Goal: Task Accomplishment & Management: Manage account settings

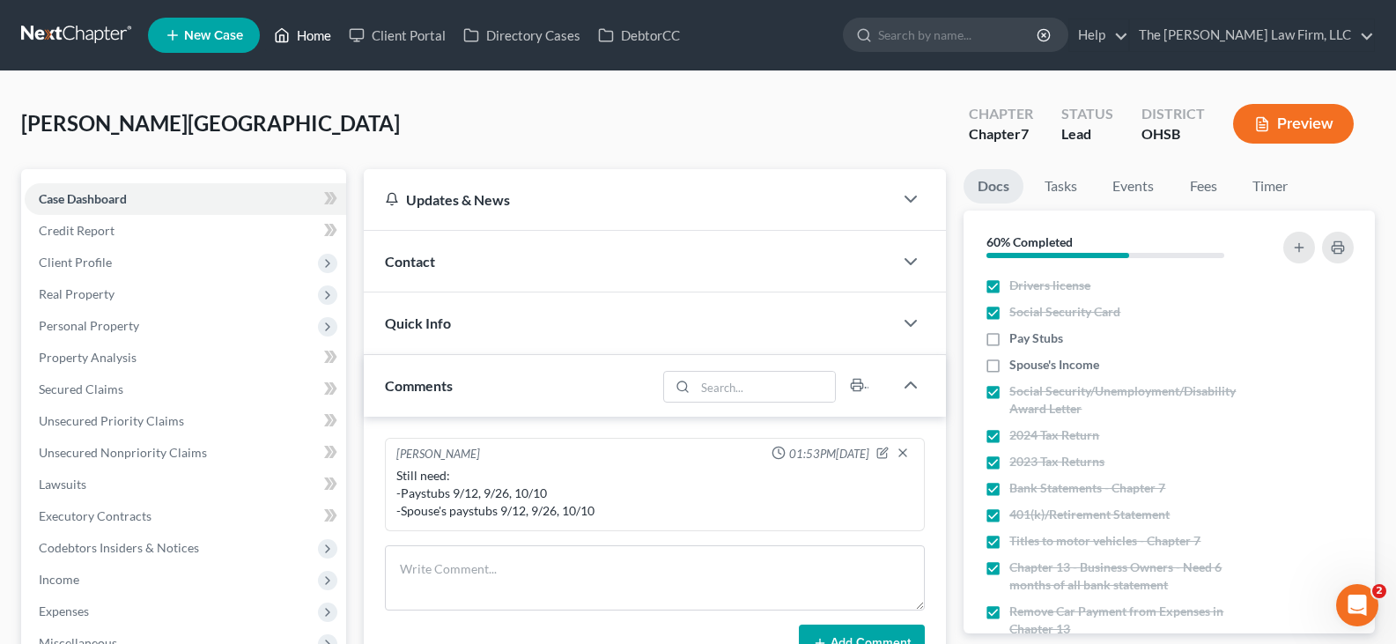
drag, startPoint x: 316, startPoint y: 34, endPoint x: 353, endPoint y: 83, distance: 61.0
click at [316, 34] on link "Home" at bounding box center [302, 35] width 75 height 32
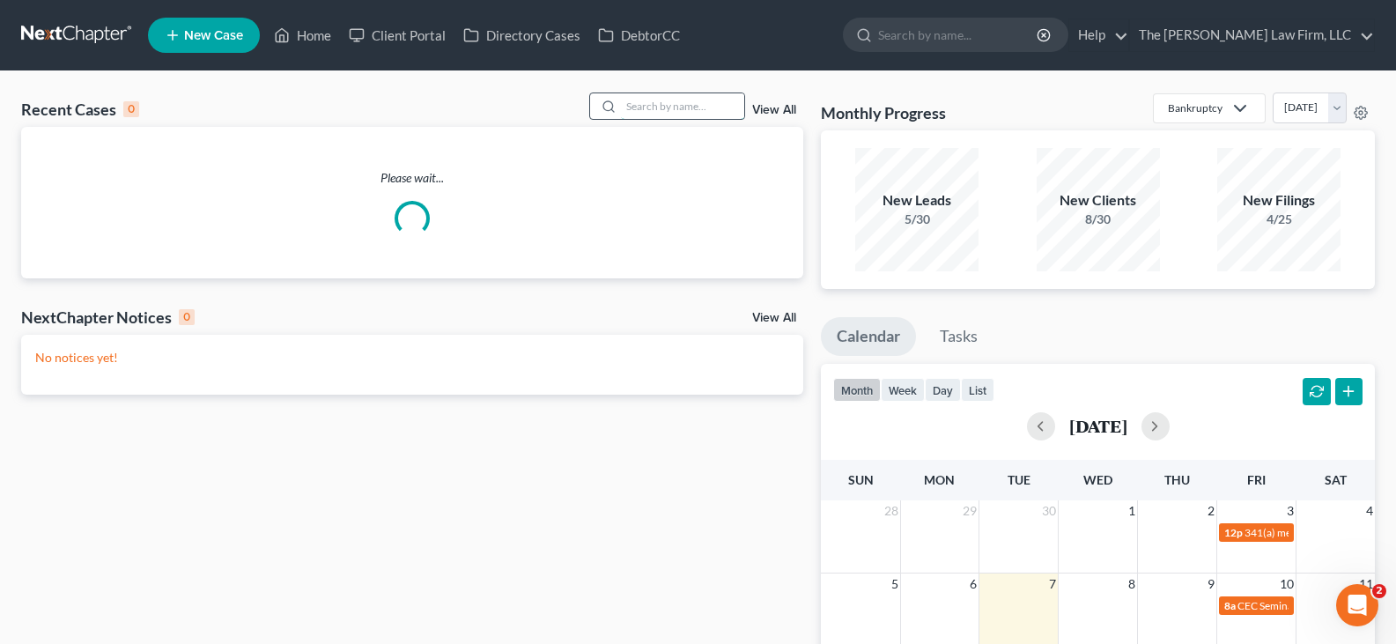
click at [653, 102] on input "search" at bounding box center [682, 106] width 123 height 26
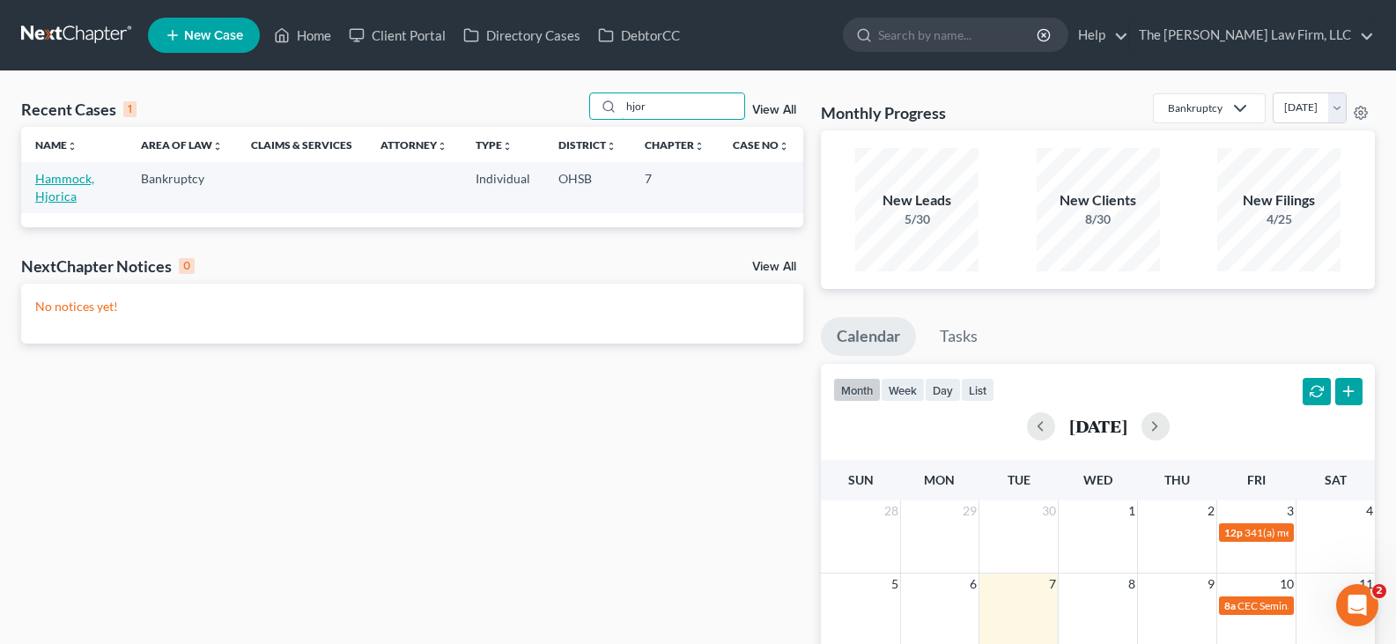
type input "hjor"
click at [49, 181] on link "Hammock, Hjorica" at bounding box center [64, 187] width 59 height 33
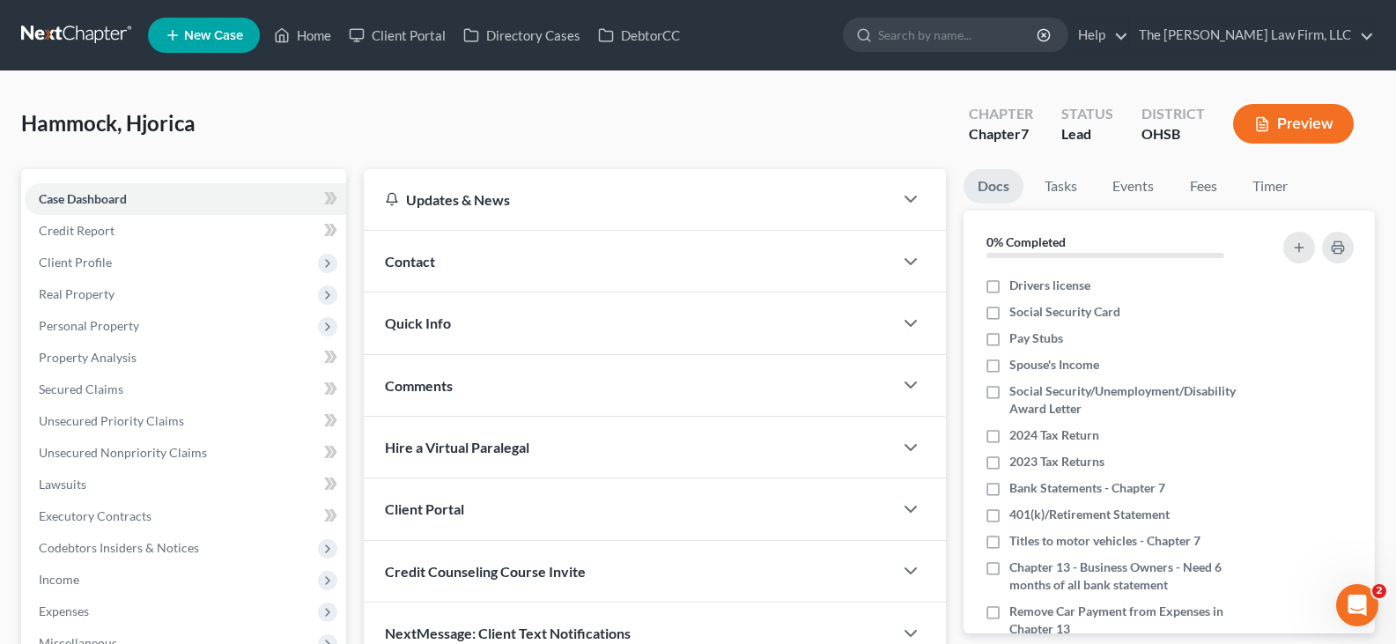
drag, startPoint x: 995, startPoint y: 284, endPoint x: 1409, endPoint y: 290, distance: 413.2
click at [1010, 284] on label "Drivers license" at bounding box center [1050, 286] width 81 height 18
click at [1017, 284] on input "Drivers license" at bounding box center [1022, 282] width 11 height 11
checkbox input "true"
click at [1010, 316] on label "Social Security Card" at bounding box center [1065, 312] width 111 height 18
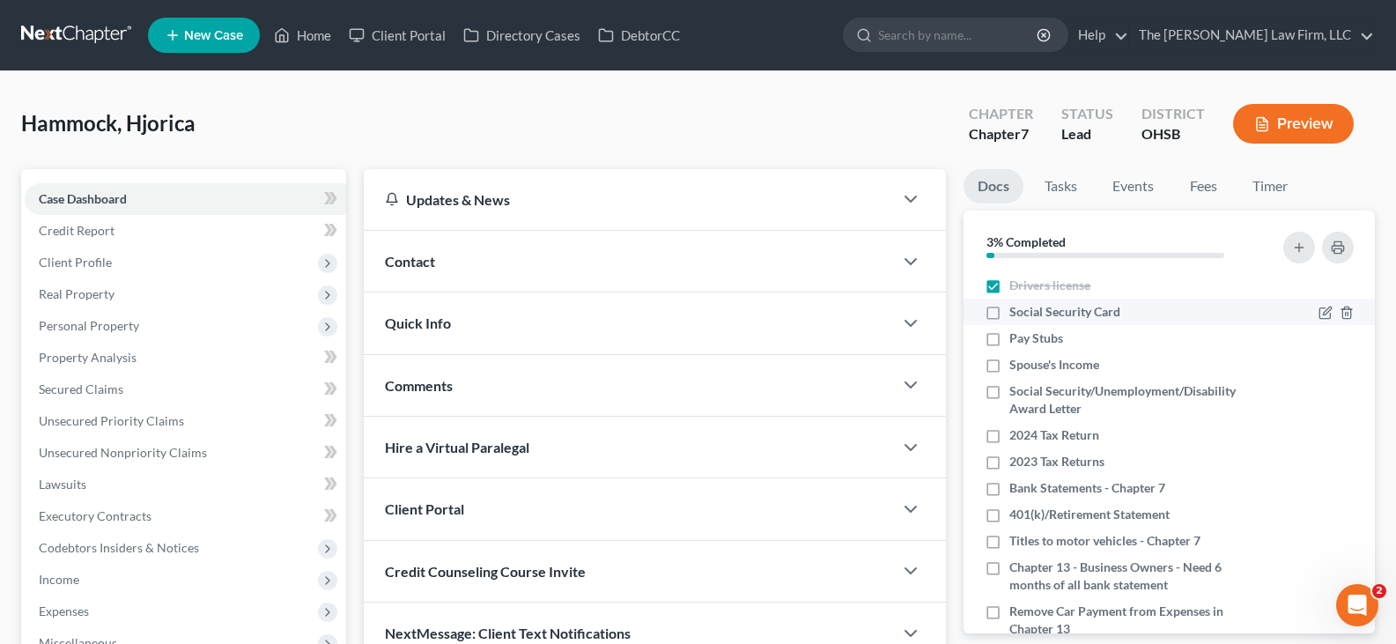
click at [1017, 315] on input "Social Security Card" at bounding box center [1022, 308] width 11 height 11
checkbox input "true"
click at [1010, 365] on label "Spouse's Income" at bounding box center [1055, 365] width 90 height 18
click at [1017, 365] on input "Spouse's Income" at bounding box center [1022, 361] width 11 height 11
checkbox input "true"
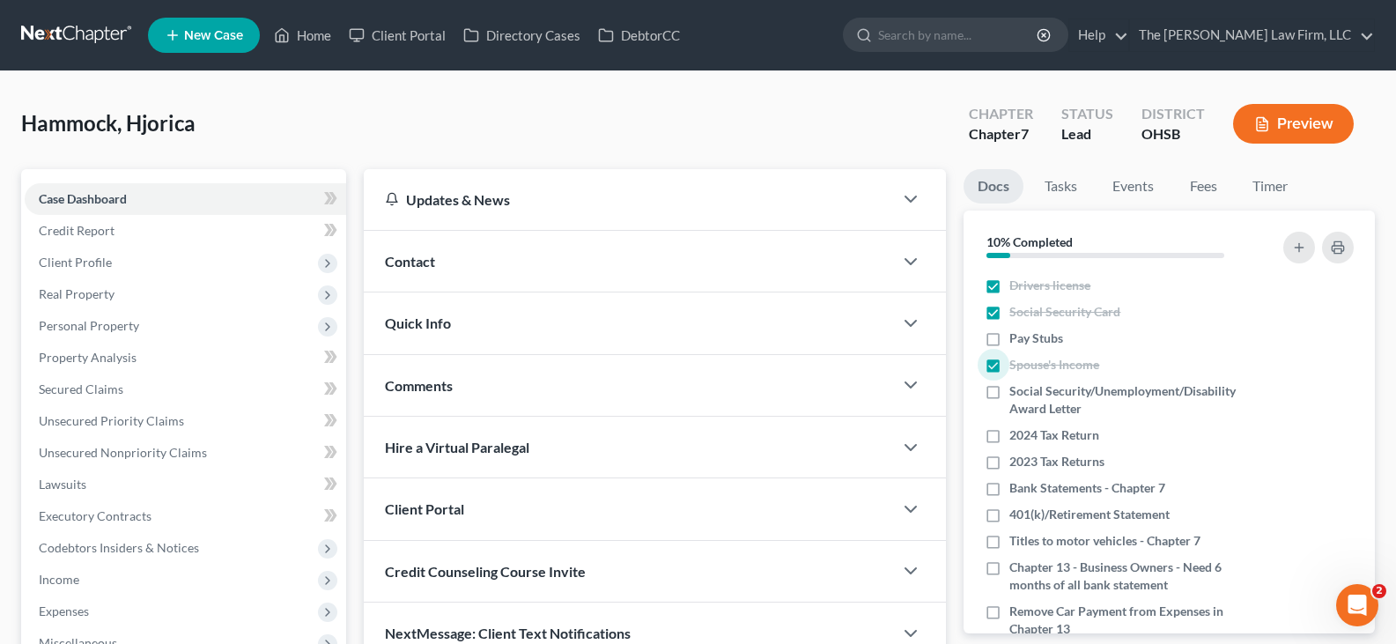
drag, startPoint x: 995, startPoint y: 393, endPoint x: 1380, endPoint y: 248, distance: 412.3
click at [1010, 393] on label "Social Security/Unemployment/Disability Award Letter" at bounding box center [1134, 399] width 248 height 35
click at [1017, 393] on input "Social Security/Unemployment/Disability Award Letter" at bounding box center [1022, 387] width 11 height 11
checkbox input "true"
drag, startPoint x: 991, startPoint y: 463, endPoint x: 1409, endPoint y: 278, distance: 456.4
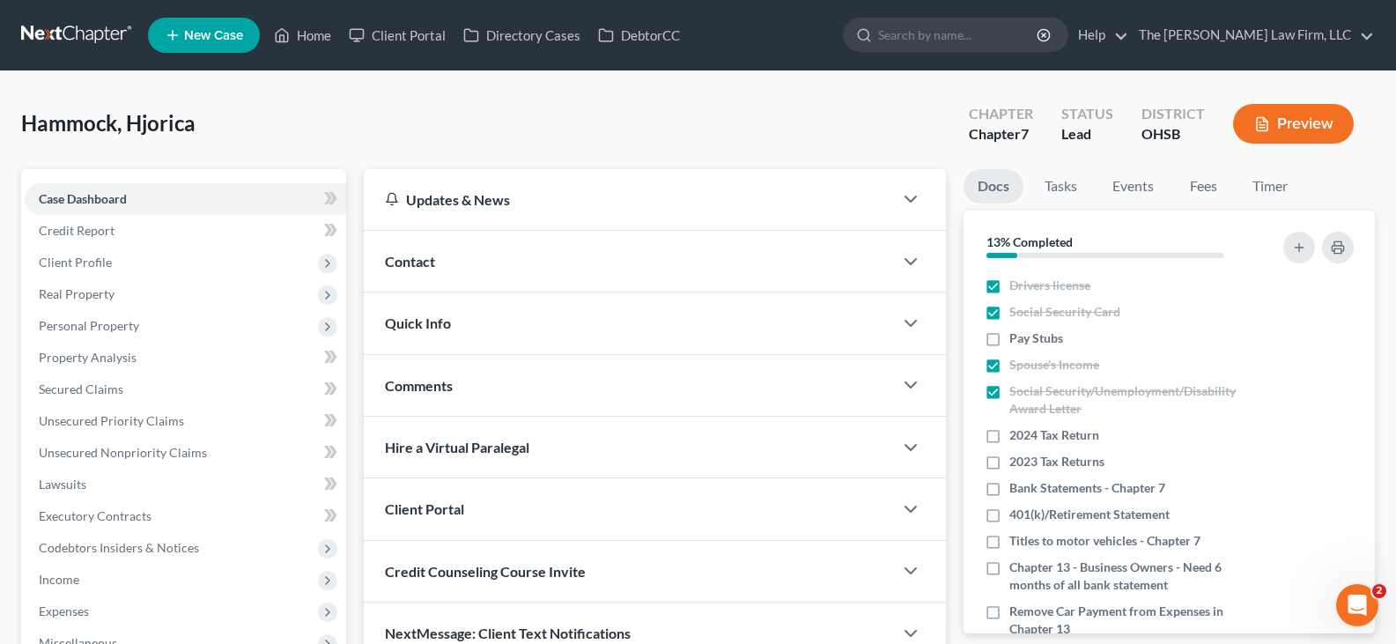
click at [1010, 463] on label "2023 Tax Returns" at bounding box center [1057, 462] width 95 height 18
click at [1017, 463] on input "2023 Tax Returns" at bounding box center [1022, 458] width 11 height 11
checkbox input "true"
click at [1010, 435] on label "2024 Tax Return" at bounding box center [1055, 435] width 90 height 18
click at [1017, 435] on input "2024 Tax Return" at bounding box center [1022, 431] width 11 height 11
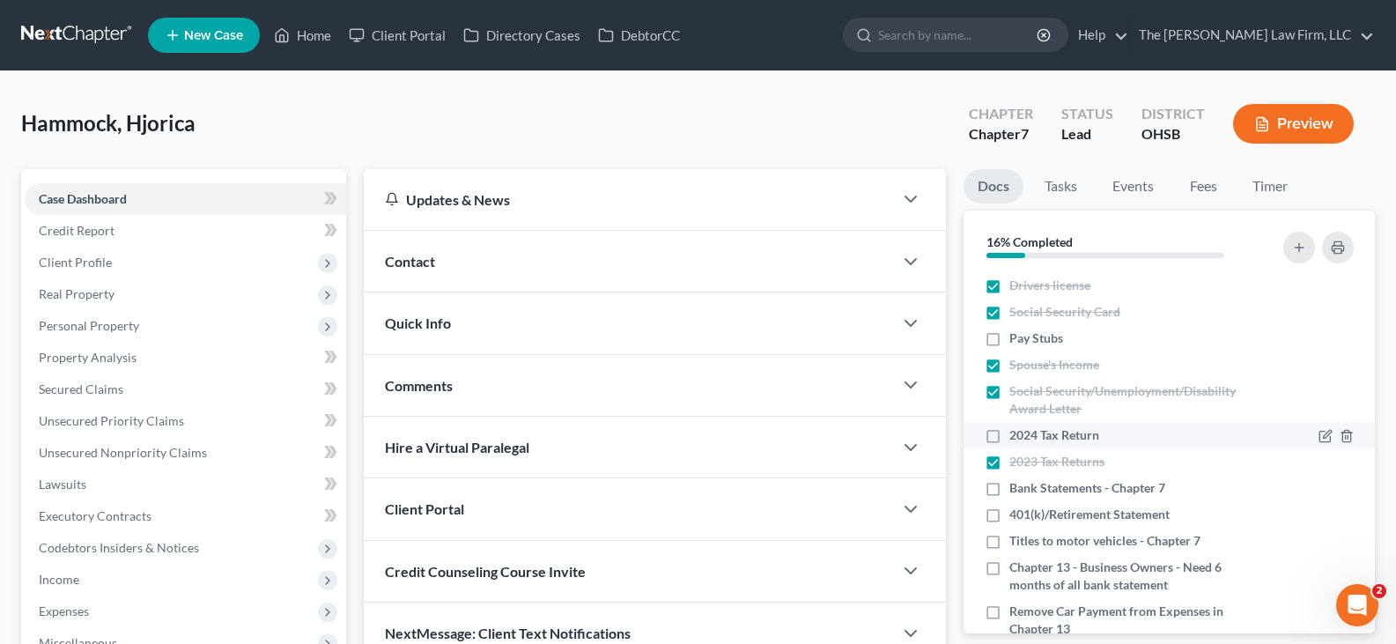
checkbox input "true"
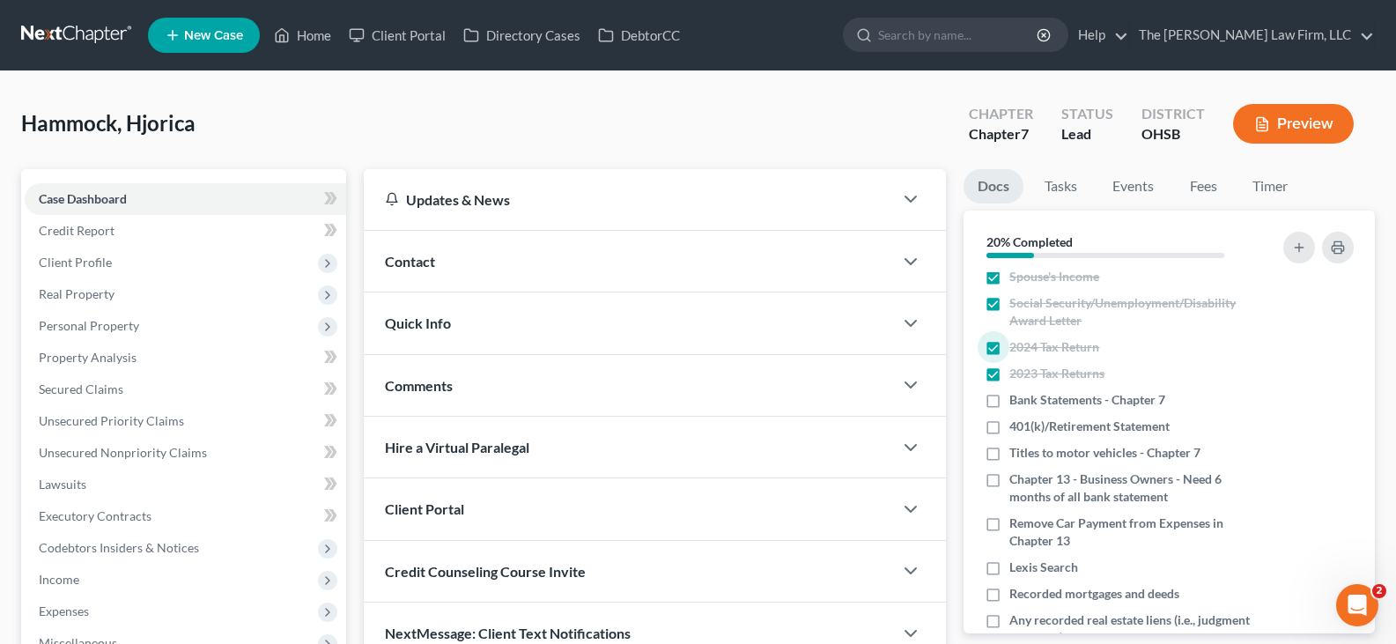
drag, startPoint x: 992, startPoint y: 426, endPoint x: 1403, endPoint y: 469, distance: 413.7
click at [1010, 426] on label "401(k)/Retirement Statement" at bounding box center [1090, 427] width 160 height 18
click at [1017, 426] on input "401(k)/Retirement Statement" at bounding box center [1022, 423] width 11 height 11
checkbox input "true"
click at [1010, 455] on label "Titles to motor vehicles - Chapter 7" at bounding box center [1105, 453] width 191 height 18
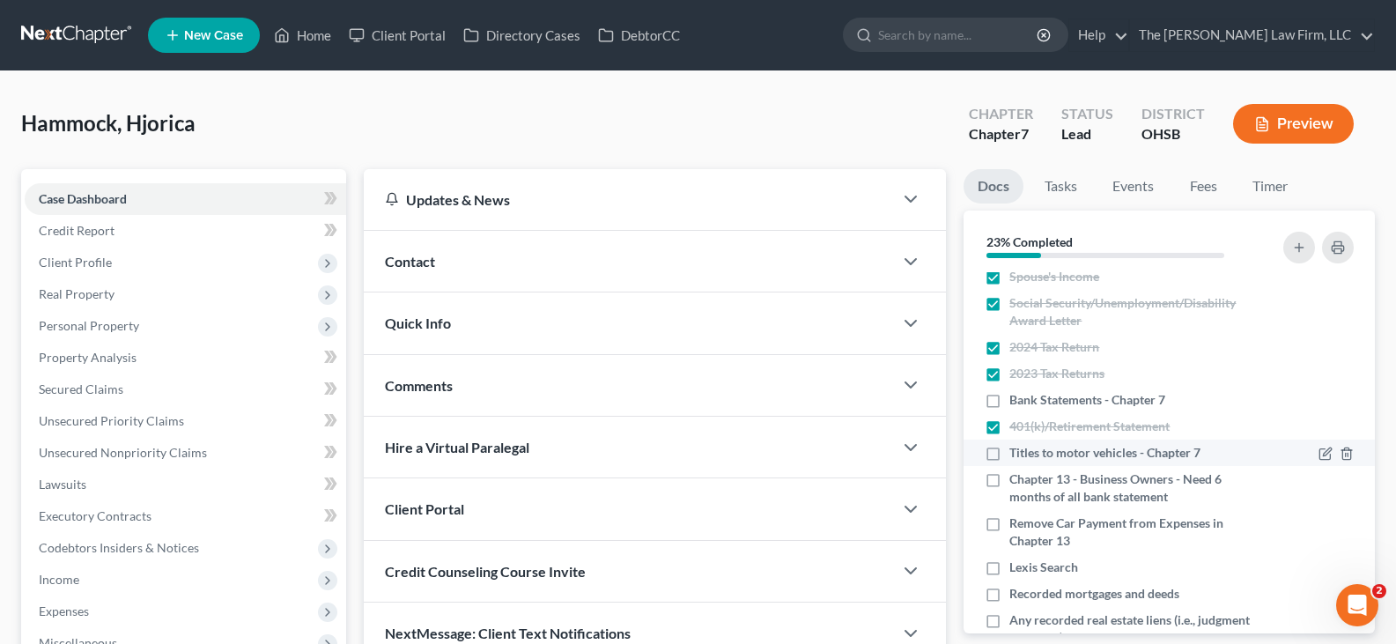
click at [1017, 455] on input "Titles to motor vehicles - Chapter 7" at bounding box center [1022, 449] width 11 height 11
checkbox input "true"
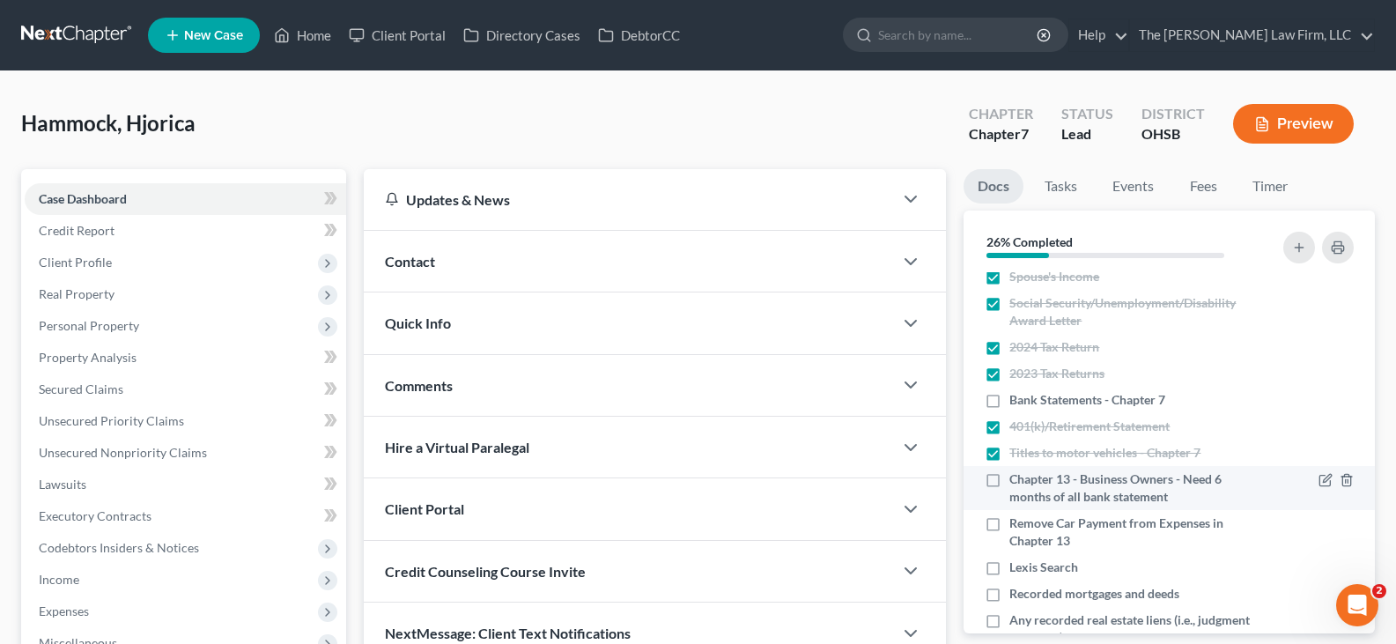
click at [1010, 482] on label "Chapter 13 - Business Owners - Need 6 months of all bank statement" at bounding box center [1134, 487] width 248 height 35
click at [1017, 482] on input "Chapter 13 - Business Owners - Need 6 months of all bank statement" at bounding box center [1022, 475] width 11 height 11
checkbox input "true"
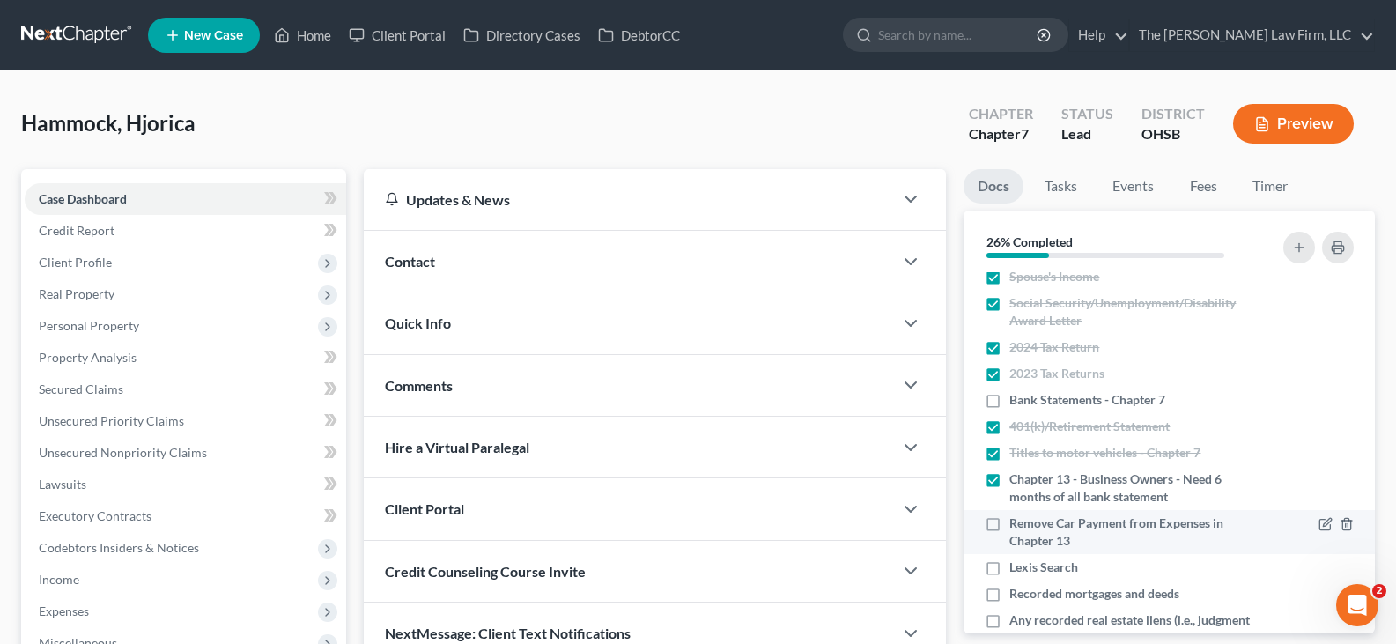
click at [1010, 524] on label "Remove Car Payment from Expenses in Chapter 13" at bounding box center [1134, 531] width 248 height 35
click at [1017, 524] on input "Remove Car Payment from Expenses in Chapter 13" at bounding box center [1022, 519] width 11 height 11
checkbox input "true"
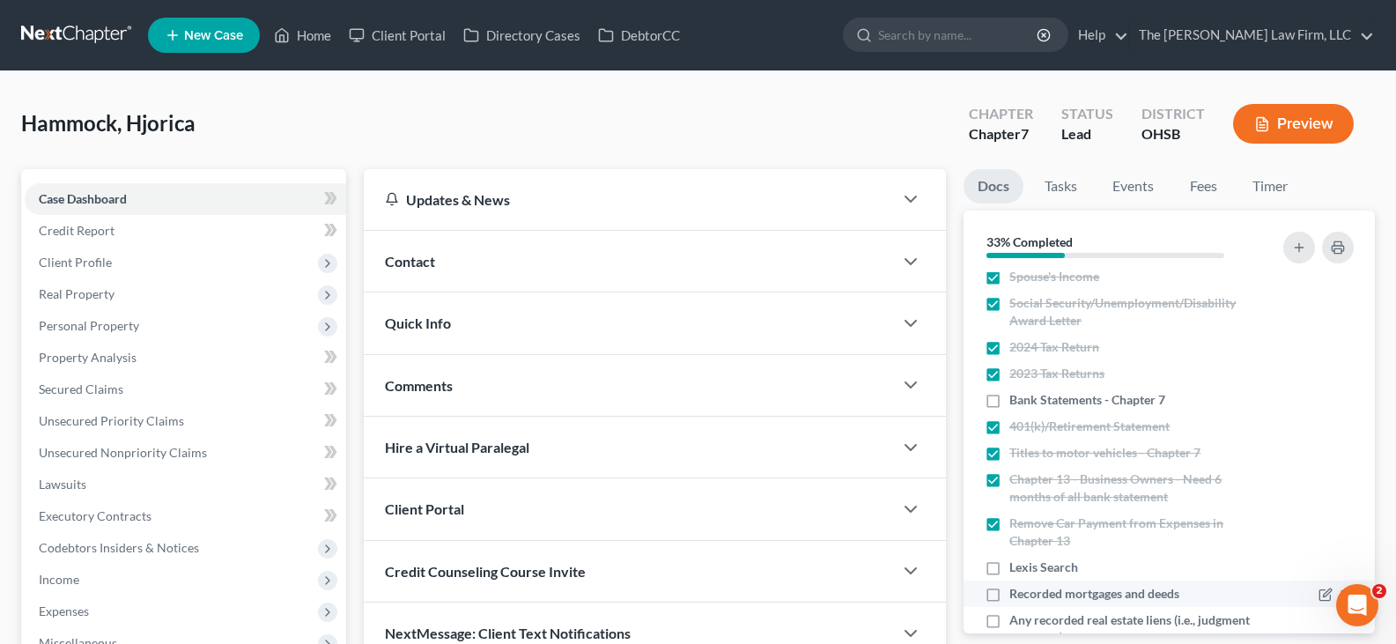
click at [1010, 594] on label "Recorded mortgages and deeds" at bounding box center [1095, 594] width 170 height 18
click at [1017, 594] on input "Recorded mortgages and deeds" at bounding box center [1022, 590] width 11 height 11
checkbox input "true"
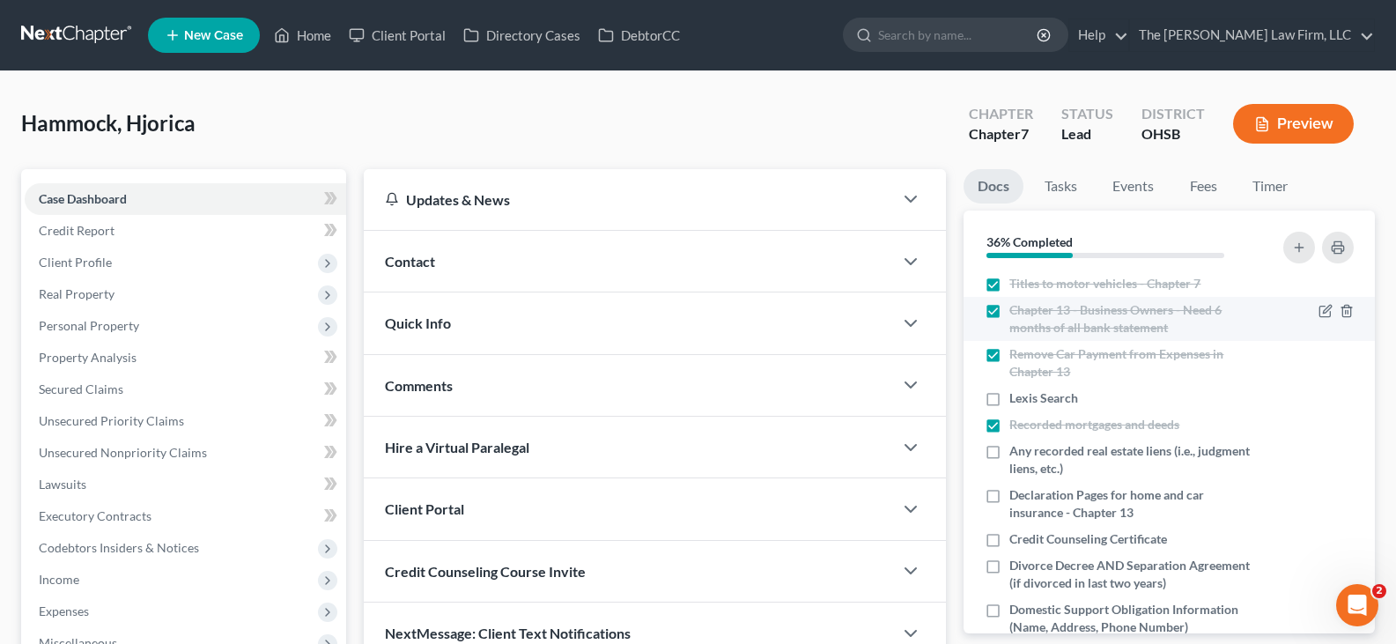
scroll to position [264, 0]
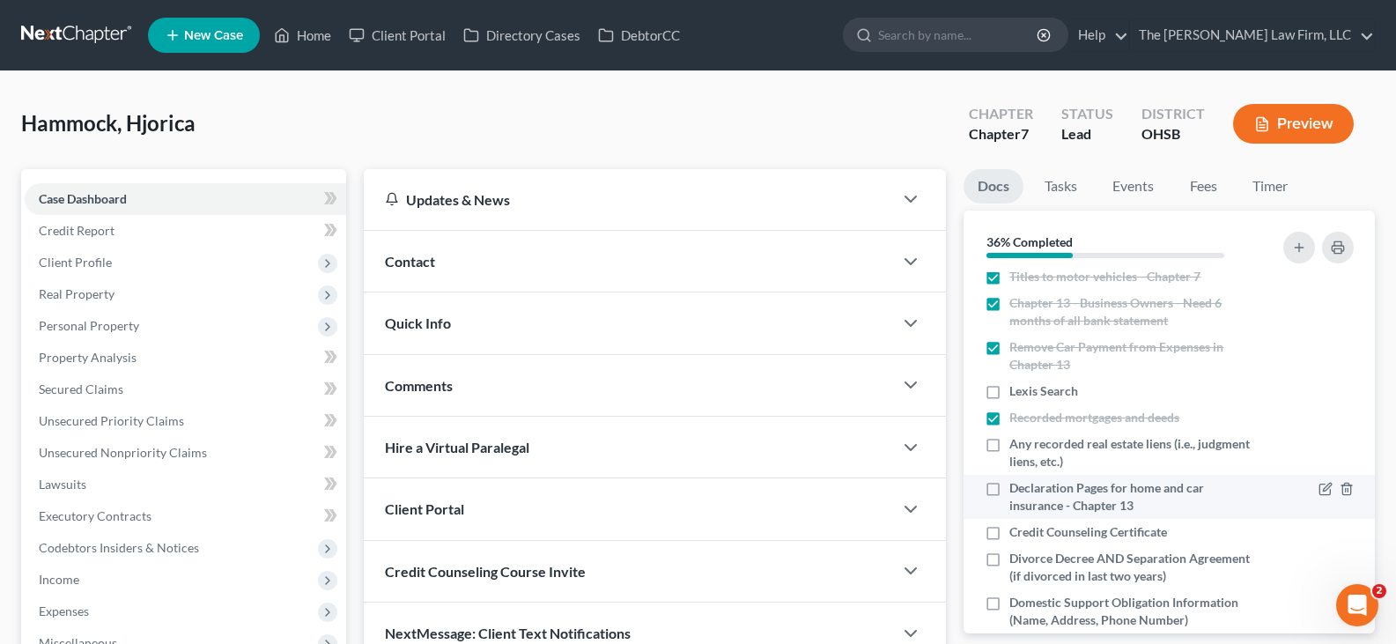
click at [1010, 489] on label "Declaration Pages for home and car insurance - Chapter 13" at bounding box center [1134, 496] width 248 height 35
click at [1017, 489] on input "Declaration Pages for home and car insurance - Chapter 13" at bounding box center [1022, 484] width 11 height 11
checkbox input "true"
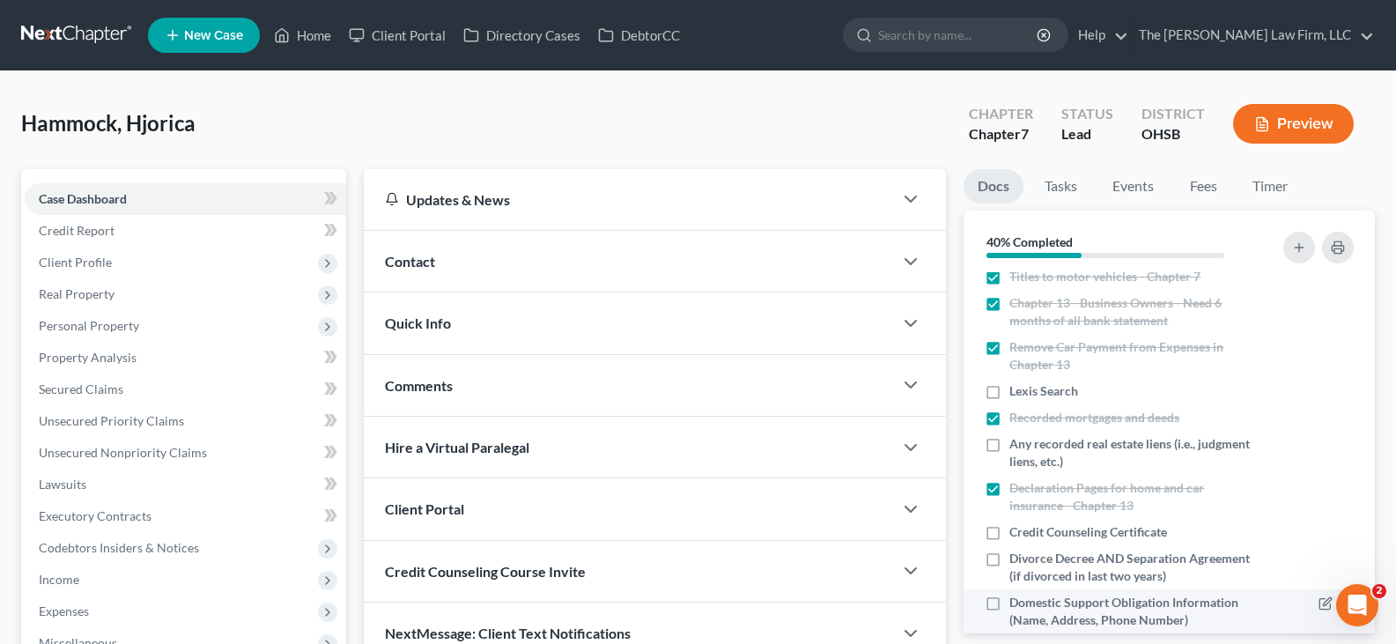
drag, startPoint x: 995, startPoint y: 559, endPoint x: 996, endPoint y: 600, distance: 41.4
click at [1010, 559] on label "Divorce Decree AND Separation Agreement (if divorced in last two years)" at bounding box center [1134, 567] width 248 height 35
click at [1017, 559] on input "Divorce Decree AND Separation Agreement (if divorced in last two years)" at bounding box center [1022, 555] width 11 height 11
checkbox input "true"
click at [1010, 604] on label "Domestic Support Obligation Information (Name, Address, Phone Number)" at bounding box center [1134, 611] width 248 height 35
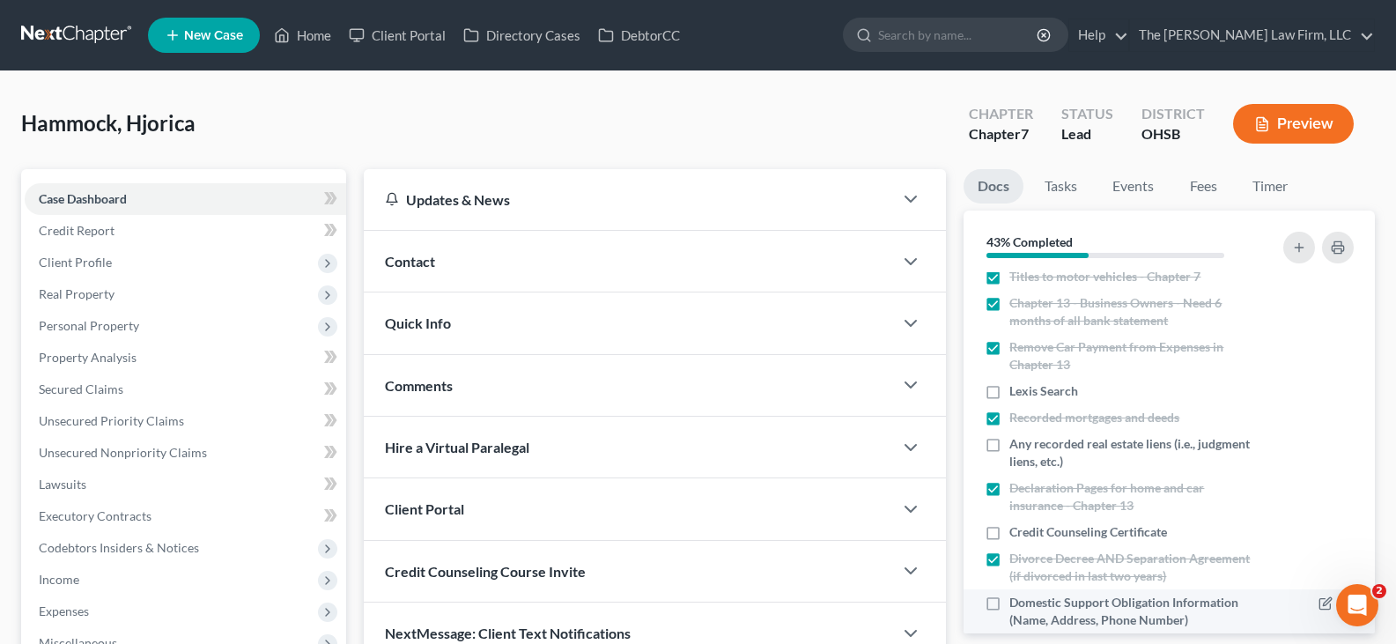
click at [1017, 604] on input "Domestic Support Obligation Information (Name, Address, Phone Number)" at bounding box center [1022, 599] width 11 height 11
checkbox input "true"
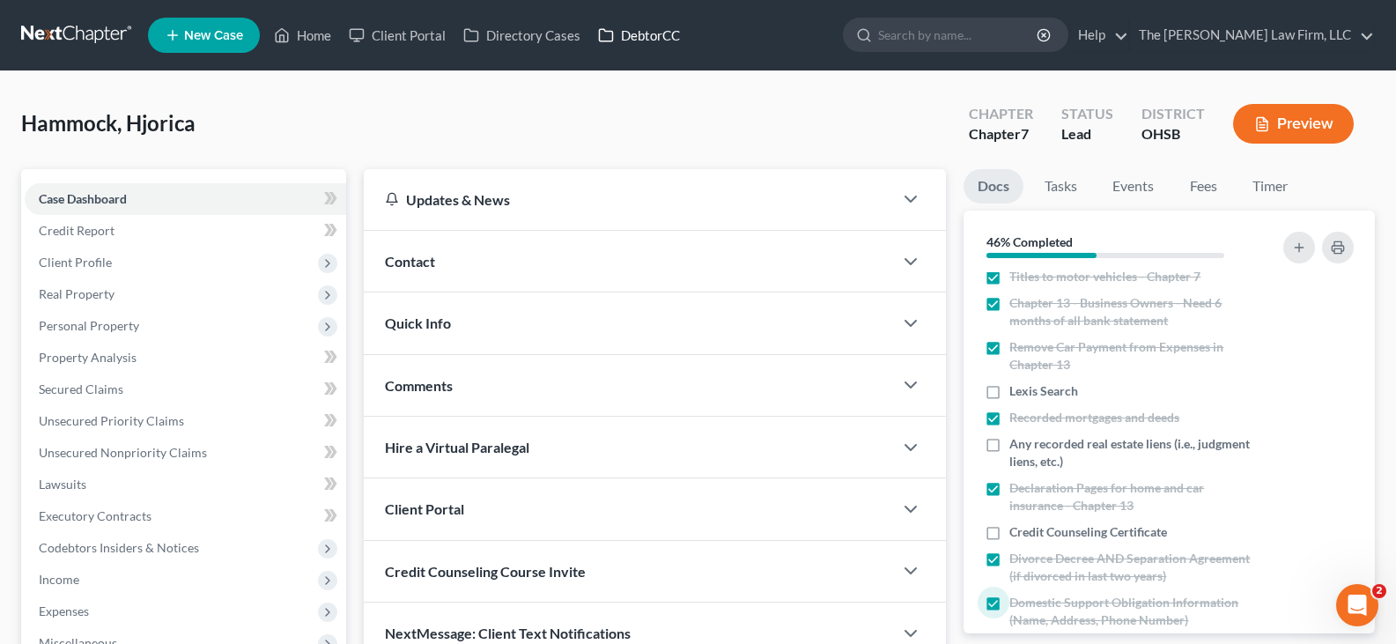
drag, startPoint x: 647, startPoint y: 34, endPoint x: 672, endPoint y: 63, distance: 38.7
click at [647, 34] on link "DebtorCC" at bounding box center [639, 35] width 100 height 32
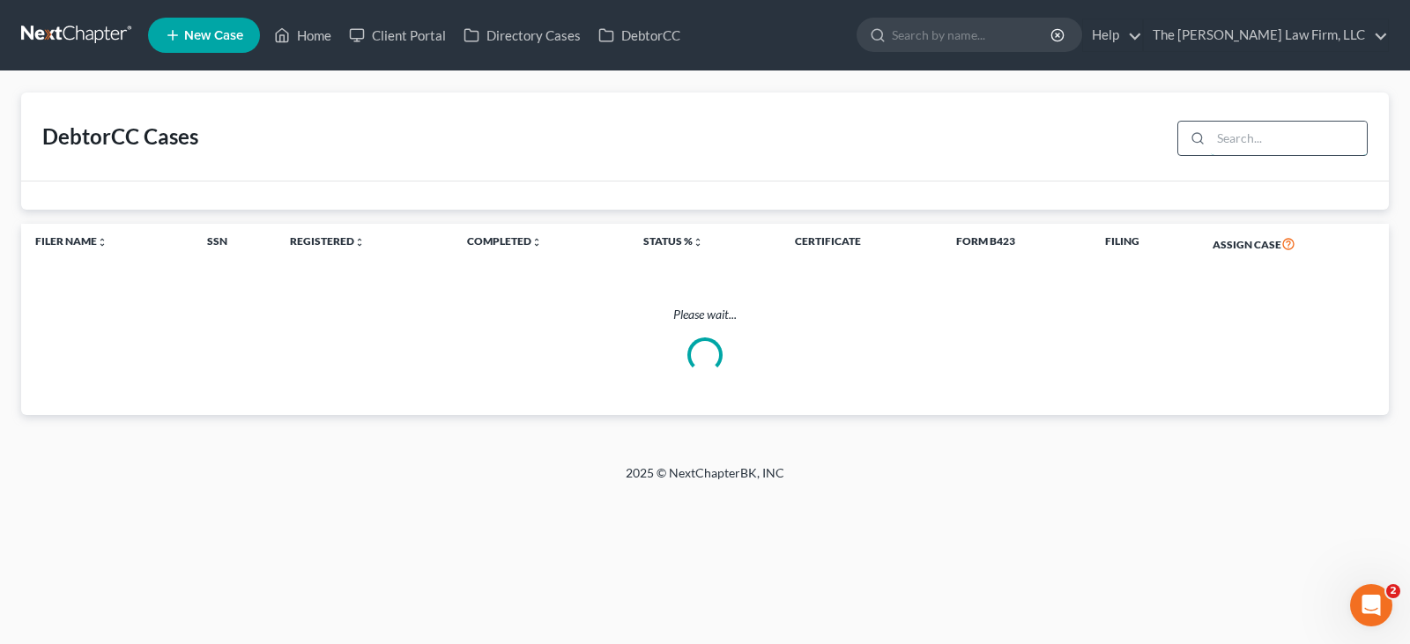
click at [1240, 139] on input "search" at bounding box center [1288, 138] width 156 height 33
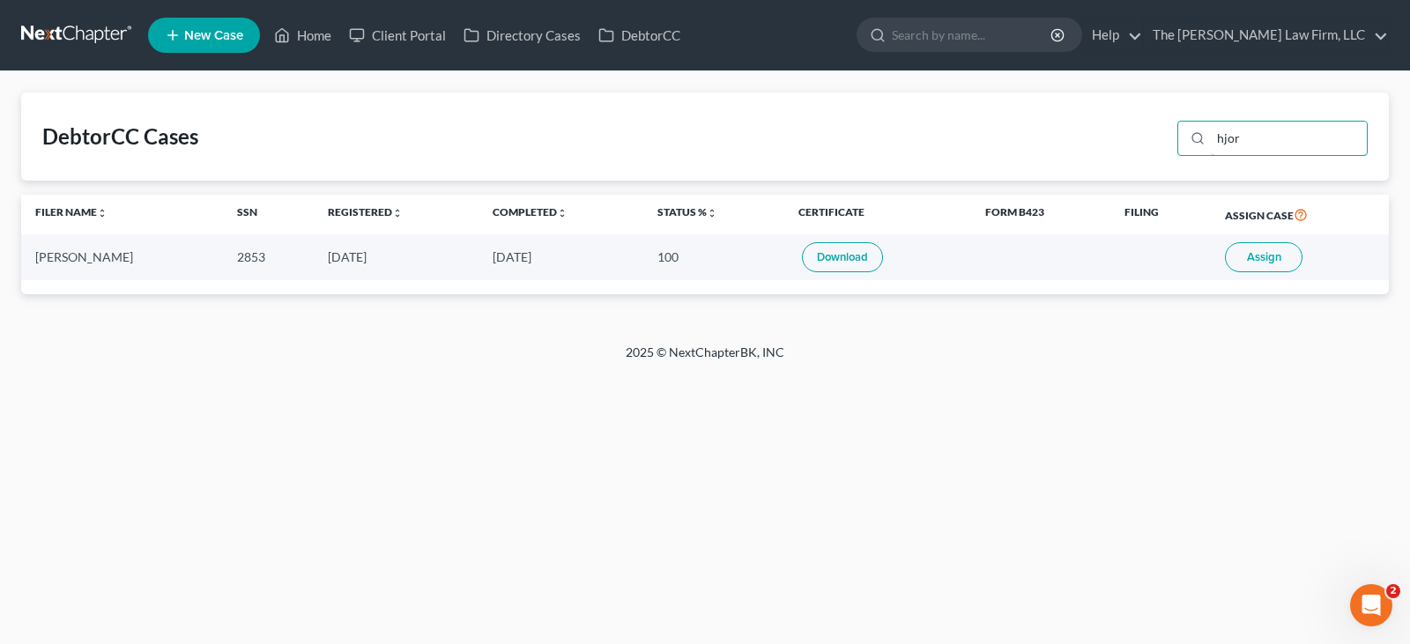
type input "hjor"
click at [839, 259] on link "Download" at bounding box center [842, 257] width 81 height 30
click at [315, 39] on link "Home" at bounding box center [302, 35] width 75 height 32
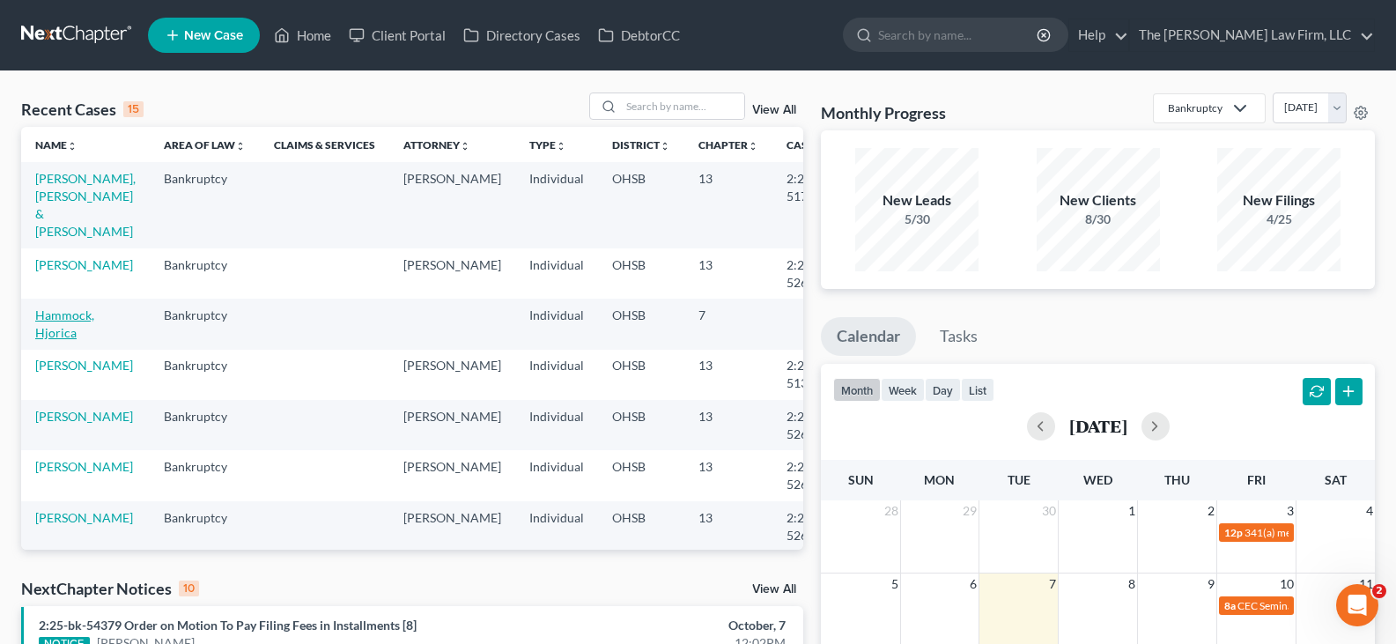
click at [53, 335] on link "Hammock, Hjorica" at bounding box center [64, 323] width 59 height 33
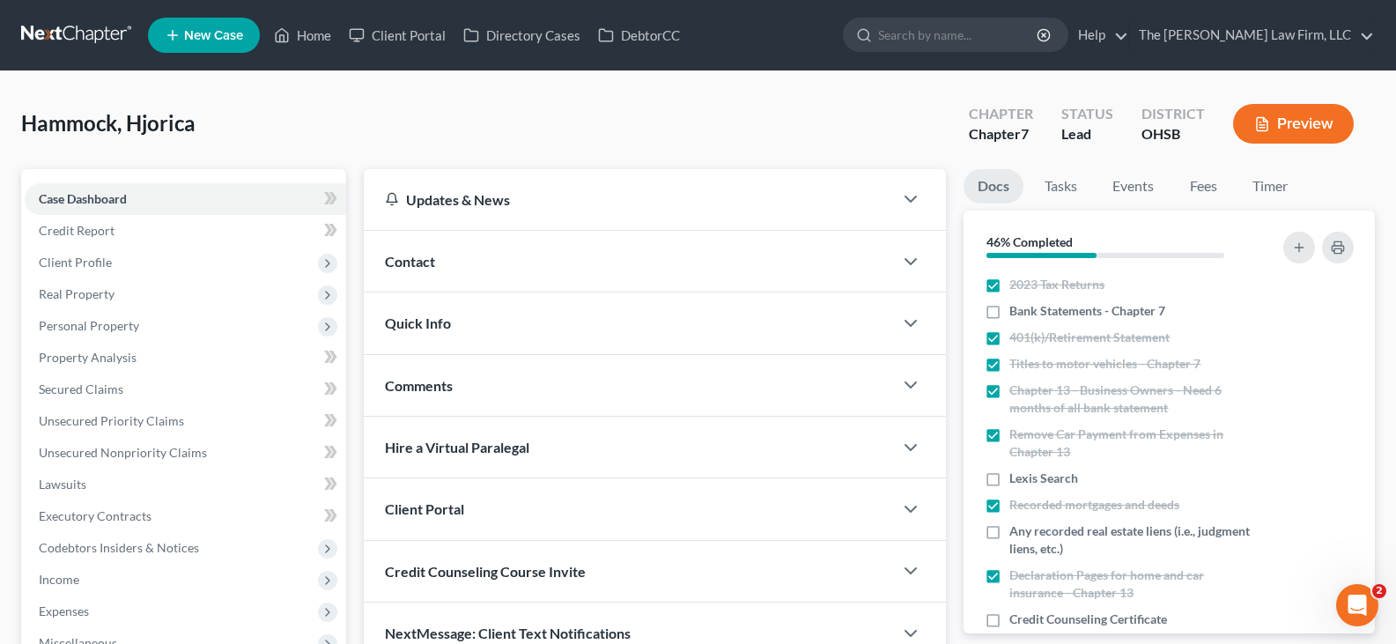
scroll to position [264, 0]
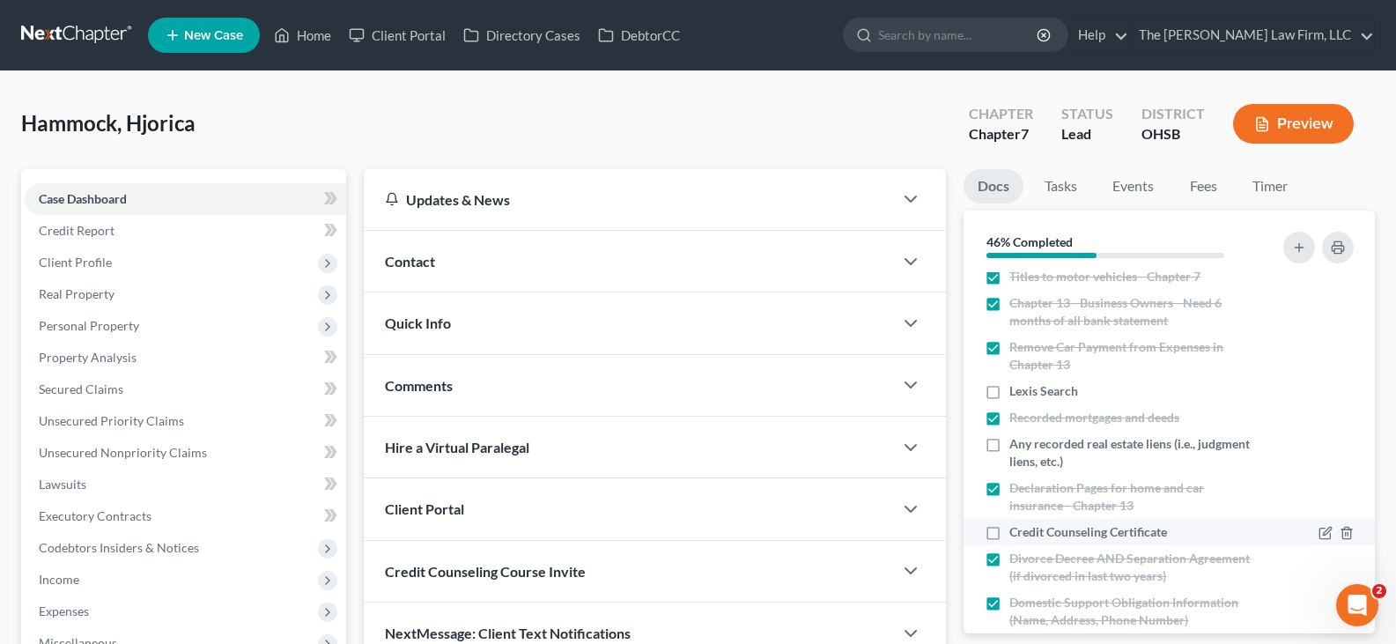
click at [1010, 534] on label "Credit Counseling Certificate" at bounding box center [1089, 532] width 158 height 18
click at [1017, 534] on input "Credit Counseling Certificate" at bounding box center [1022, 528] width 11 height 11
checkbox input "true"
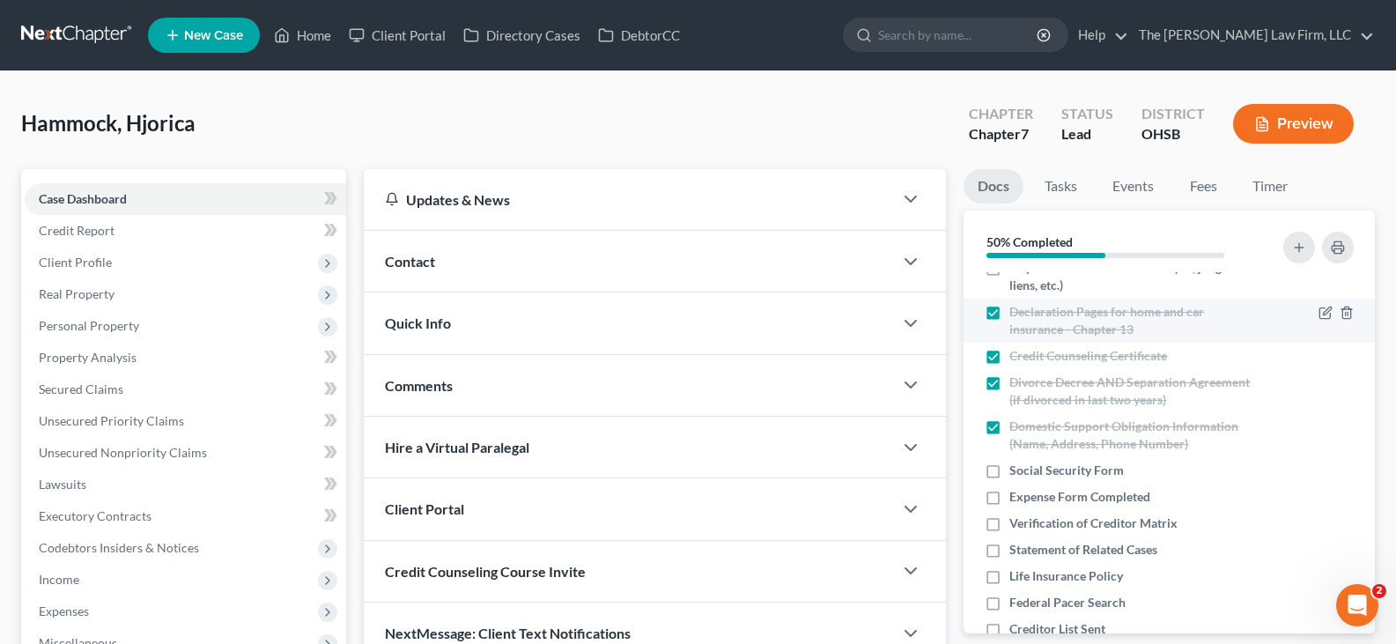
scroll to position [529, 0]
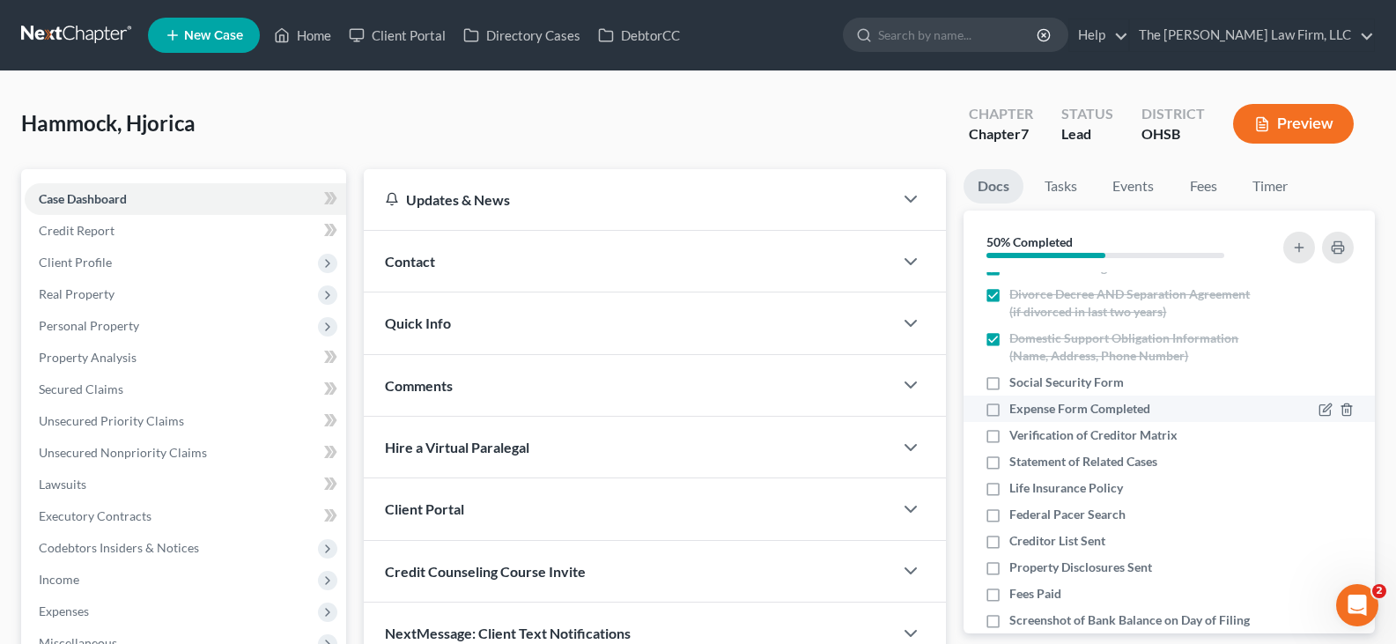
click at [1010, 411] on label "Expense Form Completed" at bounding box center [1080, 409] width 141 height 18
click at [1017, 411] on input "Expense Form Completed" at bounding box center [1022, 405] width 11 height 11
checkbox input "true"
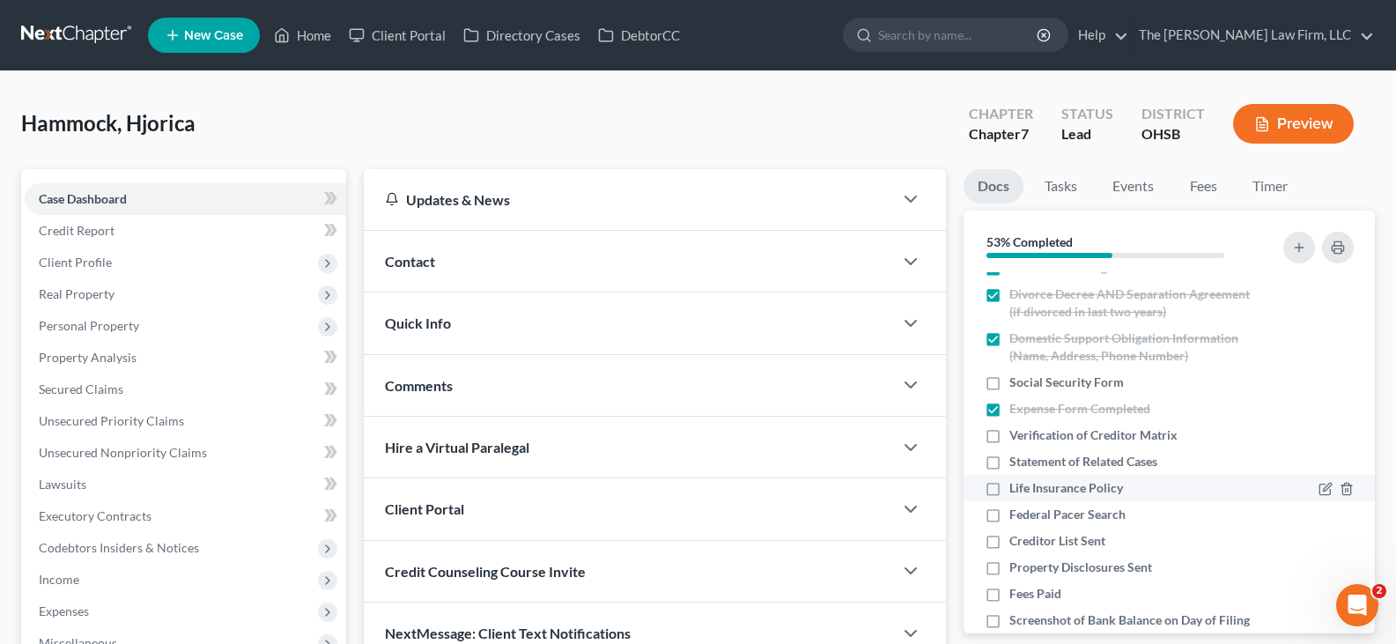
click at [1010, 488] on label "Life Insurance Policy" at bounding box center [1067, 488] width 114 height 18
click at [1017, 488] on input "Life Insurance Policy" at bounding box center [1022, 484] width 11 height 11
checkbox input "true"
click at [1010, 596] on label "Fees Paid" at bounding box center [1036, 594] width 52 height 18
click at [1017, 596] on input "Fees Paid" at bounding box center [1022, 590] width 11 height 11
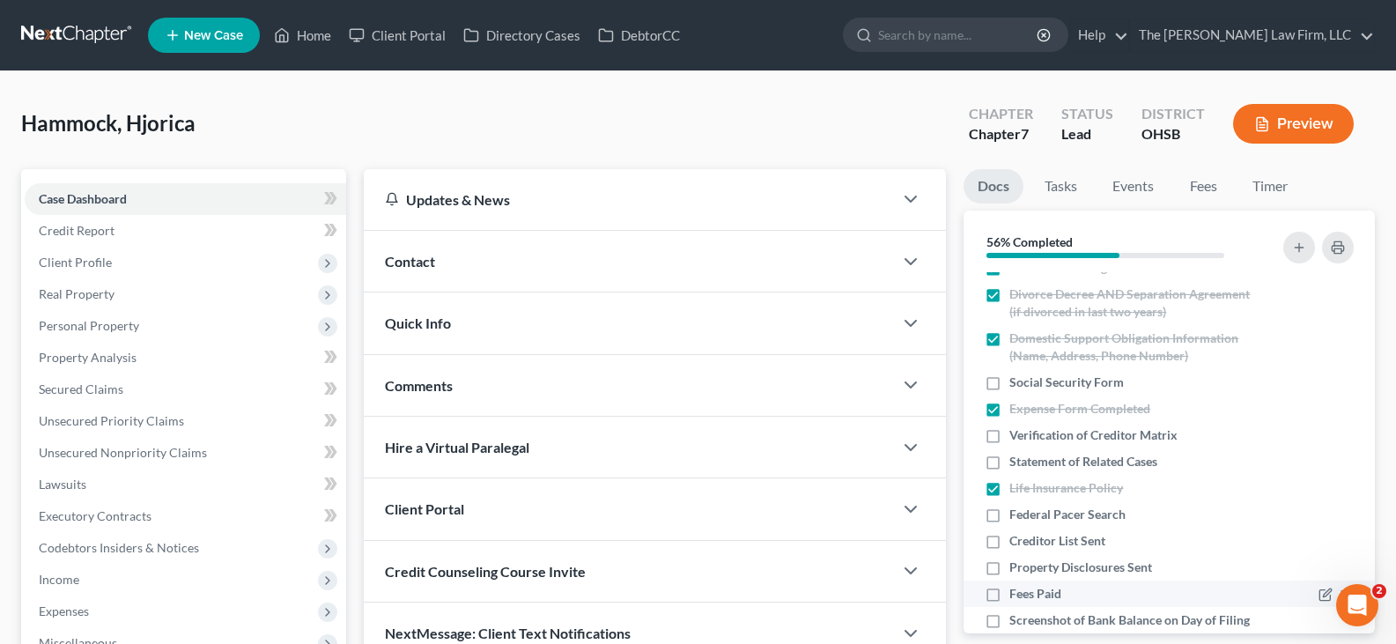
checkbox input "true"
drag, startPoint x: 995, startPoint y: 518, endPoint x: 1029, endPoint y: 521, distance: 33.6
click at [1010, 518] on label "Federal Pacer Search" at bounding box center [1068, 515] width 116 height 18
click at [1017, 517] on input "Federal Pacer Search" at bounding box center [1022, 511] width 11 height 11
checkbox input "true"
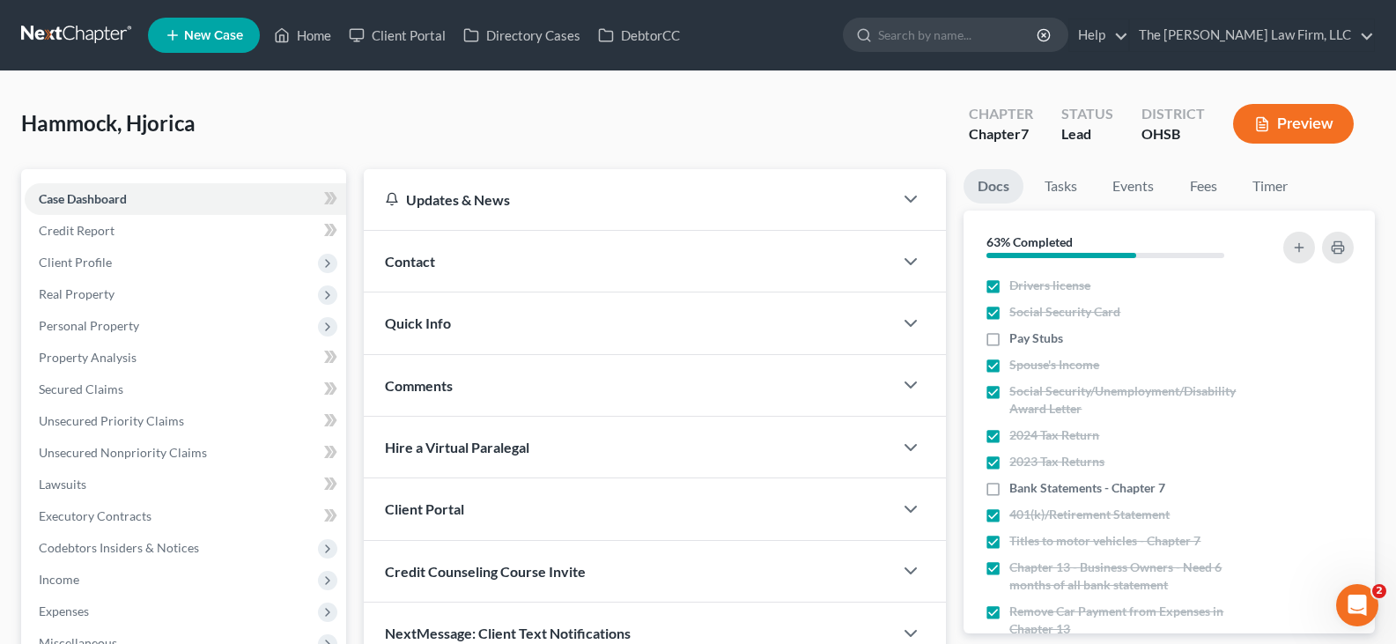
scroll to position [88, 0]
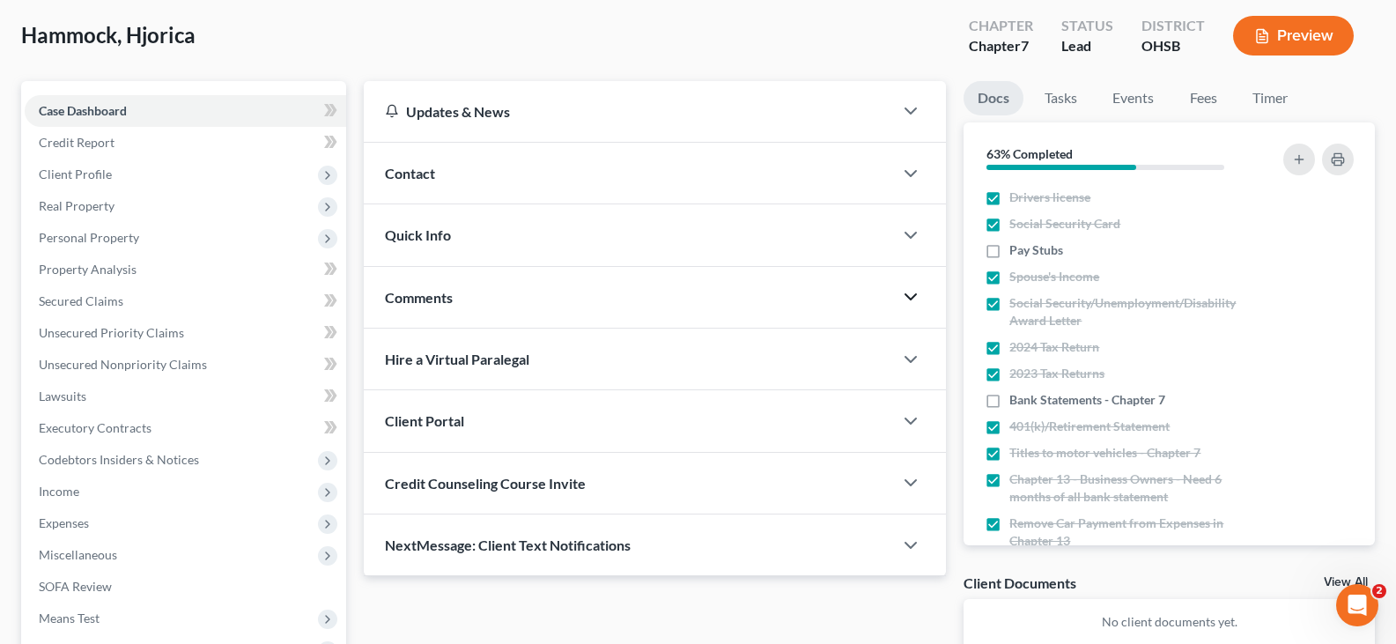
drag, startPoint x: 911, startPoint y: 296, endPoint x: 663, endPoint y: 344, distance: 252.2
click at [911, 296] on icon "button" at bounding box center [910, 296] width 21 height 21
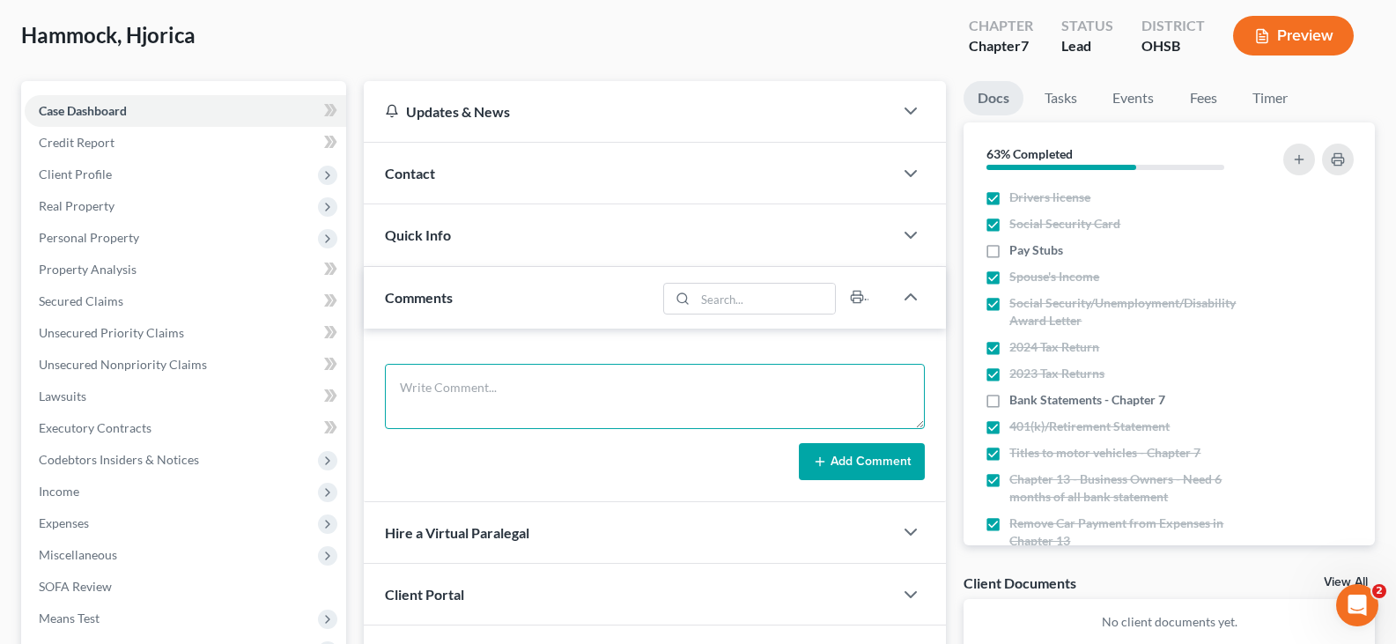
click at [611, 382] on textarea at bounding box center [655, 396] width 540 height 65
type textarea "Still need: -Paystubs from 9/12, 9/19, 9/26, 10/3, 10/10 -Bank statements for C…"
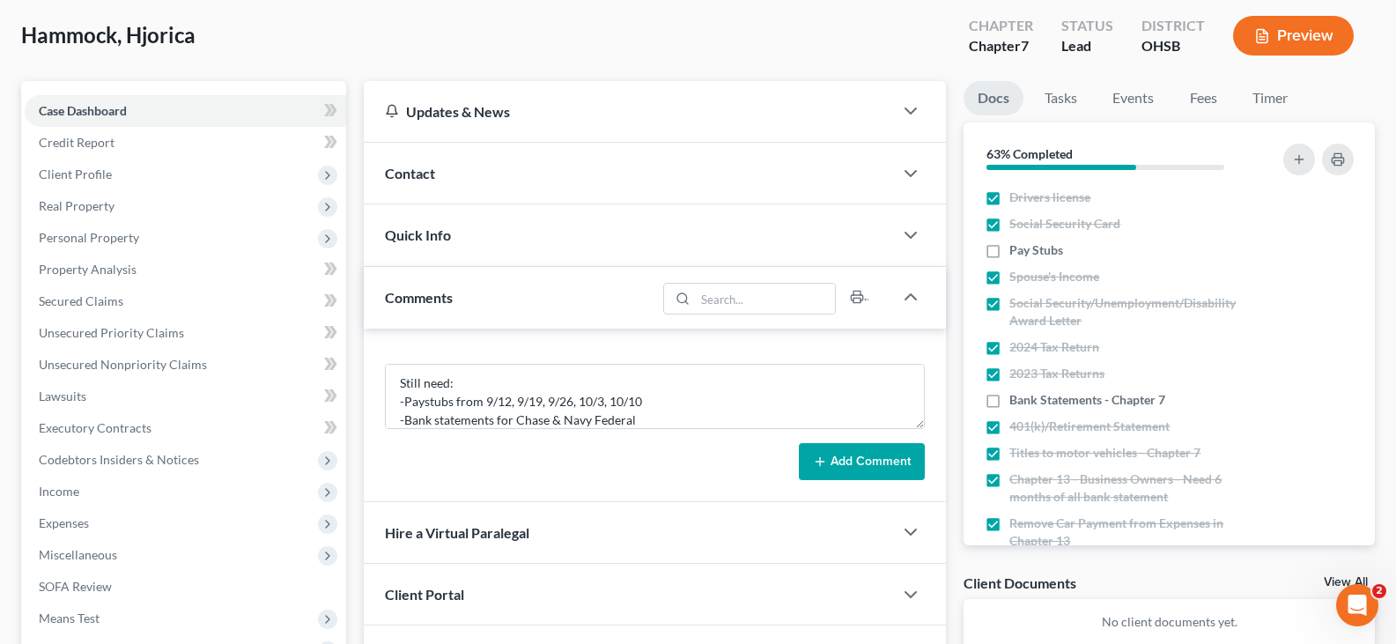
click at [840, 463] on button "Add Comment" at bounding box center [862, 461] width 126 height 37
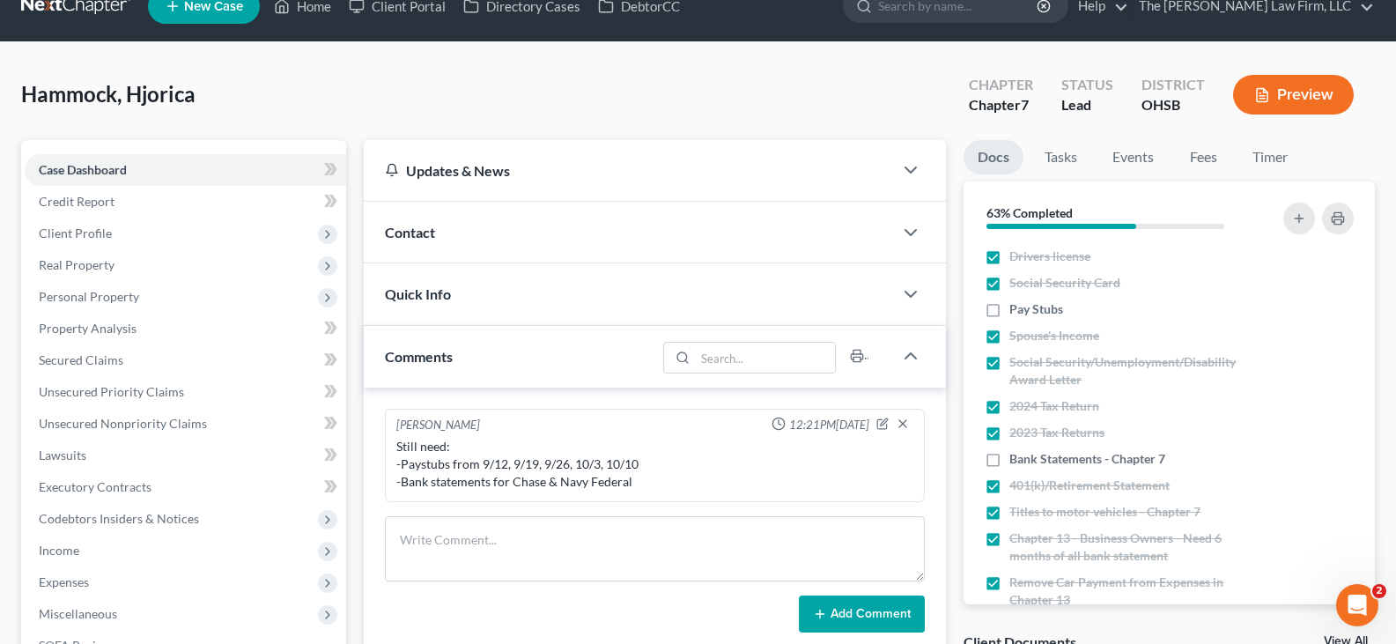
scroll to position [0, 0]
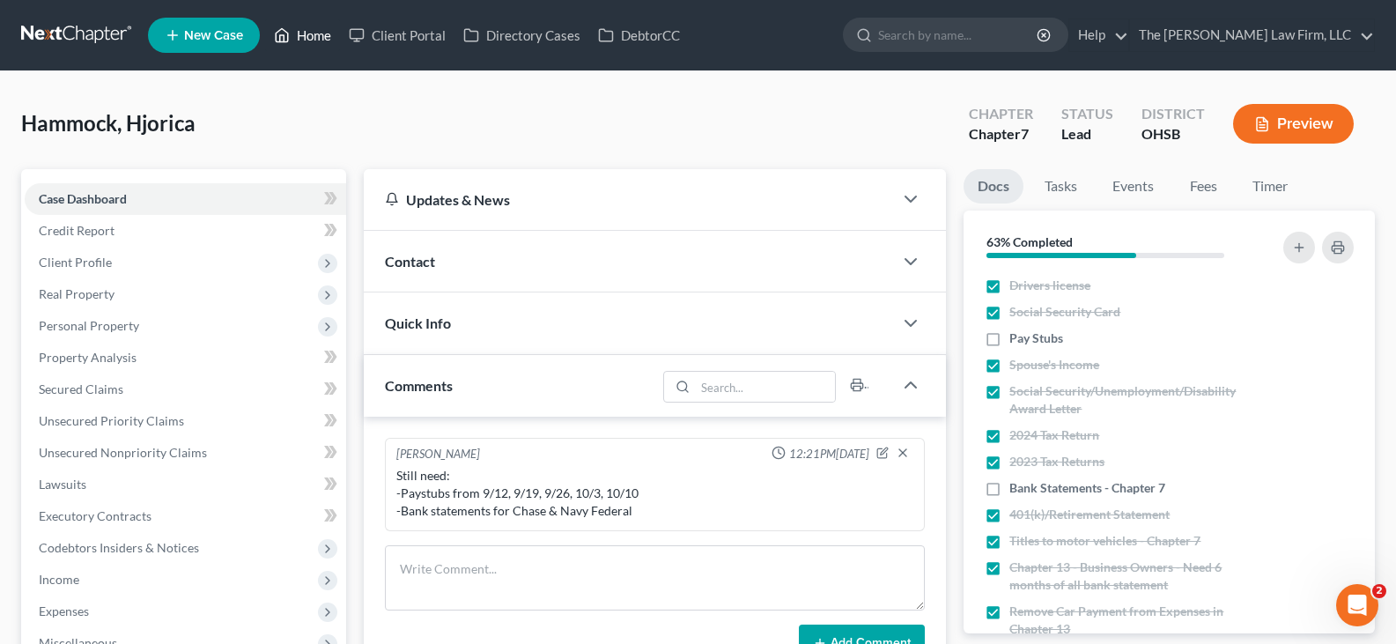
click at [316, 37] on link "Home" at bounding box center [302, 35] width 75 height 32
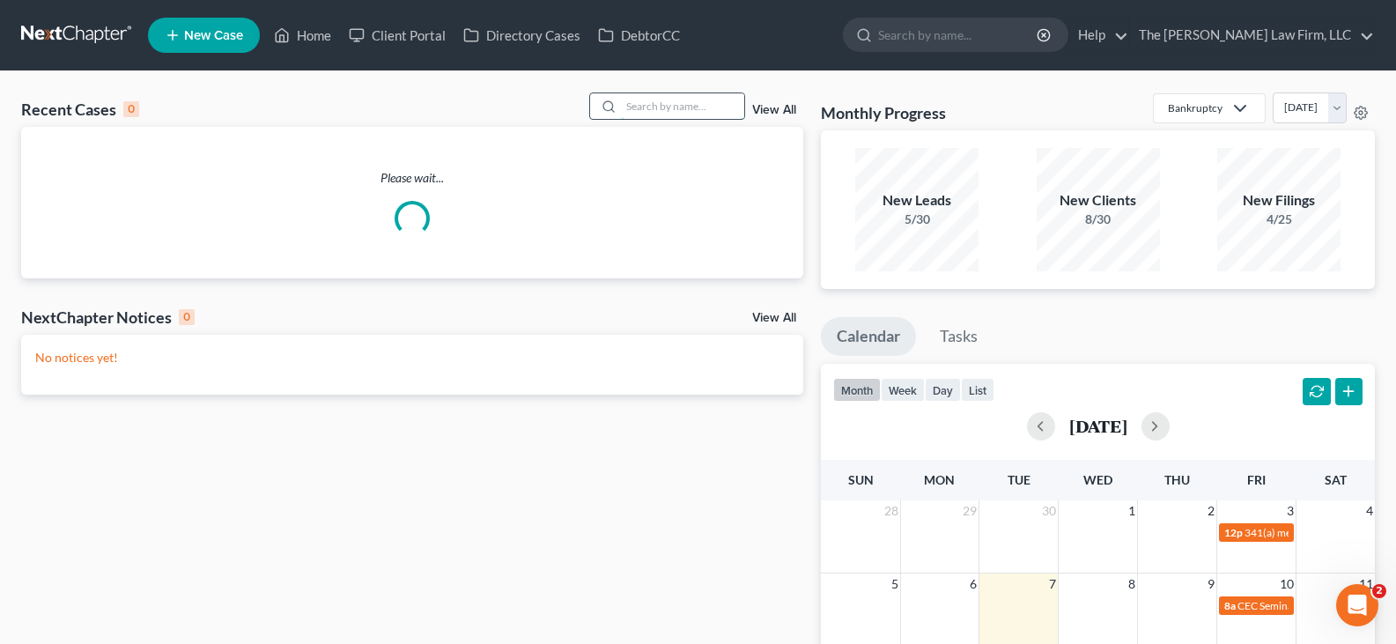
click at [706, 107] on input "search" at bounding box center [682, 106] width 123 height 26
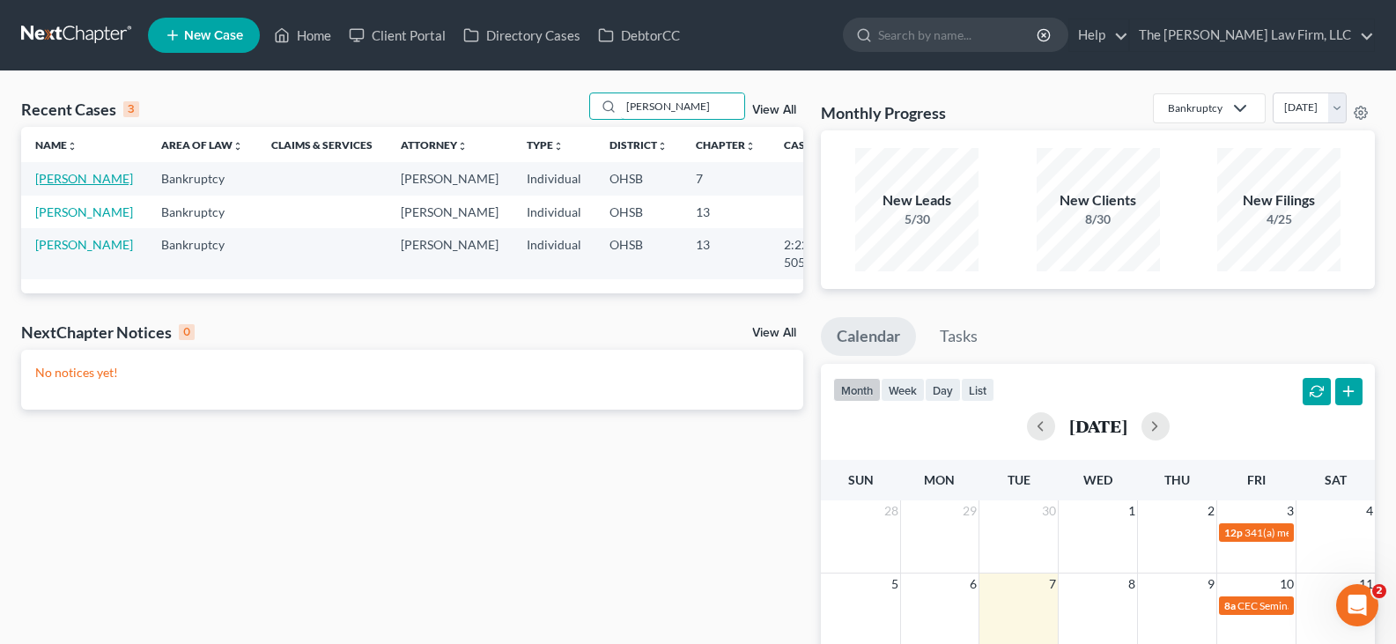
type input "[PERSON_NAME]"
click at [56, 186] on link "[PERSON_NAME]" at bounding box center [84, 178] width 98 height 15
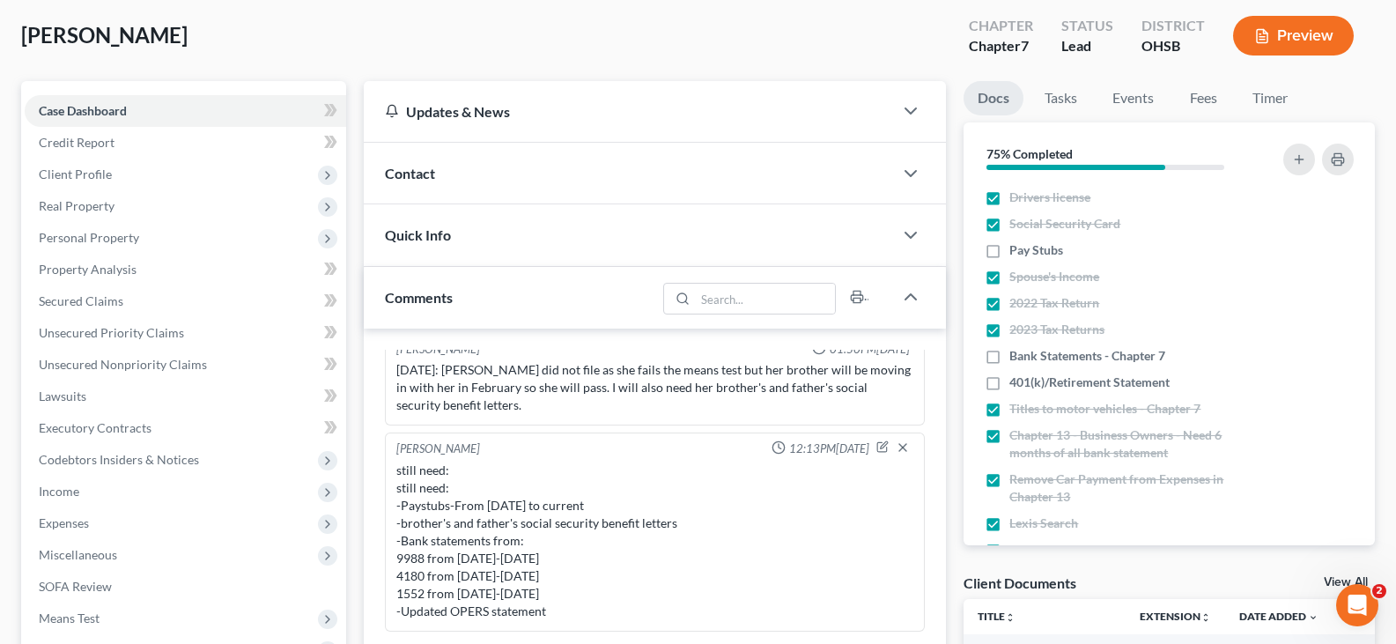
scroll to position [176, 0]
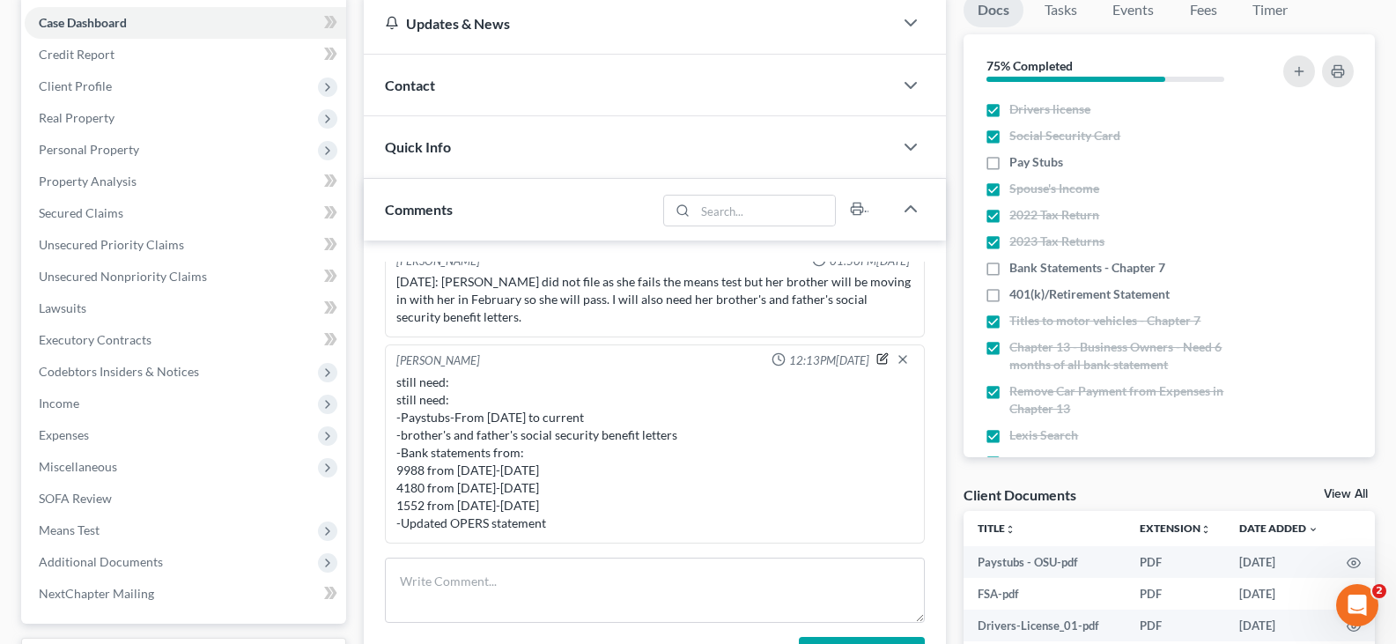
click at [881, 360] on icon "button" at bounding box center [884, 357] width 7 height 7
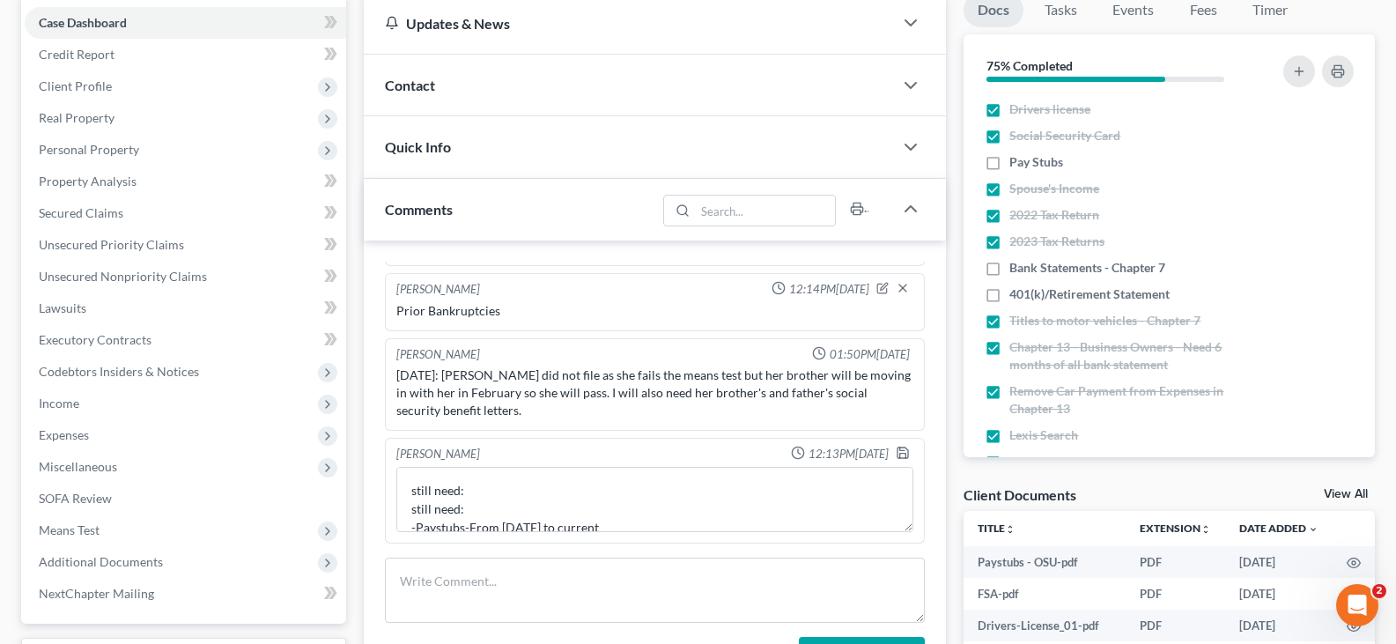
scroll to position [54, 0]
click at [529, 526] on textarea "still need: still need: -Paystubs-From [DATE] to current -brother's and father'…" at bounding box center [654, 499] width 517 height 65
click at [534, 523] on textarea "still need: still need: -Paystubs-From [DATE] to current -brother's and father'…" at bounding box center [654, 499] width 517 height 65
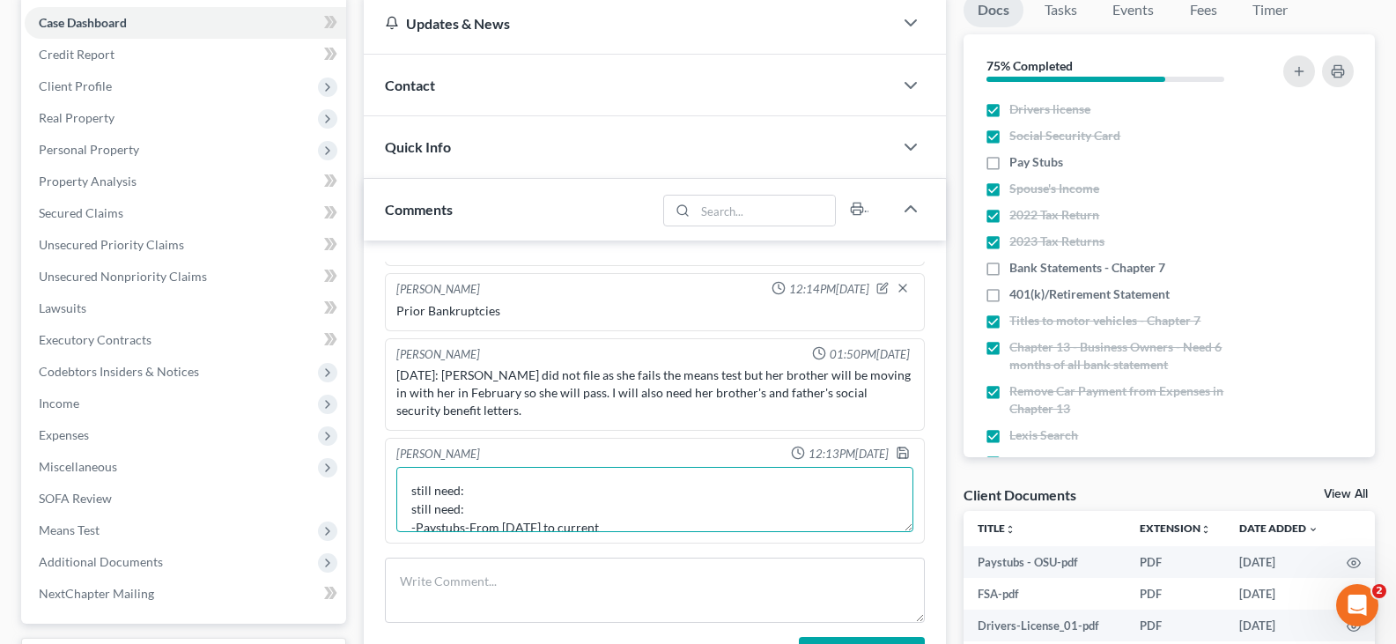
click at [548, 529] on textarea "still need: still need: -Paystubs-From [DATE] to current -brother's and father'…" at bounding box center [654, 499] width 517 height 65
type textarea "still need: still need: -Paystubs-From [DATE] to current -brother's and father'…"
click at [896, 453] on icon "button" at bounding box center [903, 453] width 14 height 14
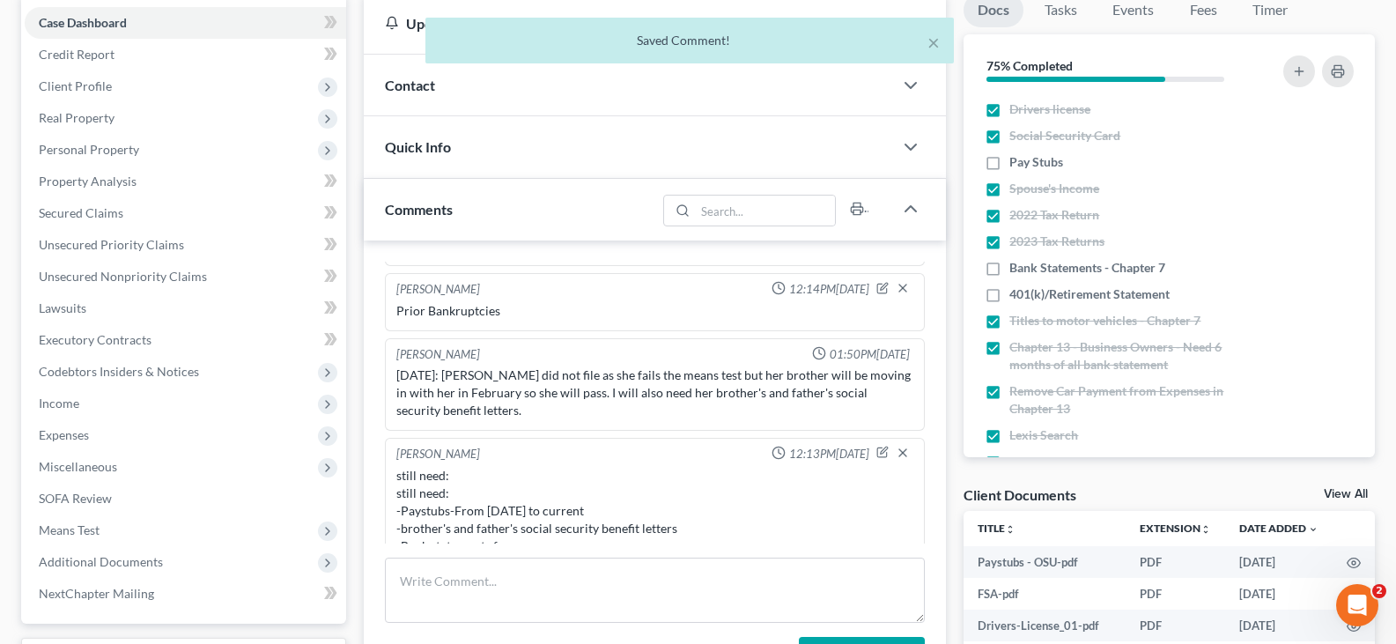
scroll to position [147, 0]
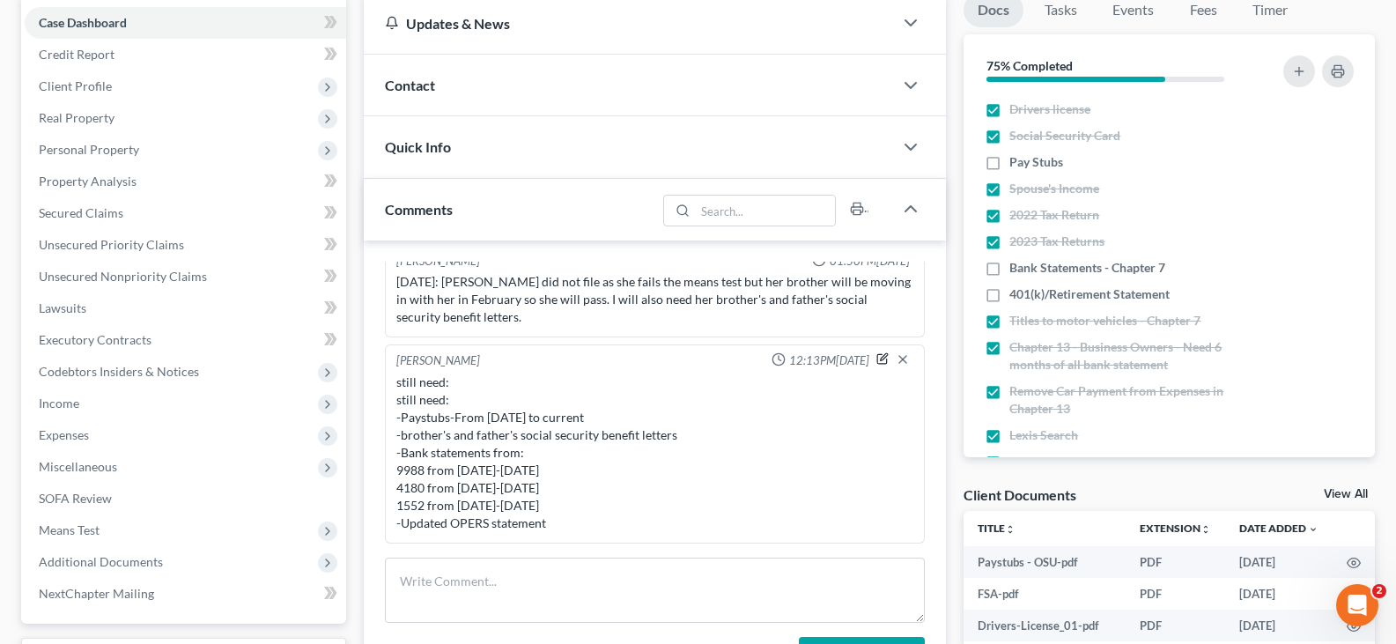
click at [881, 359] on icon "button" at bounding box center [884, 357] width 7 height 7
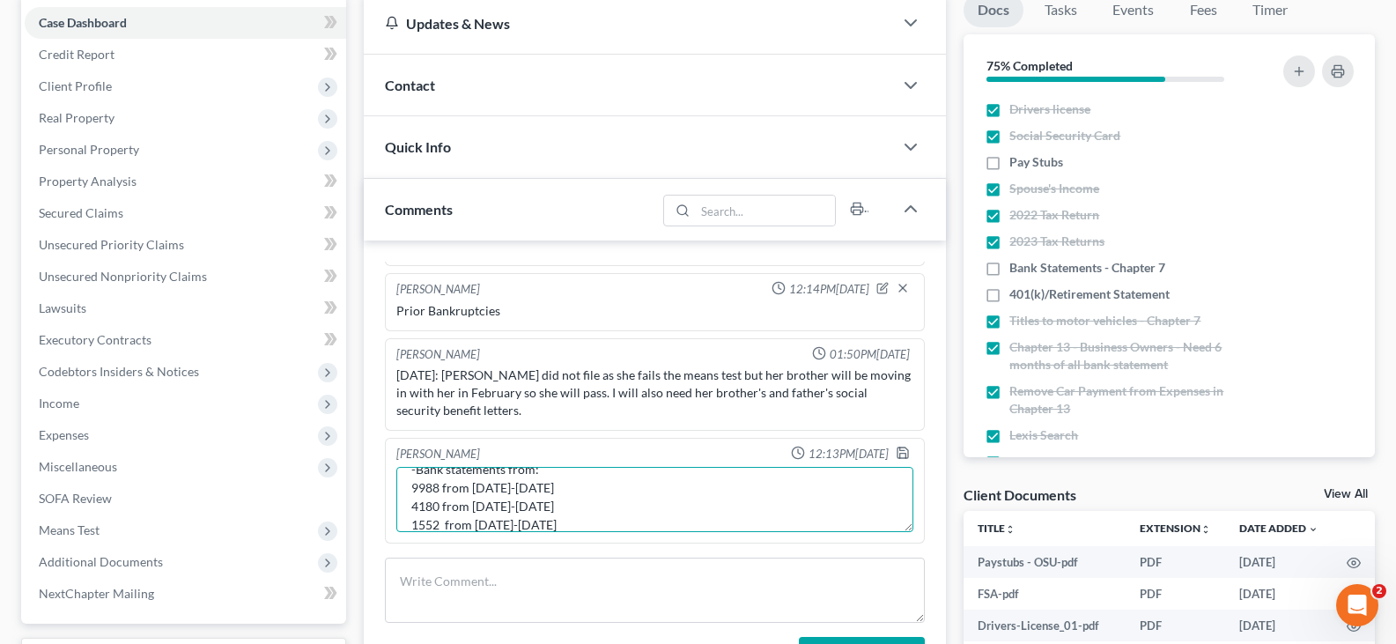
scroll to position [106, 0]
click at [490, 477] on textarea "still need: still need: -Paystubs-From [DATE] to current -brother's and father'…" at bounding box center [654, 499] width 517 height 65
click at [487, 477] on textarea "still need: still need: -Paystubs-From [DATE] to current -brother's and father'…" at bounding box center [654, 499] width 517 height 65
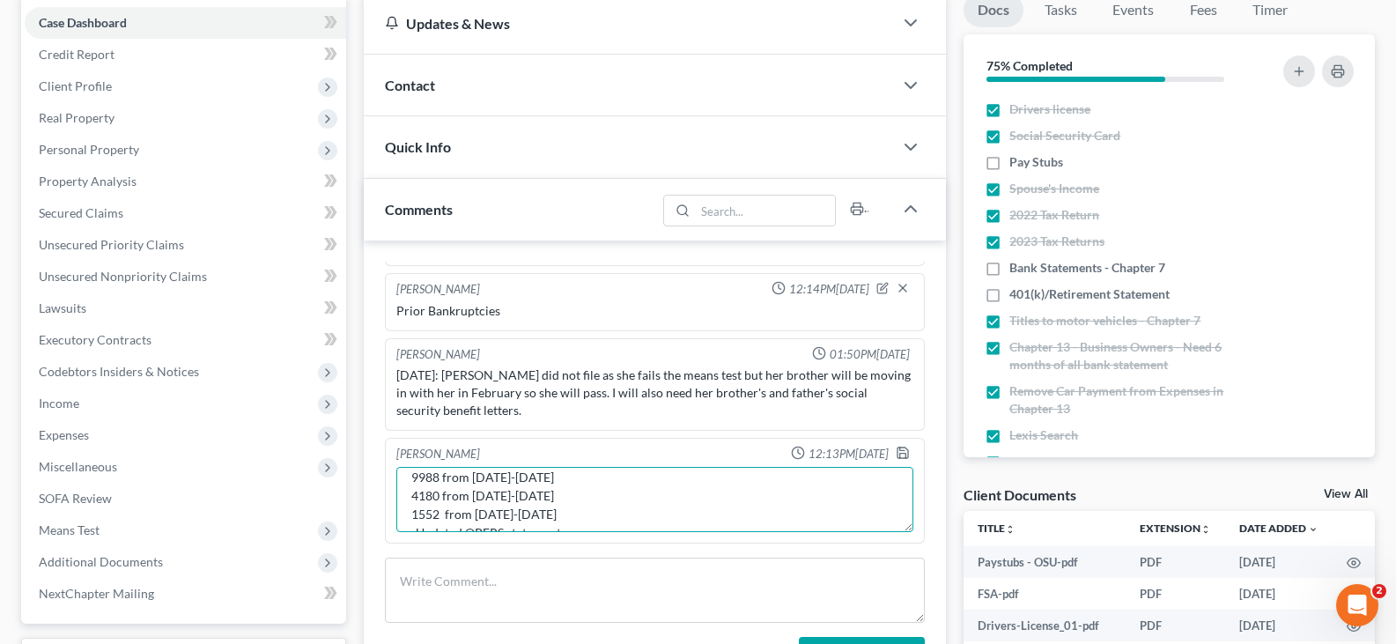
click at [542, 477] on textarea "still need: still need: -Paystubs-From [DATE] to current -brother's and father'…" at bounding box center [654, 499] width 517 height 65
click at [492, 496] on textarea "still need: still need: -Paystubs-From [DATE] to current -brother's and father'…" at bounding box center [654, 499] width 517 height 65
click at [548, 498] on textarea "still need: still need: -Paystubs-From [DATE] to current -brother's and father'…" at bounding box center [654, 499] width 517 height 65
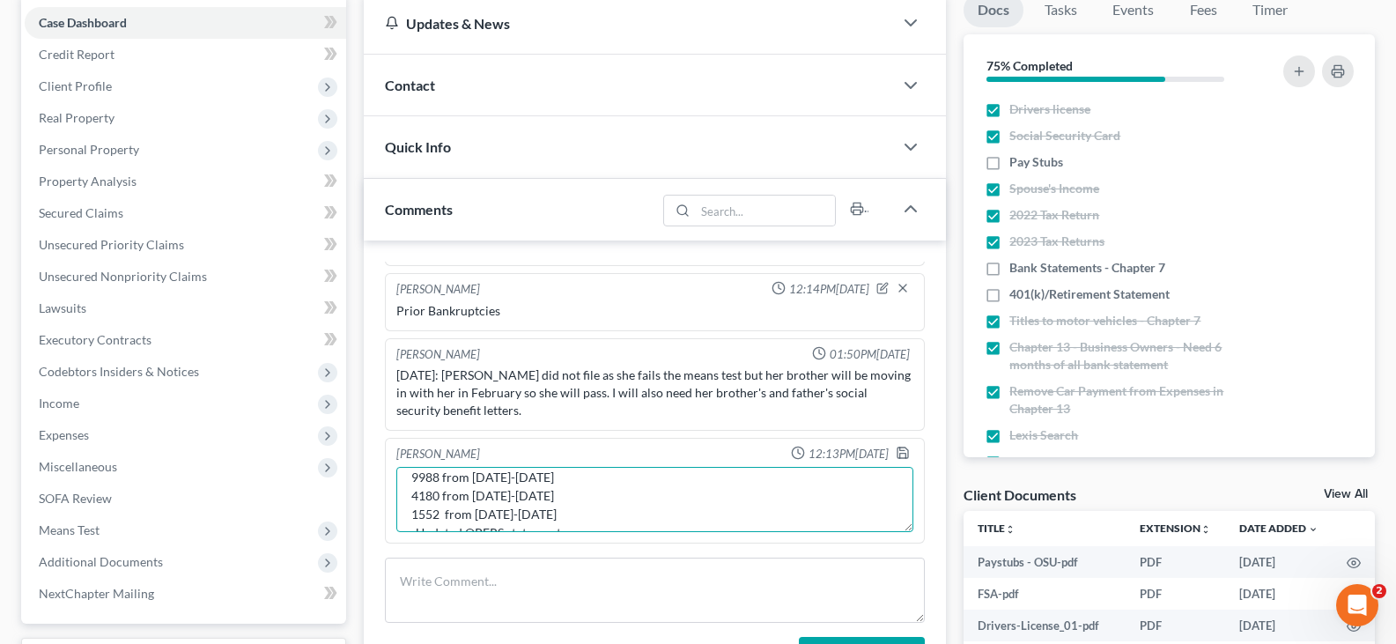
click at [548, 498] on textarea "still need: still need: -Paystubs-From [DATE] to current -brother's and father'…" at bounding box center [654, 499] width 517 height 65
click at [499, 516] on textarea "still need: still need: -Paystubs-From [DATE] to current -brother's and father'…" at bounding box center [654, 499] width 517 height 65
click at [547, 512] on textarea "still need: still need: -Paystubs-From [DATE] to current -brother's and father'…" at bounding box center [654, 499] width 517 height 65
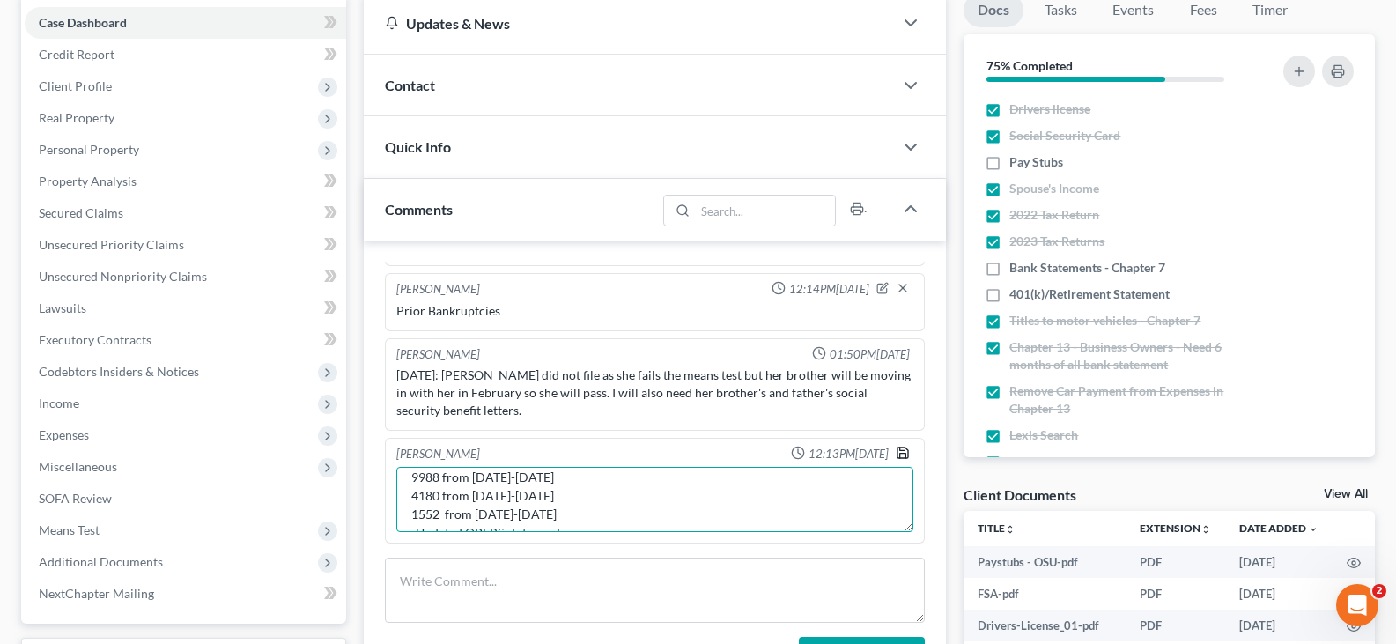
type textarea "still need: still need: -Paystubs-From [DATE] to current -brother's and father'…"
click at [896, 452] on icon "button" at bounding box center [903, 453] width 14 height 14
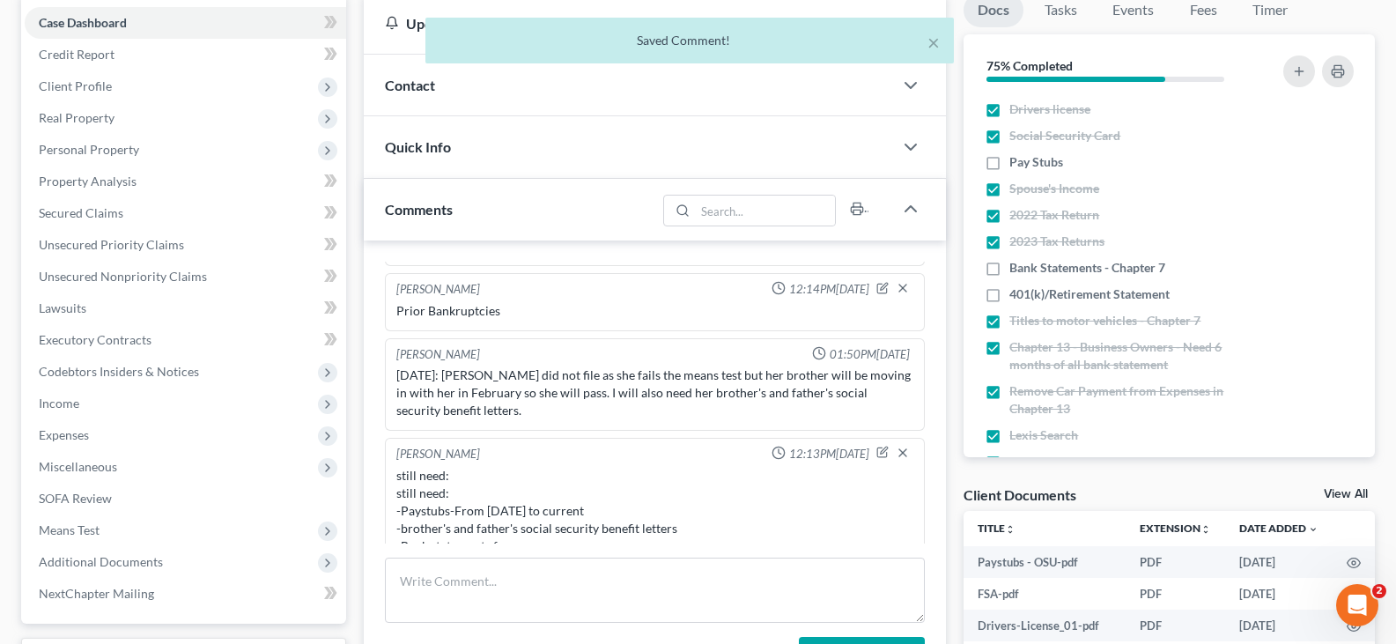
scroll to position [147, 0]
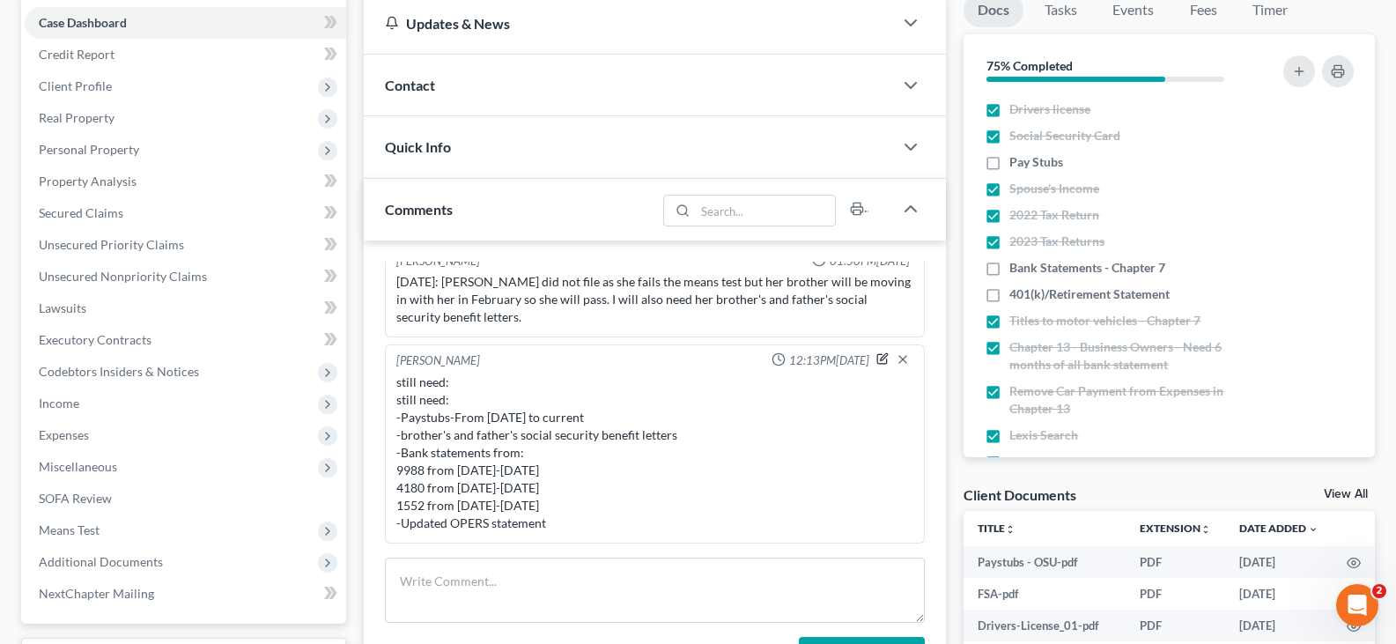
click at [877, 354] on icon "button" at bounding box center [883, 358] width 12 height 12
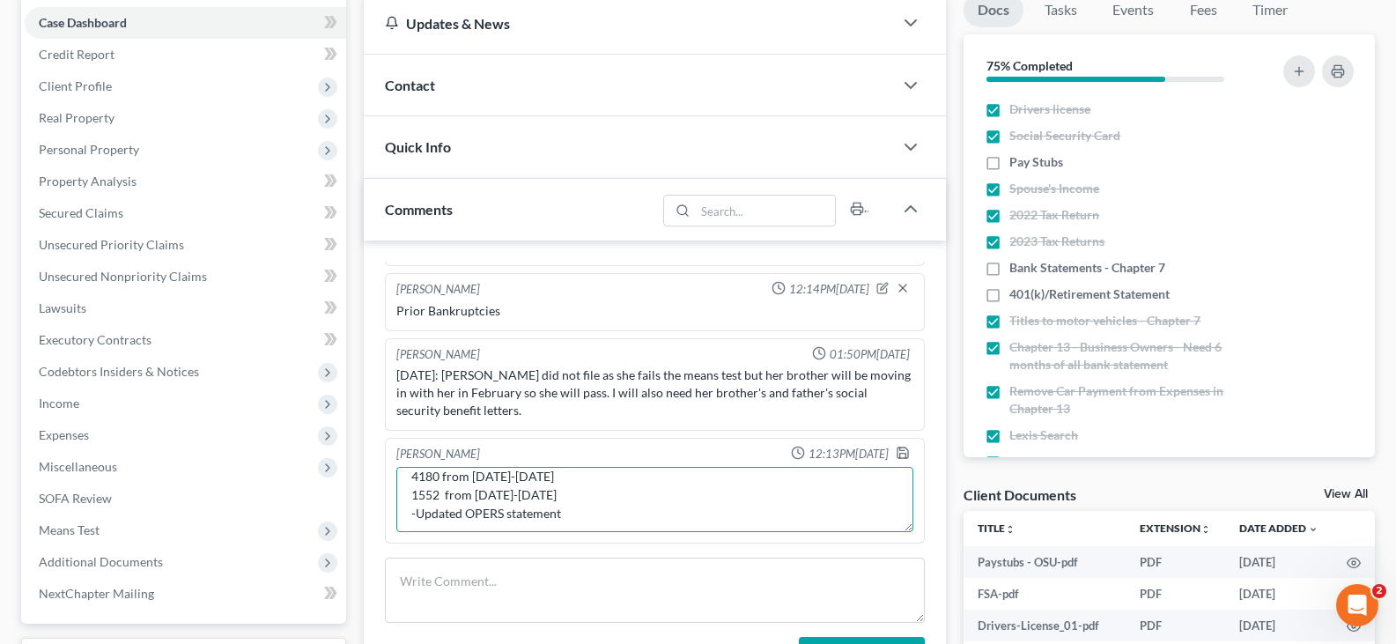
scroll to position [130, 0]
click at [502, 507] on textarea "still need: still need: -Paystubs-From [DATE] to current -brother's and father'…" at bounding box center [654, 499] width 517 height 65
type textarea "still need: still need: -Paystubs-From [DATE] to current -brother's and father'…"
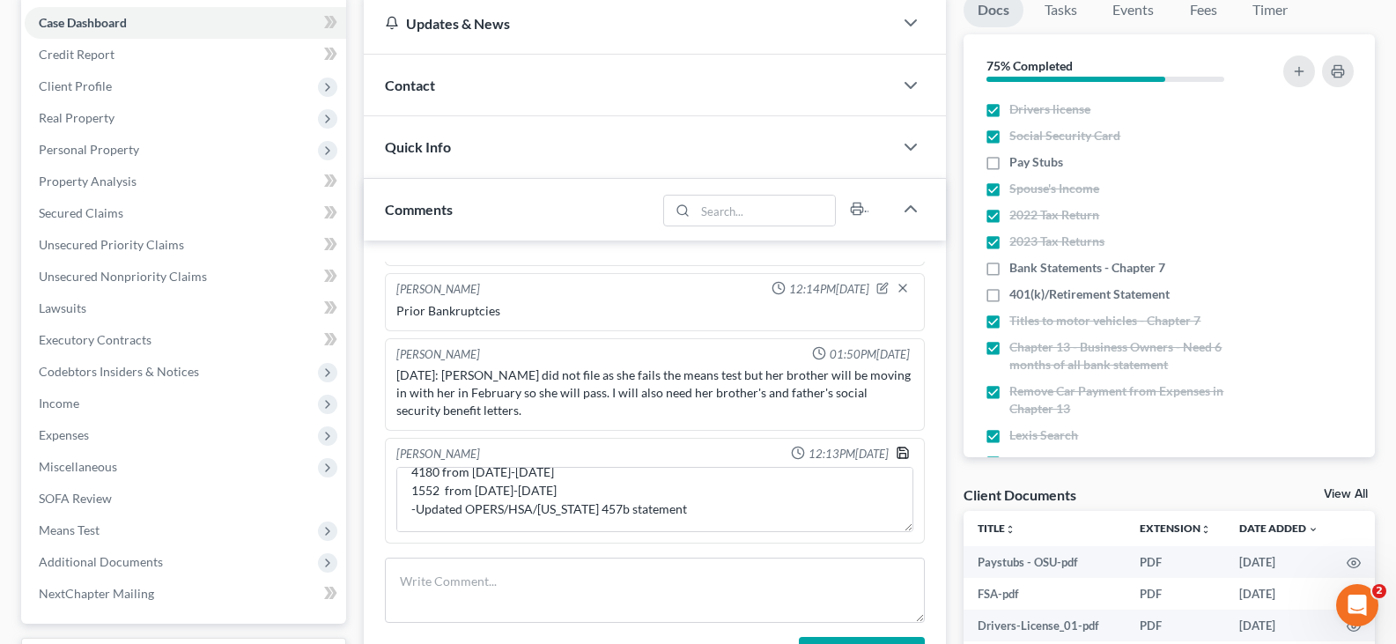
click at [900, 454] on polyline "button" at bounding box center [903, 455] width 6 height 4
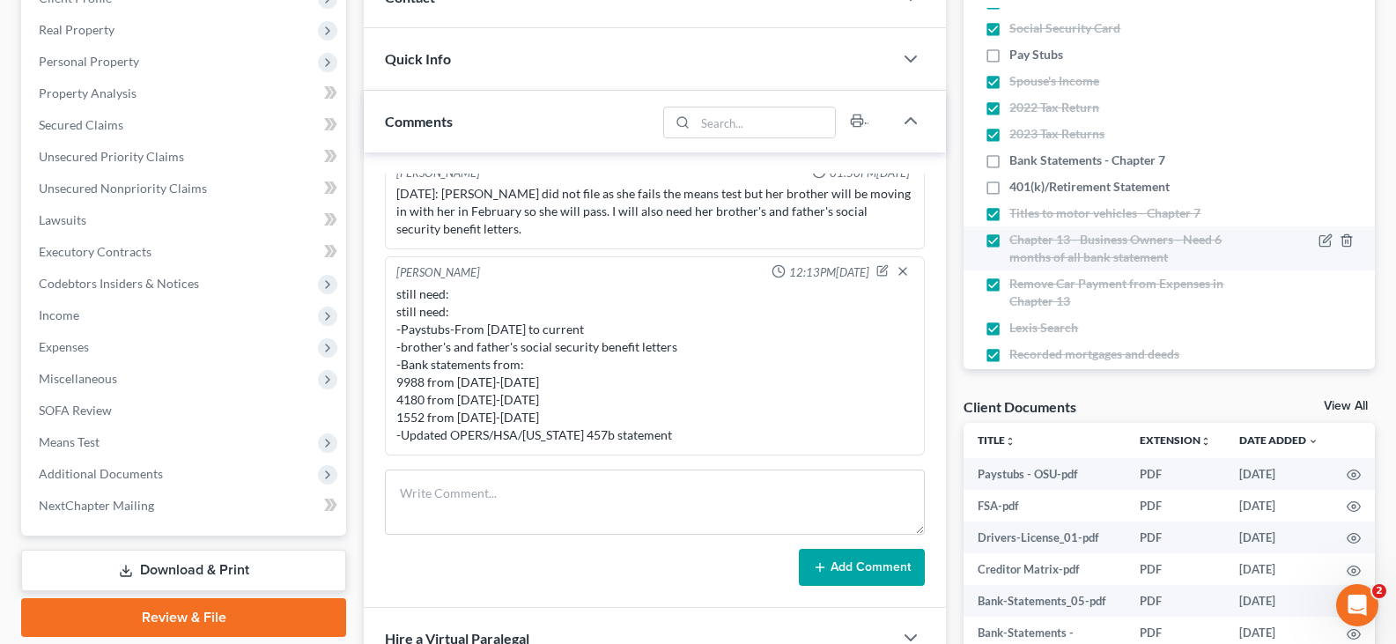
scroll to position [0, 0]
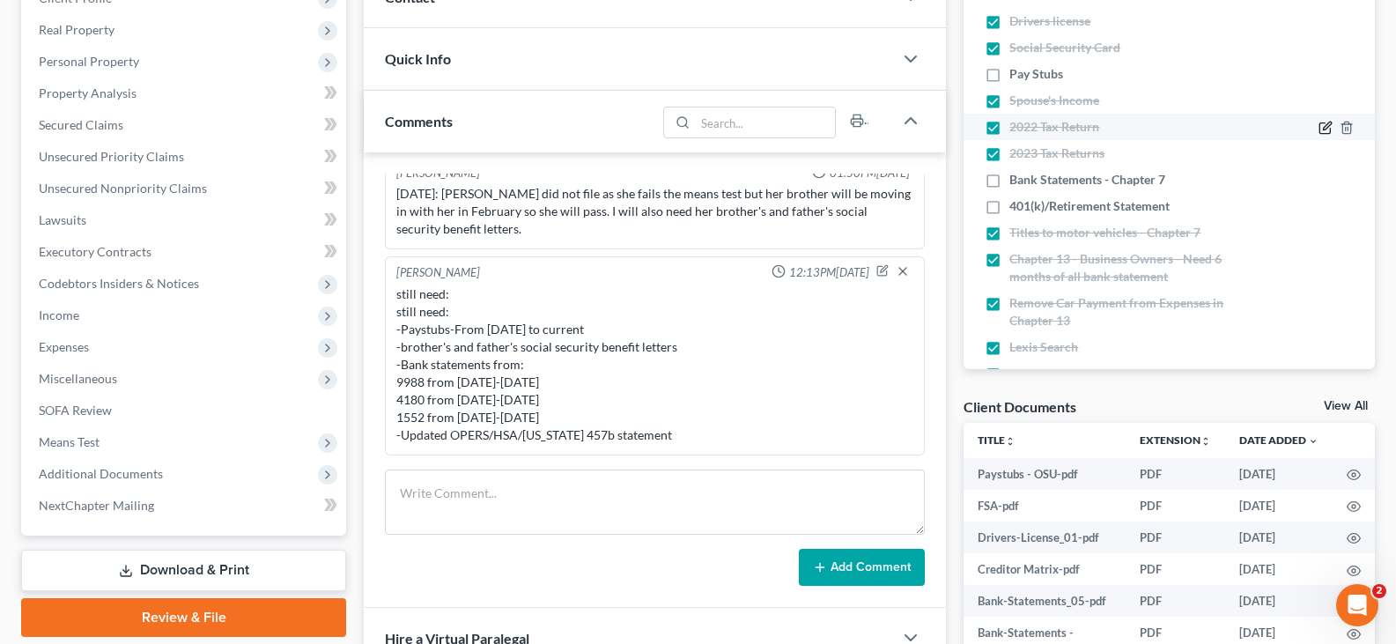
click at [1323, 127] on icon "button" at bounding box center [1327, 126] width 8 height 8
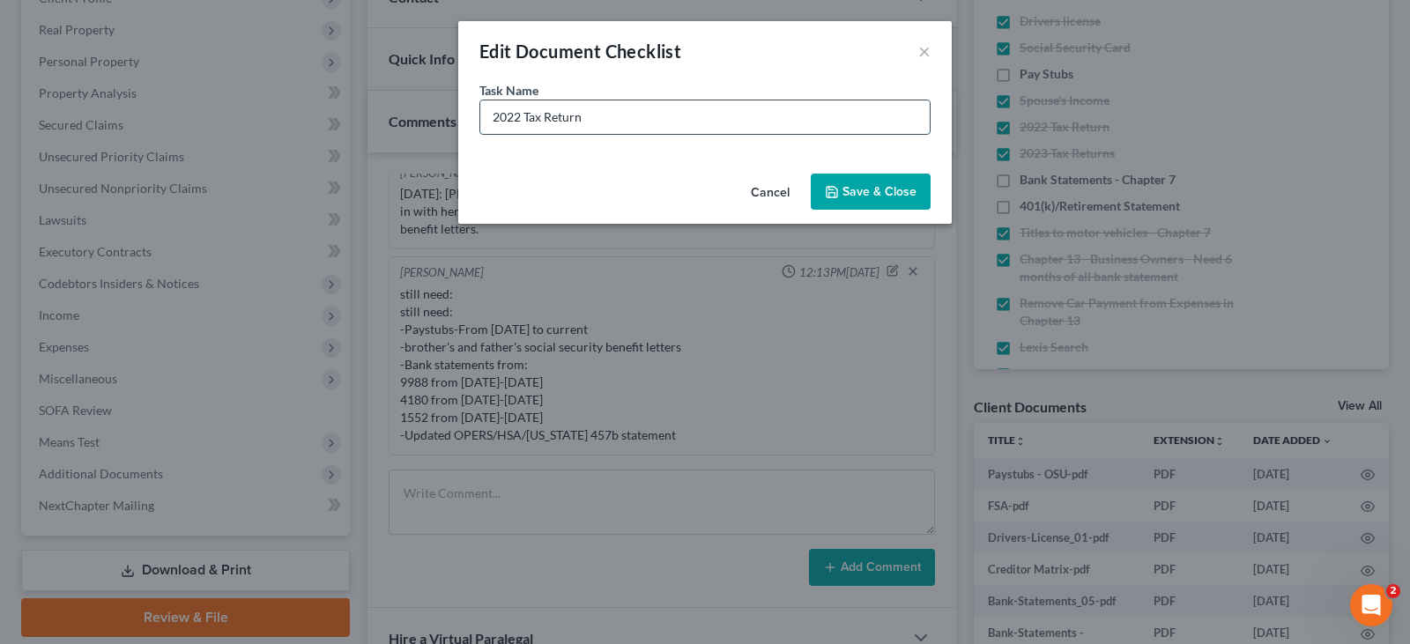
click at [517, 115] on input "2022 Tax Return" at bounding box center [704, 116] width 449 height 33
type input "2024 Tax Return"
click at [842, 191] on button "Save & Close" at bounding box center [870, 192] width 120 height 37
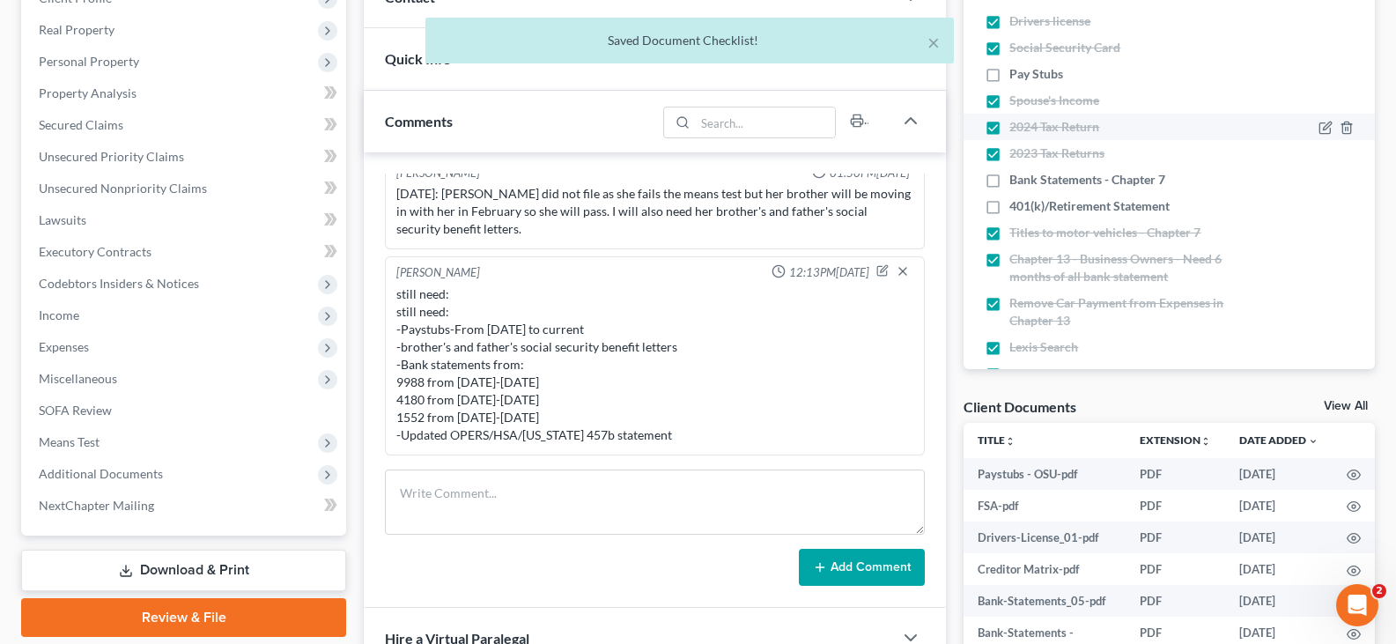
click at [1010, 126] on label "2024 Tax Return" at bounding box center [1055, 127] width 90 height 18
click at [1017, 126] on input "2024 Tax Return" at bounding box center [1022, 123] width 11 height 11
checkbox input "false"
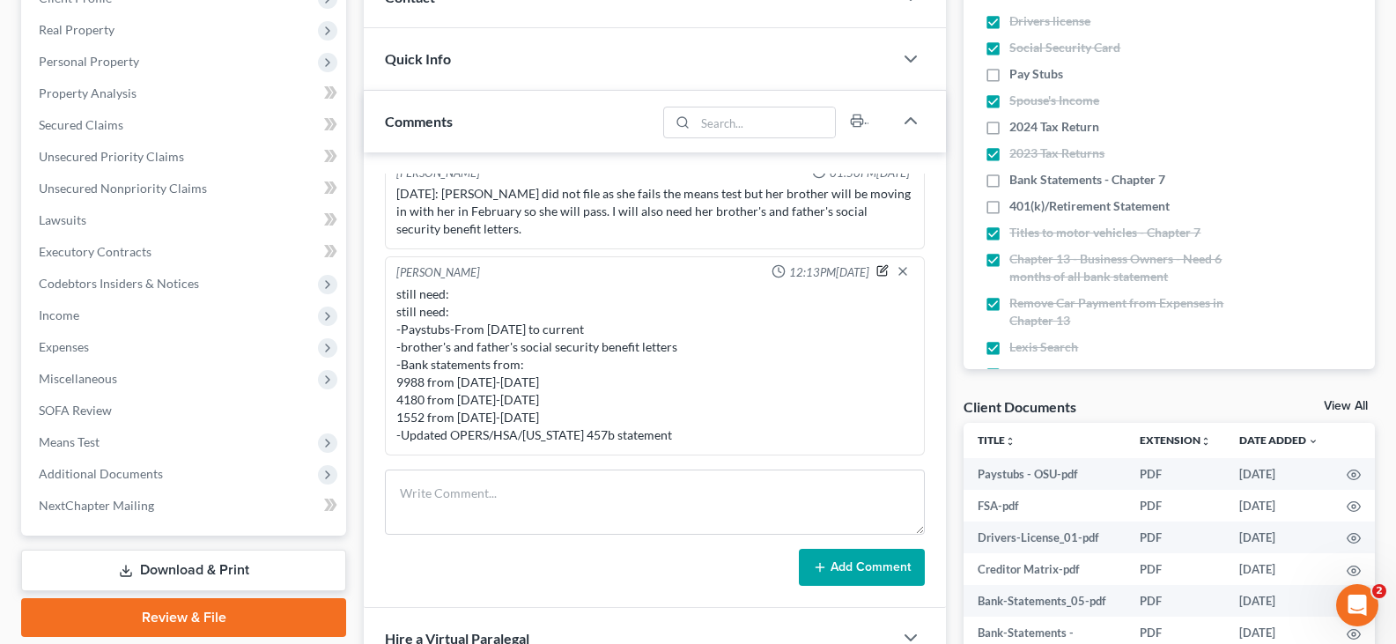
click at [877, 270] on icon "button" at bounding box center [883, 270] width 12 height 12
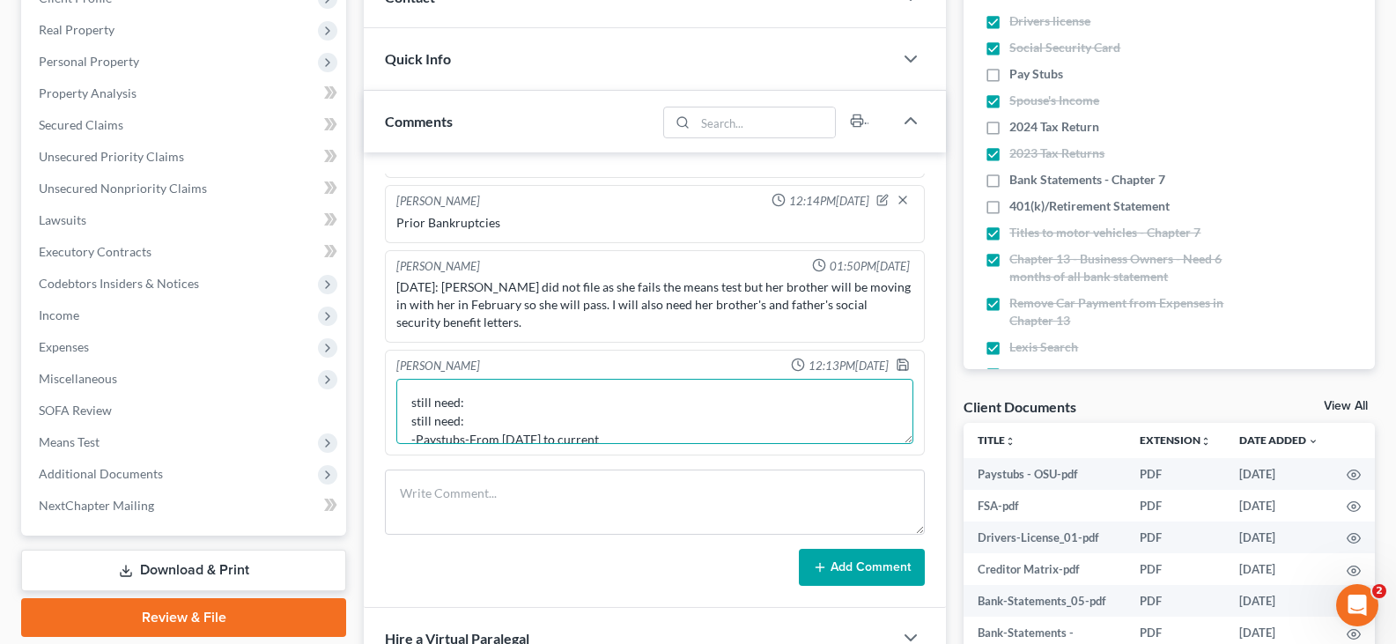
scroll to position [35, 0]
click at [631, 403] on textarea "still need: still need: -Paystubs-From [DATE] to current -brother's and father'…" at bounding box center [654, 411] width 517 height 65
type textarea "still need: still need: -Paystubs-From [DATE] to current -2024 Tax Return -brot…"
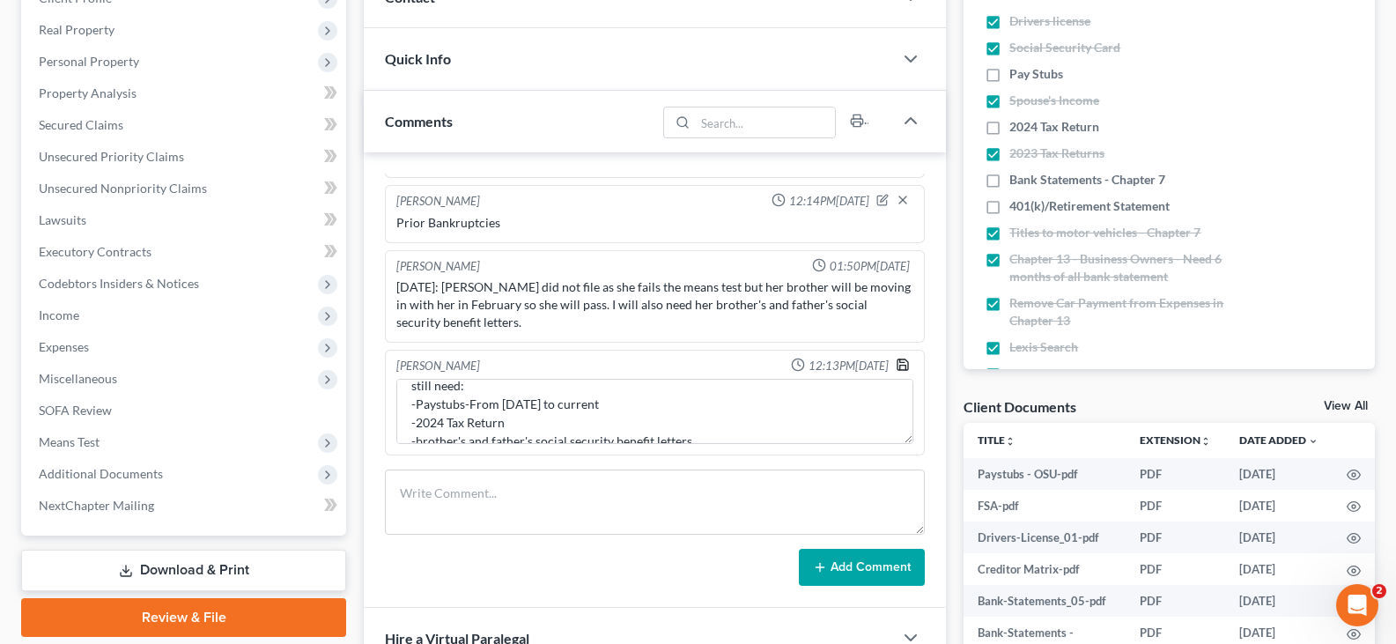
click at [896, 368] on icon "button" at bounding box center [903, 365] width 14 height 14
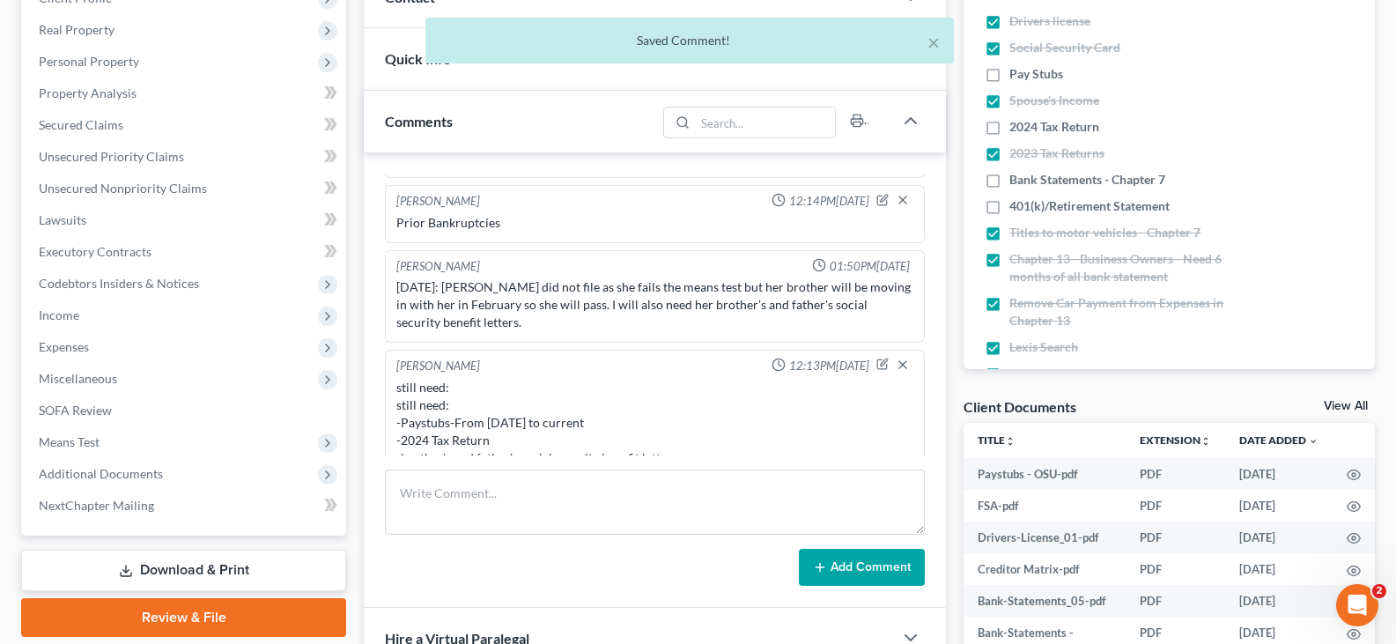
scroll to position [165, 0]
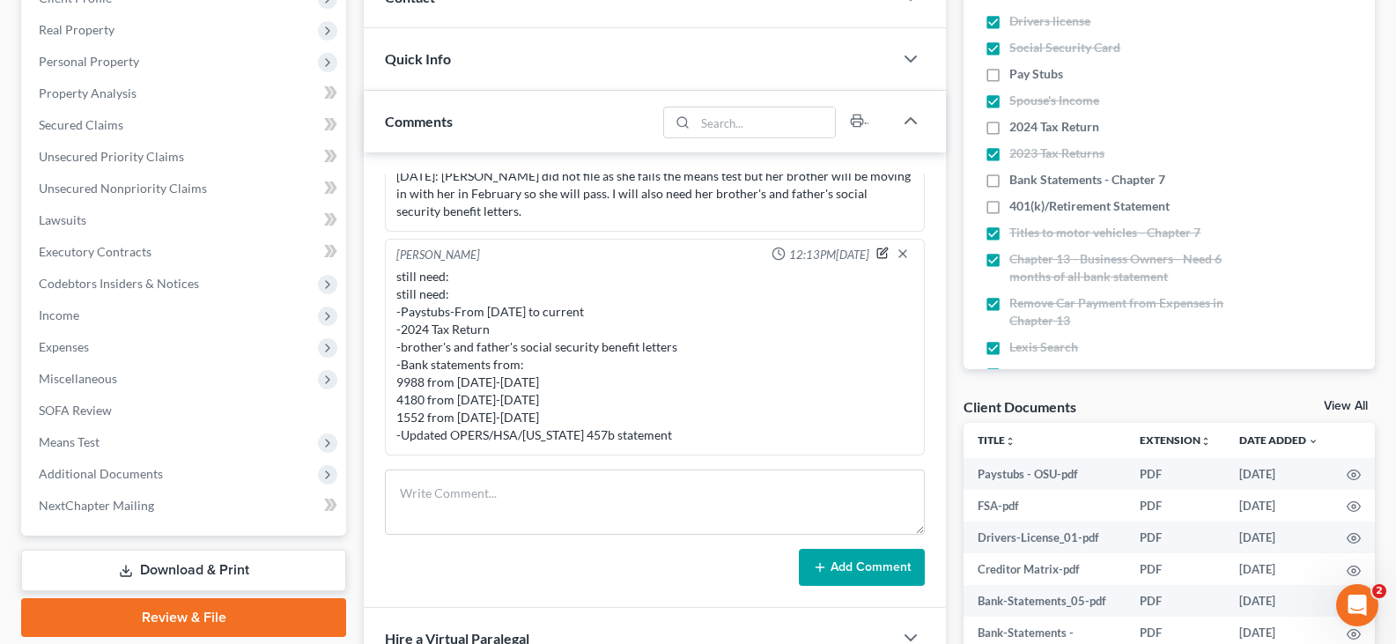
click at [877, 254] on icon "button" at bounding box center [883, 253] width 12 height 12
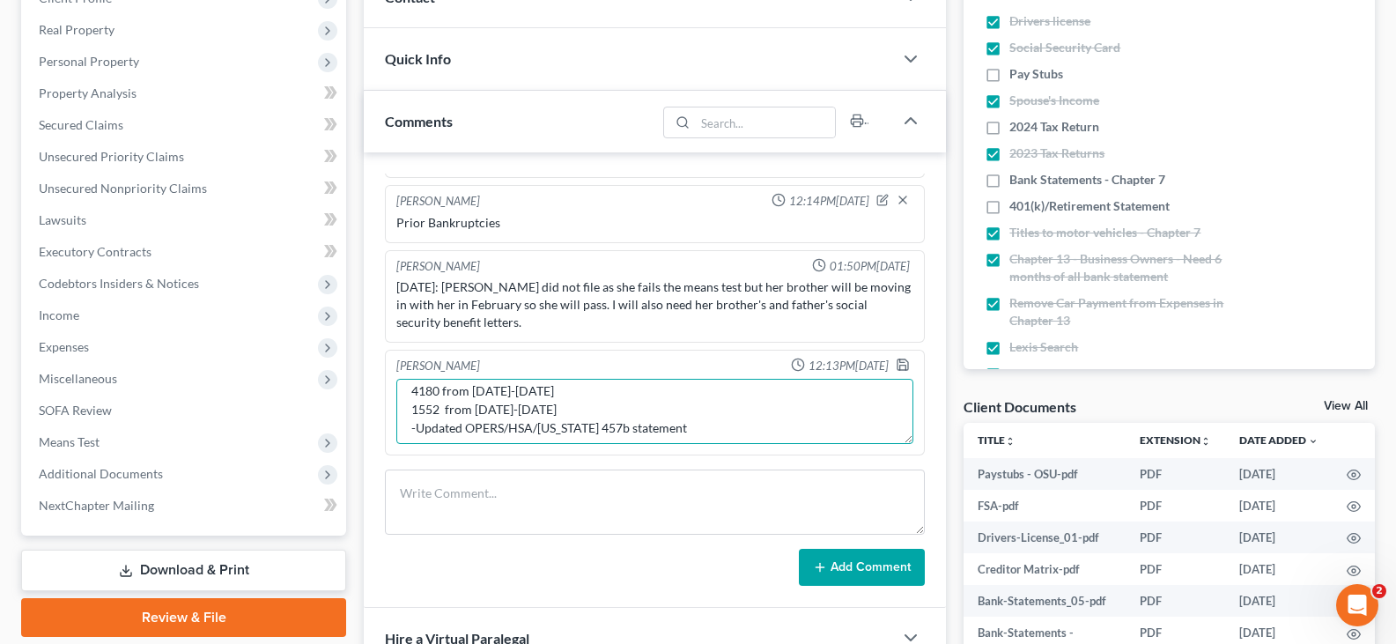
scroll to position [148, 0]
click at [666, 419] on textarea "still need: still need: -Paystubs-From [DATE] to current -2024 Tax Return -brot…" at bounding box center [654, 411] width 517 height 65
type textarea "still need: still need: -Paystubs-From [DATE] to current -2024 Tax Return -brot…"
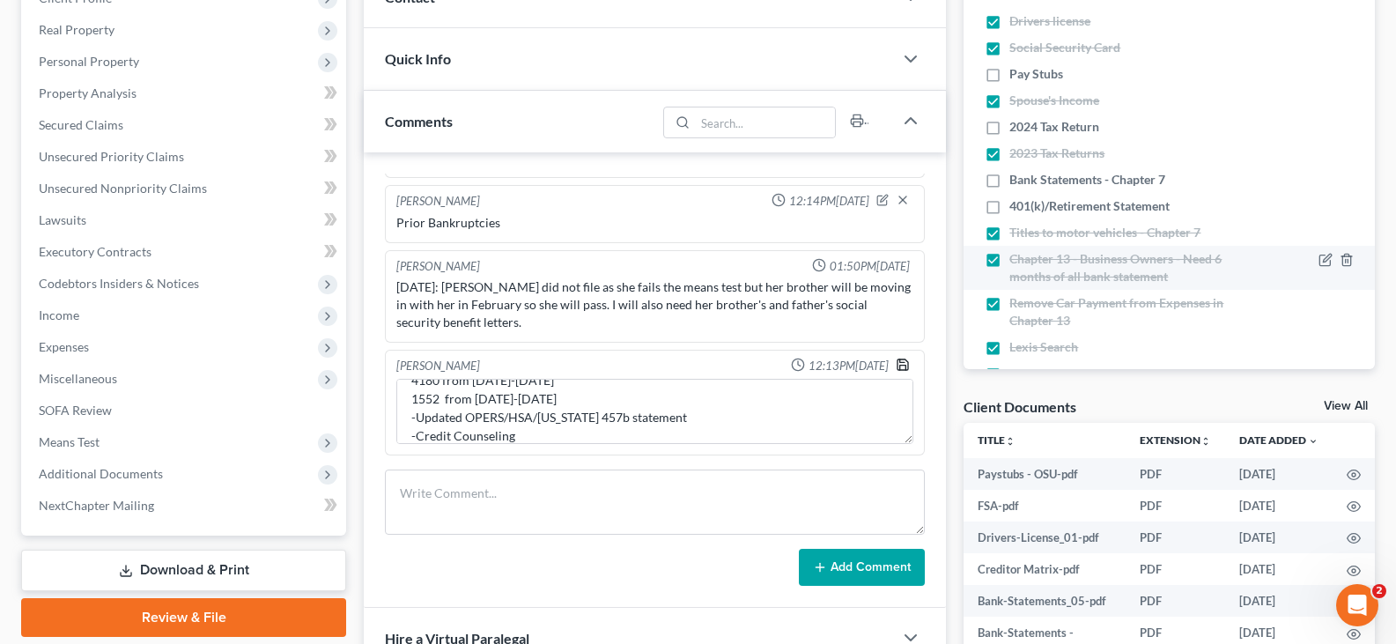
drag, startPoint x: 890, startPoint y: 367, endPoint x: 1032, endPoint y: 278, distance: 168.6
click at [896, 367] on icon "button" at bounding box center [903, 365] width 14 height 14
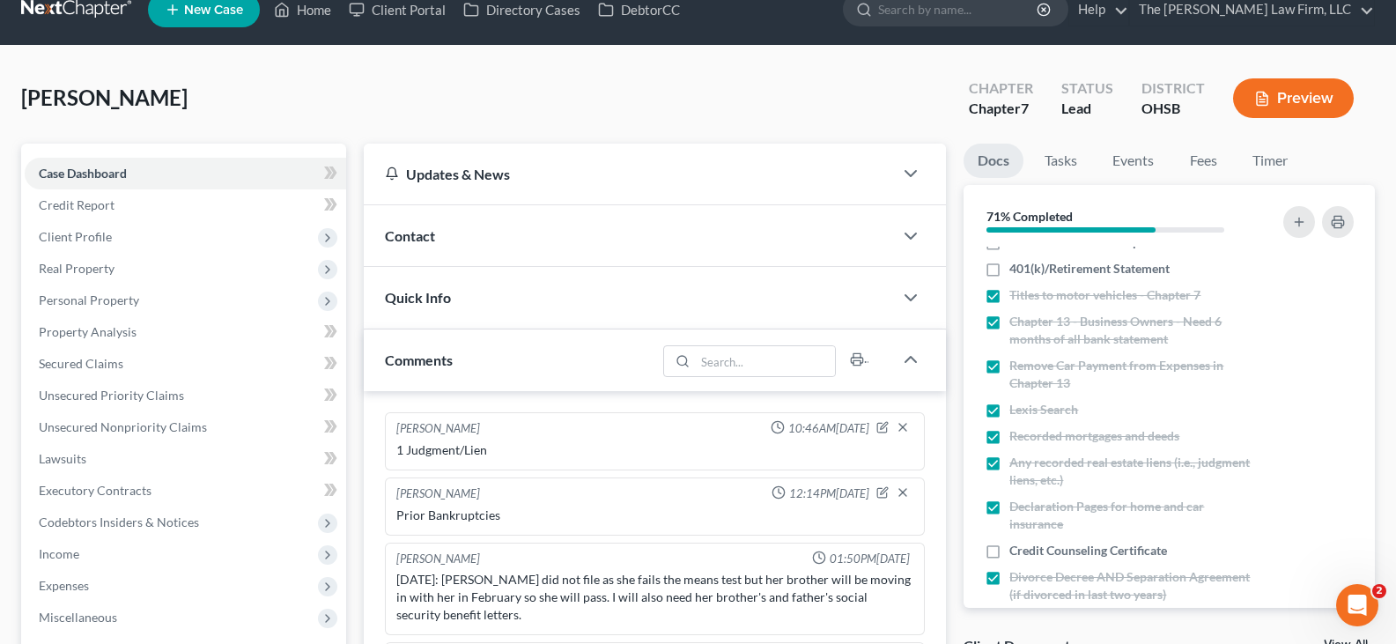
scroll to position [0, 0]
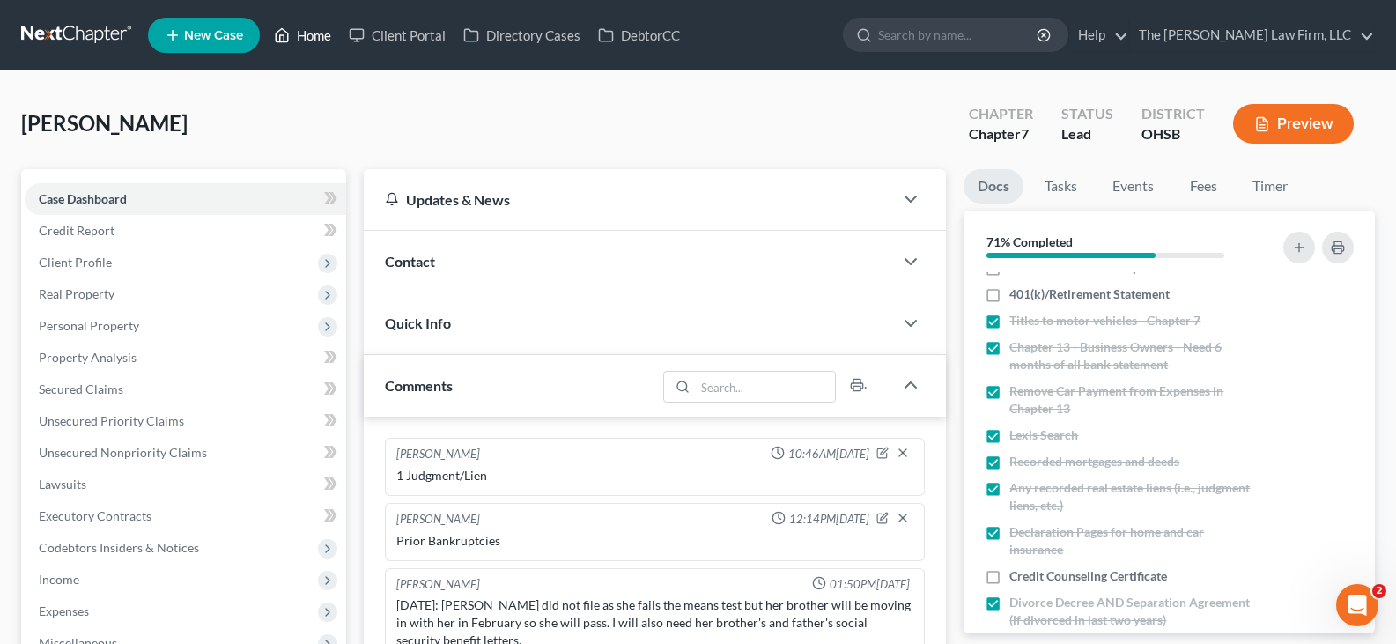
click at [325, 34] on link "Home" at bounding box center [302, 35] width 75 height 32
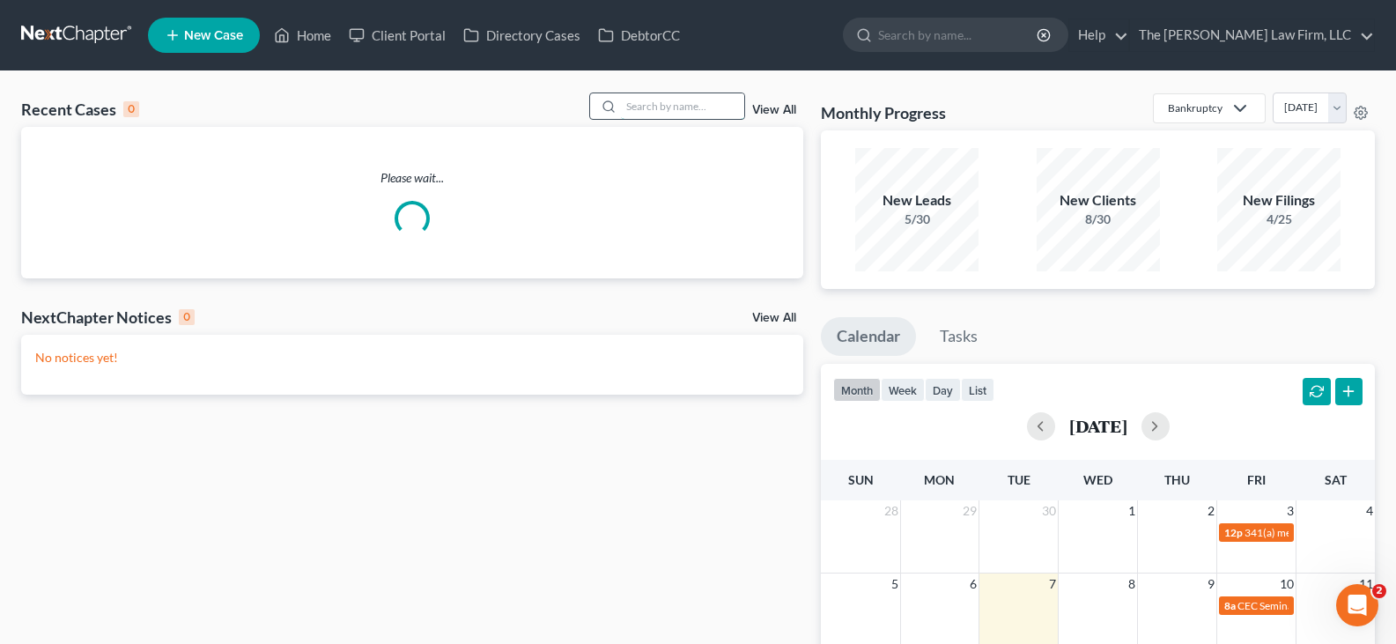
click at [700, 100] on input "search" at bounding box center [682, 106] width 123 height 26
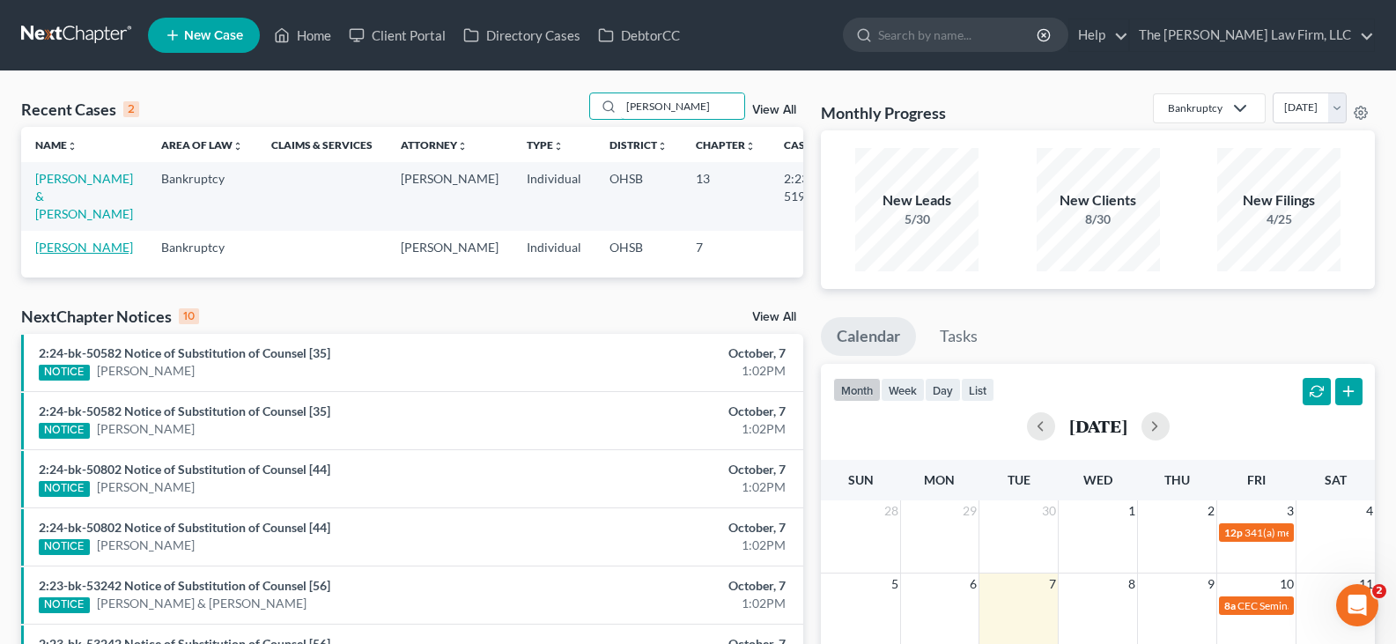
type input "[PERSON_NAME]"
click at [48, 248] on link "[PERSON_NAME]" at bounding box center [84, 247] width 98 height 15
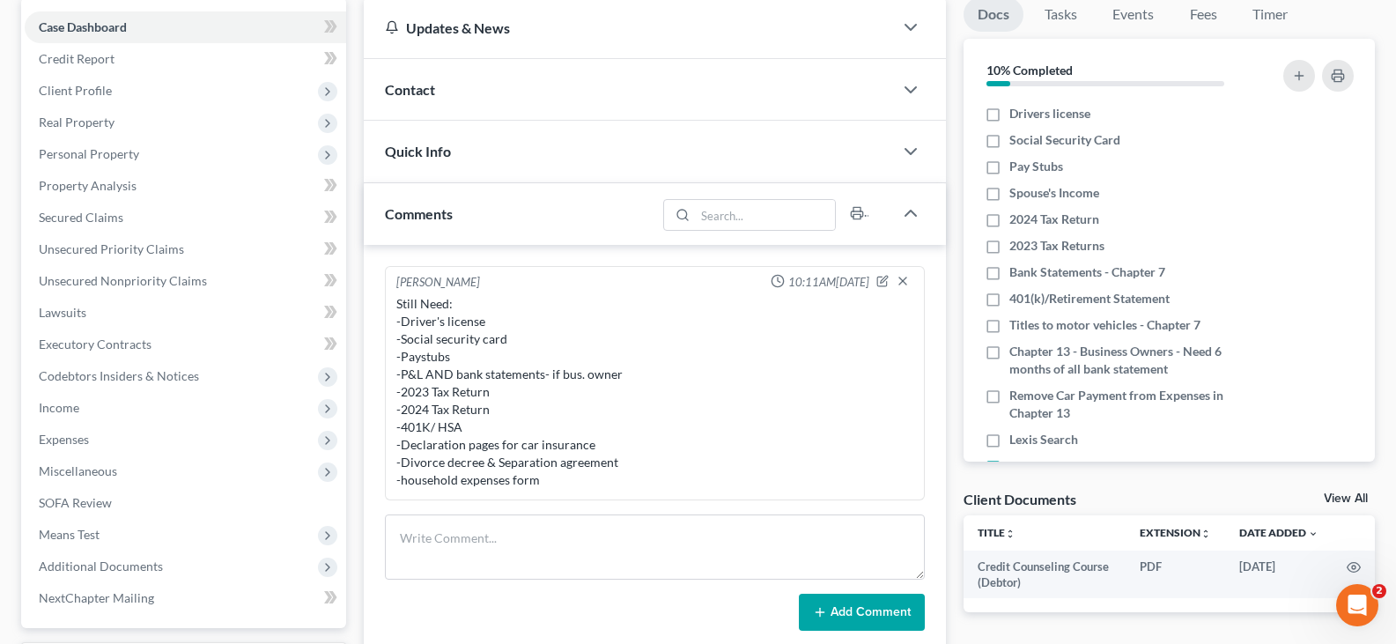
scroll to position [176, 0]
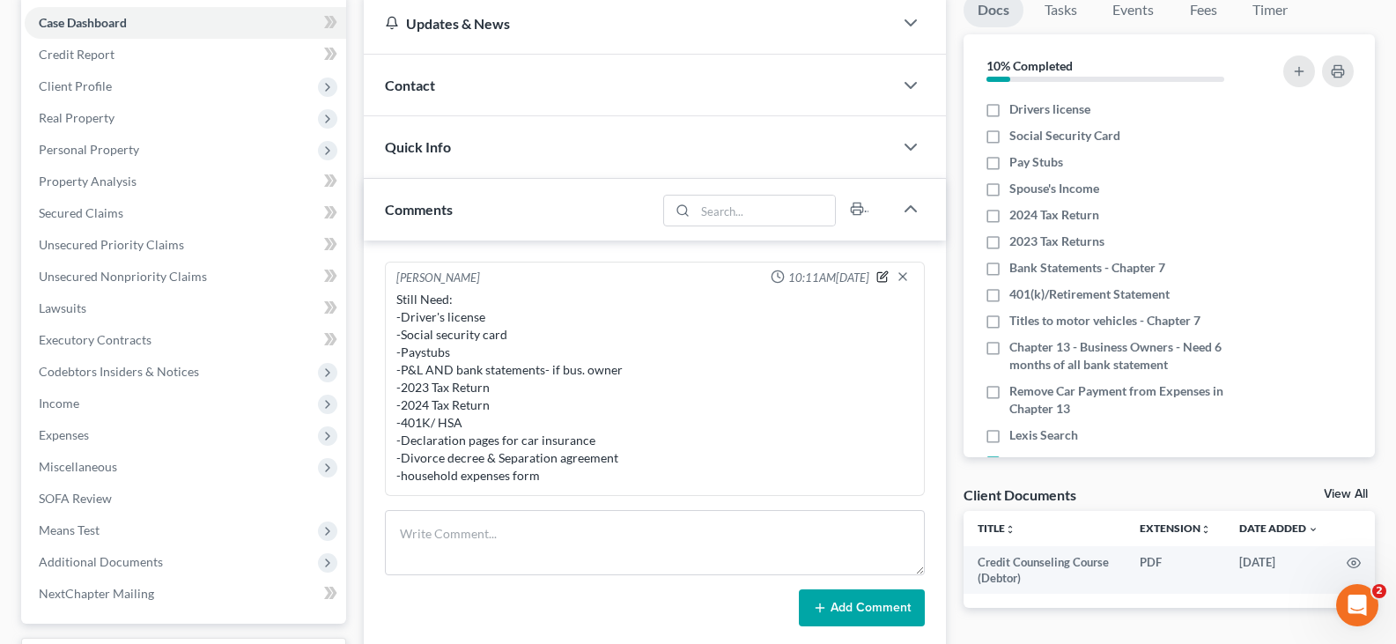
drag, startPoint x: 884, startPoint y: 279, endPoint x: 501, endPoint y: 307, distance: 384.2
click at [884, 279] on icon "button" at bounding box center [883, 276] width 12 height 12
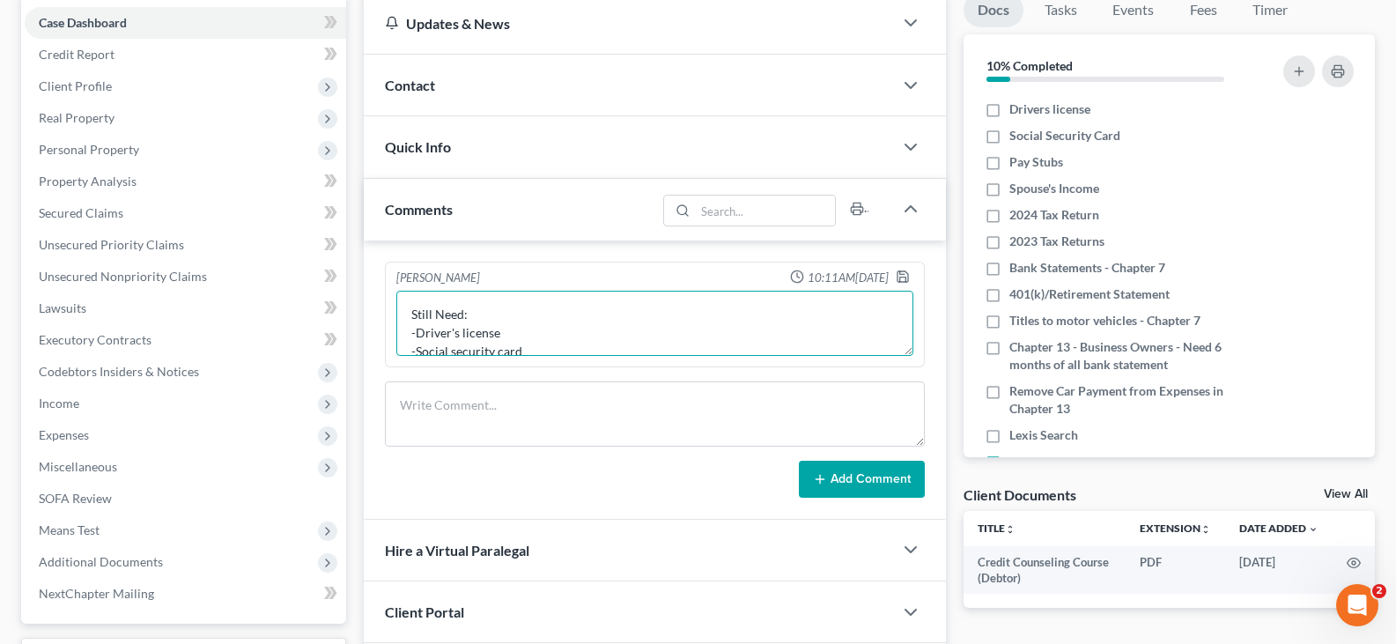
click at [526, 348] on textarea "Still Need: -Driver's license -Social security card -Paystubs -P&L AND bank sta…" at bounding box center [654, 323] width 517 height 65
type textarea "Still Need: -Paystubs -P&L AND bank statements- if bus. owner -2023 Tax Return …"
click at [902, 279] on icon "button" at bounding box center [903, 277] width 14 height 14
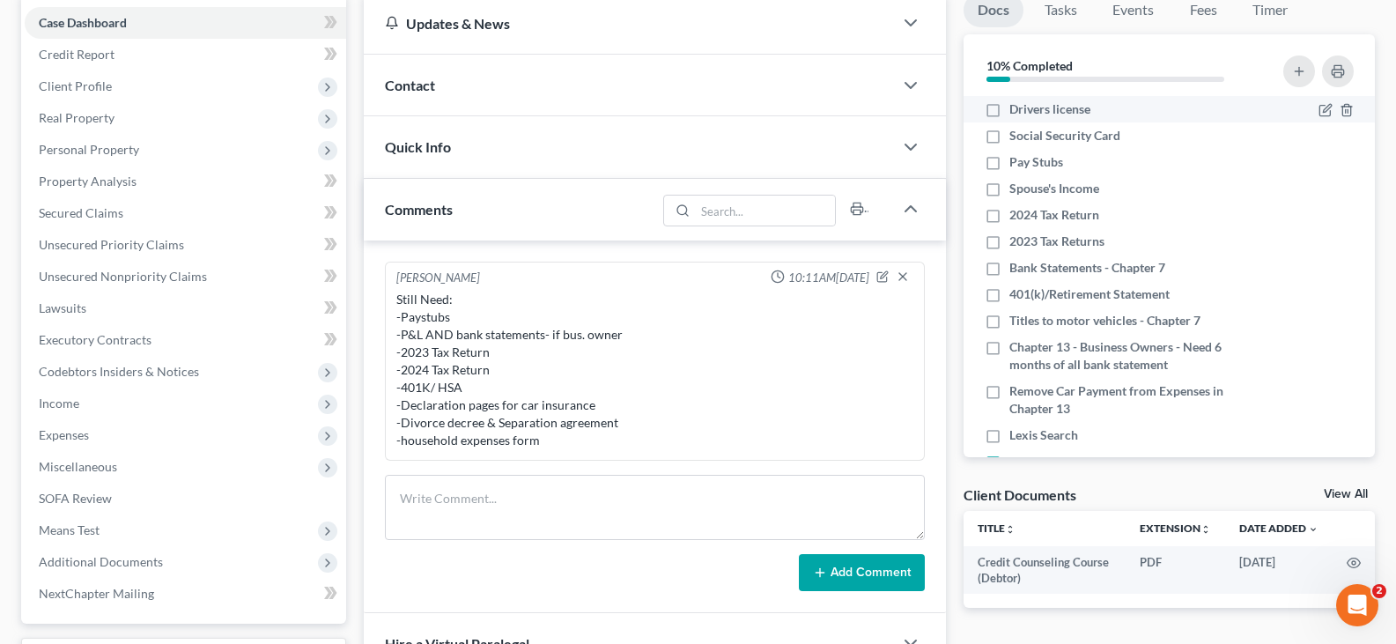
click at [1010, 112] on label "Drivers license" at bounding box center [1050, 109] width 81 height 18
click at [1017, 112] on input "Drivers license" at bounding box center [1022, 105] width 11 height 11
checkbox input "true"
click at [1010, 135] on label "Social Security Card" at bounding box center [1065, 136] width 111 height 18
click at [1017, 135] on input "Social Security Card" at bounding box center [1022, 132] width 11 height 11
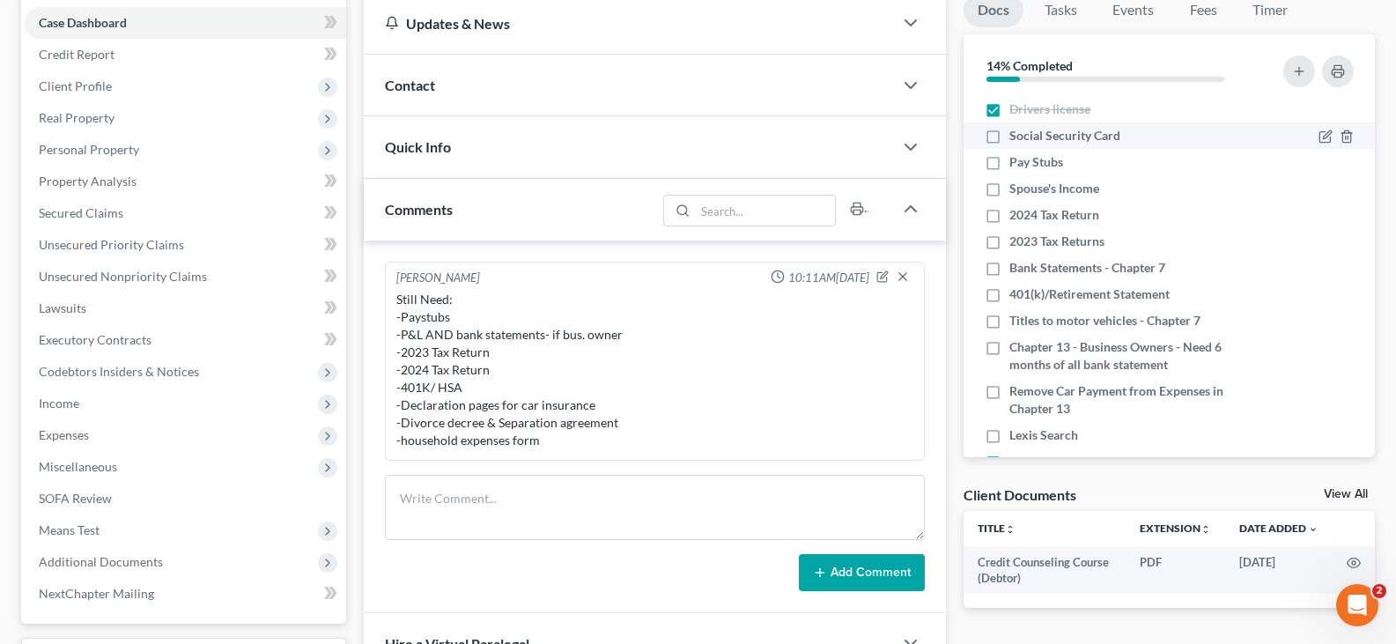
checkbox input "true"
click at [1010, 187] on label "Spouse's Income" at bounding box center [1055, 189] width 90 height 18
click at [1017, 187] on input "Spouse's Income" at bounding box center [1022, 185] width 11 height 11
checkbox input "true"
click at [1010, 215] on label "2024 Tax Return" at bounding box center [1055, 215] width 90 height 18
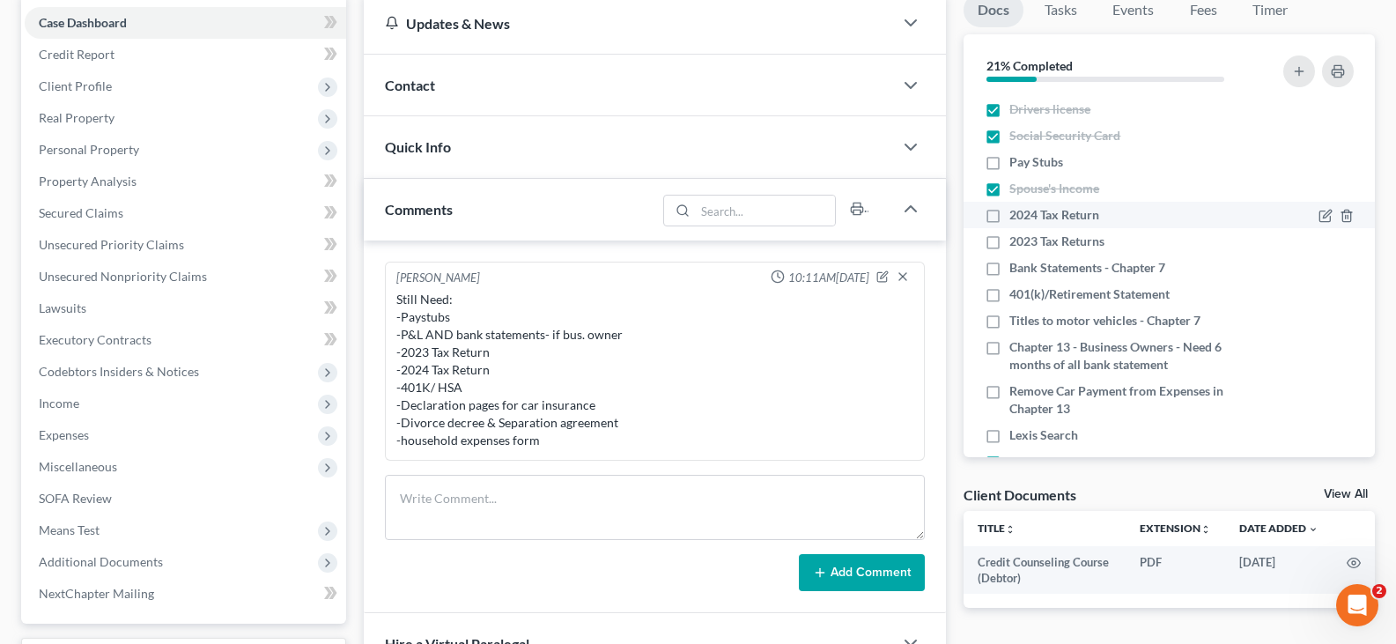
click at [1017, 215] on input "2024 Tax Return" at bounding box center [1022, 211] width 11 height 11
checkbox input "true"
click at [1010, 243] on label "2023 Tax Returns" at bounding box center [1057, 242] width 95 height 18
click at [1017, 243] on input "2023 Tax Returns" at bounding box center [1022, 238] width 11 height 11
checkbox input "true"
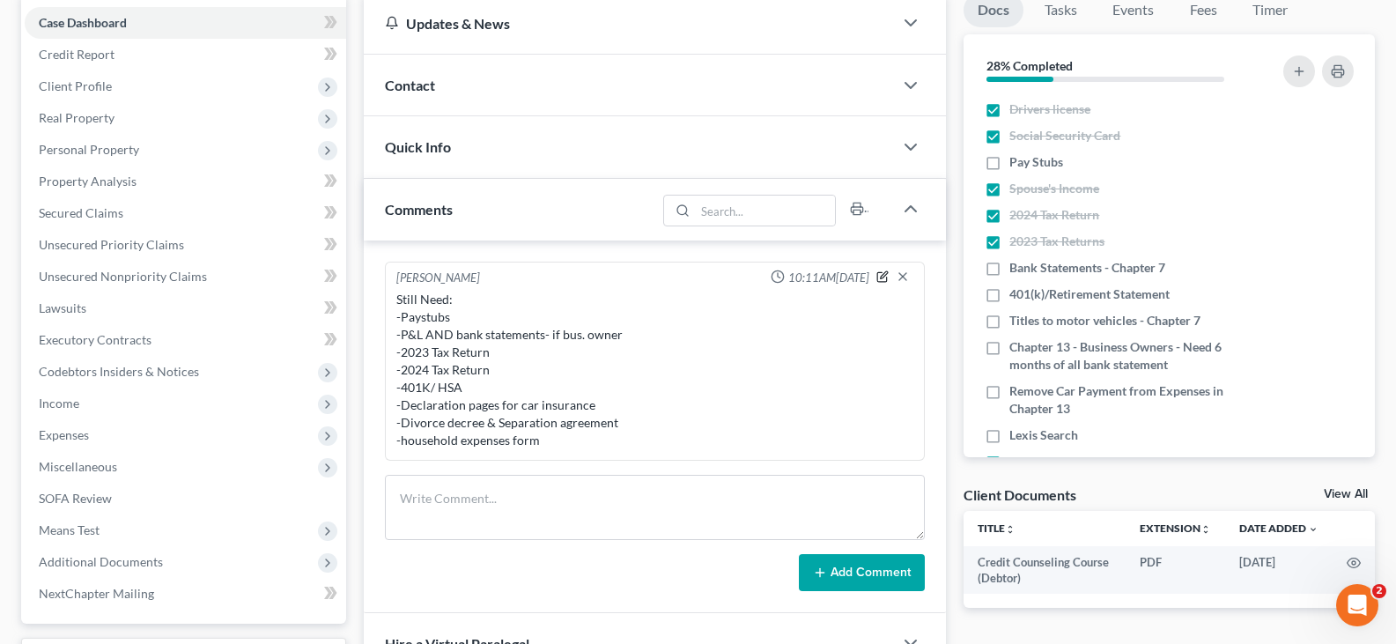
click at [883, 279] on icon "button" at bounding box center [883, 276] width 12 height 12
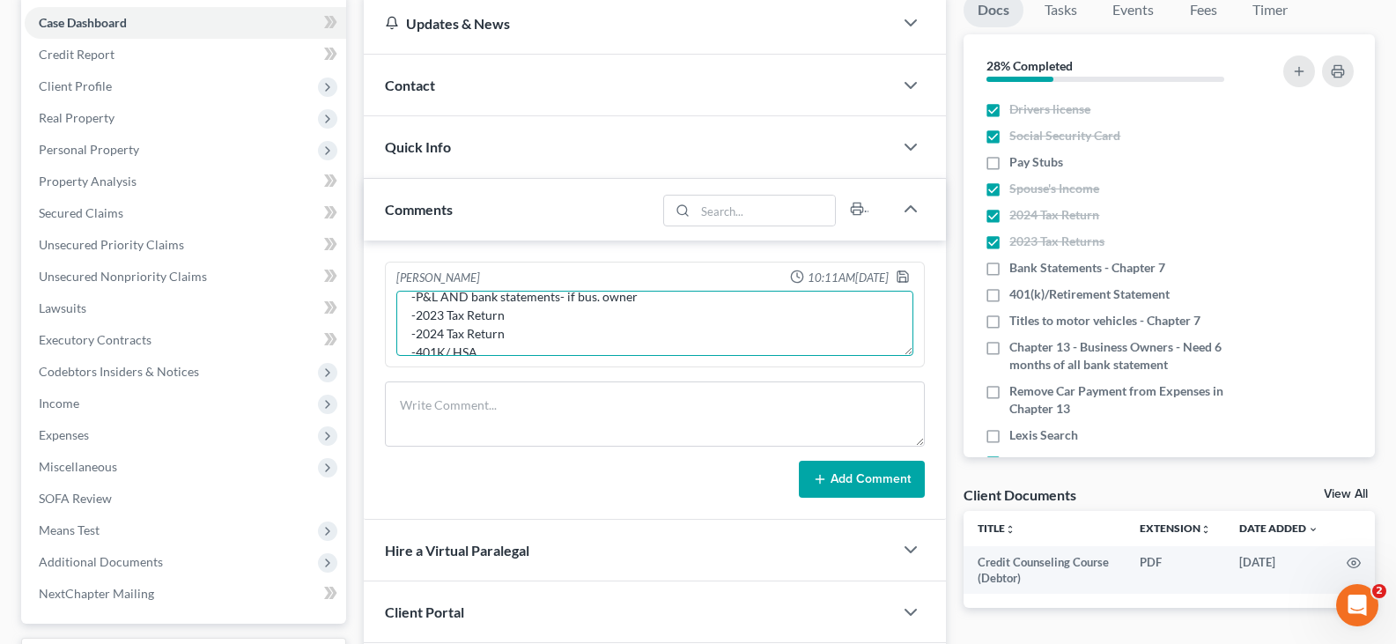
scroll to position [70, 0]
click at [507, 325] on textarea "Still Need: -Paystubs -P&L AND bank statements- if bus. owner -2023 Tax Return …" at bounding box center [654, 323] width 517 height 65
type textarea "Still Need: -Paystubs -401K/ HSA -Declaration pages for car insurance -Divorce …"
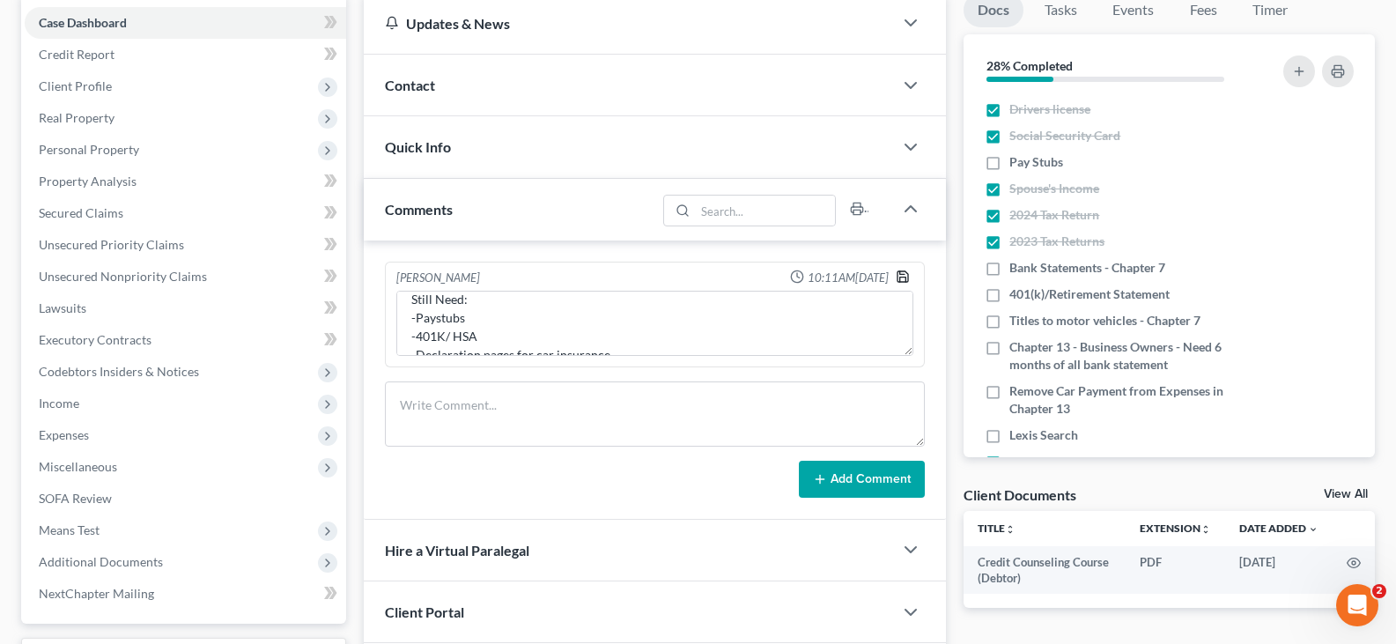
click at [901, 276] on icon "button" at bounding box center [903, 277] width 14 height 14
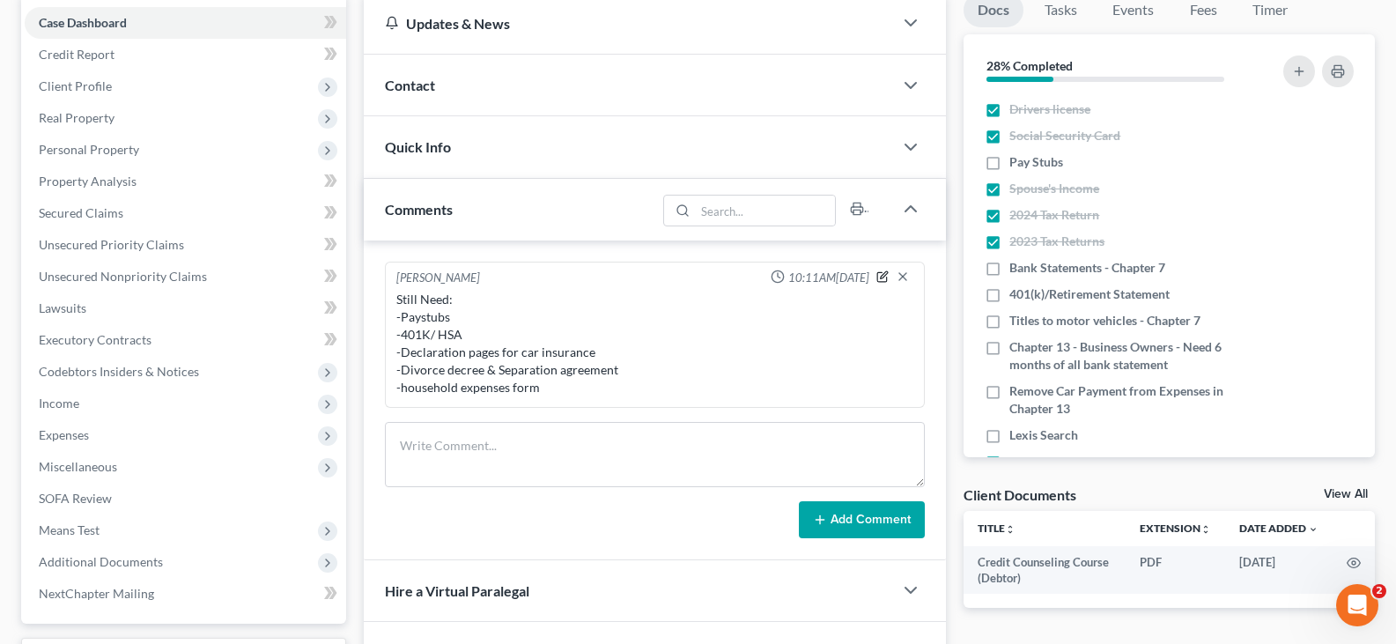
click at [883, 280] on icon "button" at bounding box center [883, 276] width 12 height 12
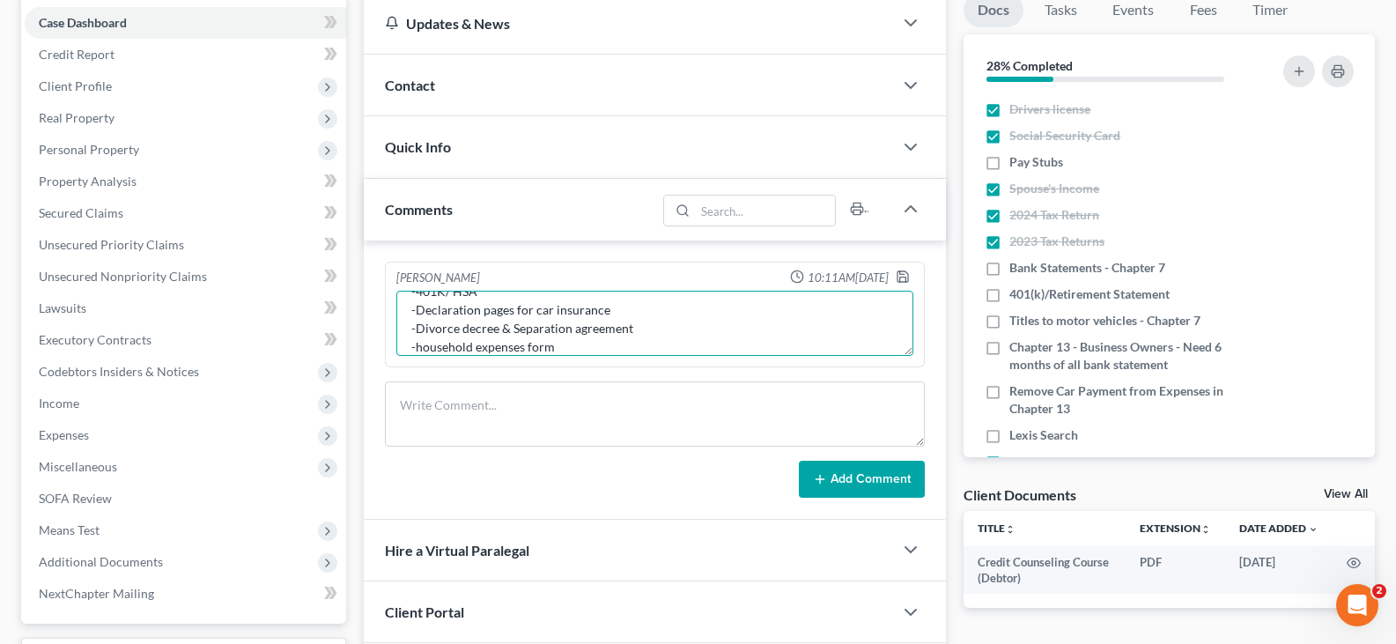
scroll to position [70, 0]
click at [560, 339] on textarea "Still Need: -Paystubs -401K/ HSA -Declaration pages for car insurance -Divorce …" at bounding box center [654, 323] width 517 height 65
type textarea "Still Need: -Paystubs -401K/ HSA -Declaration pages for car insurance -Divorce …"
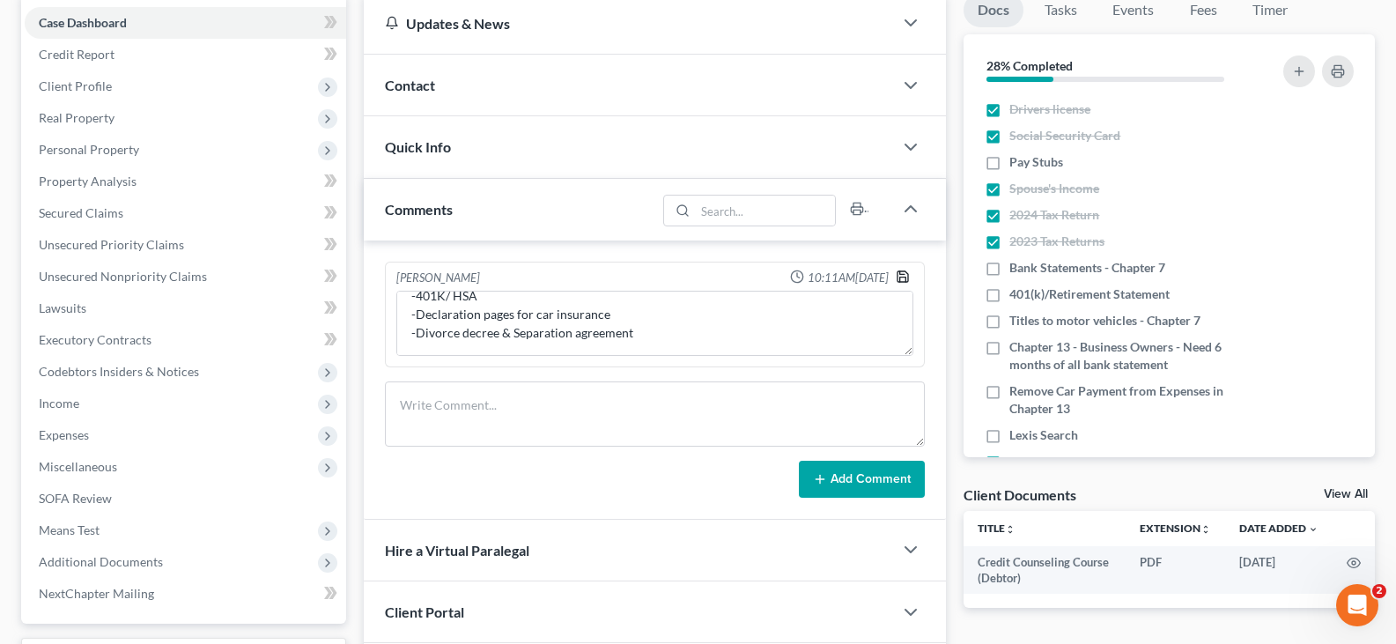
click at [904, 277] on icon "button" at bounding box center [903, 277] width 14 height 14
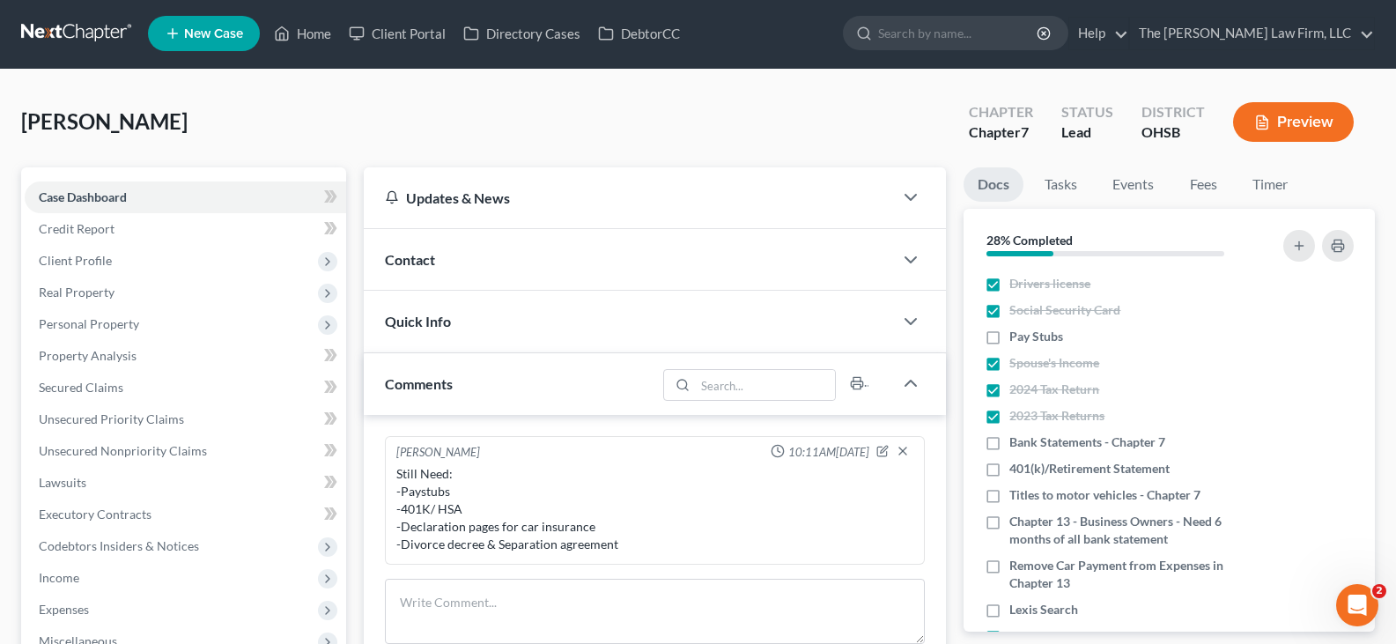
scroll to position [0, 0]
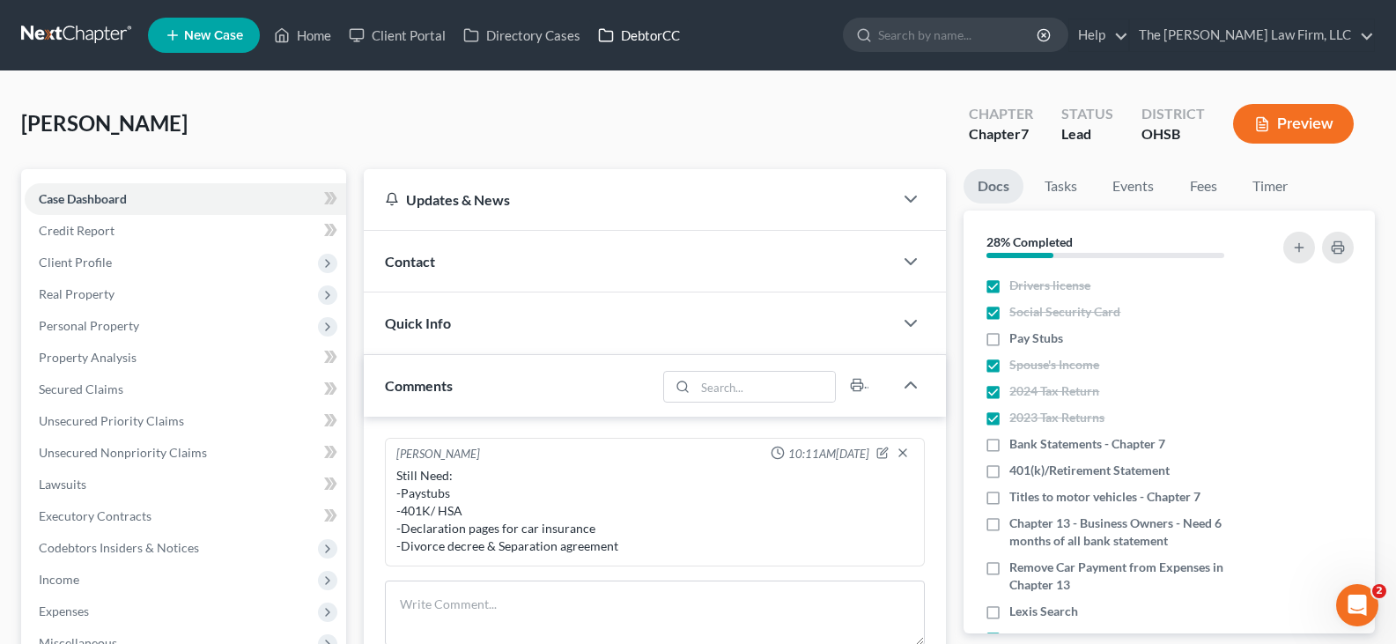
click at [642, 31] on link "DebtorCC" at bounding box center [639, 35] width 100 height 32
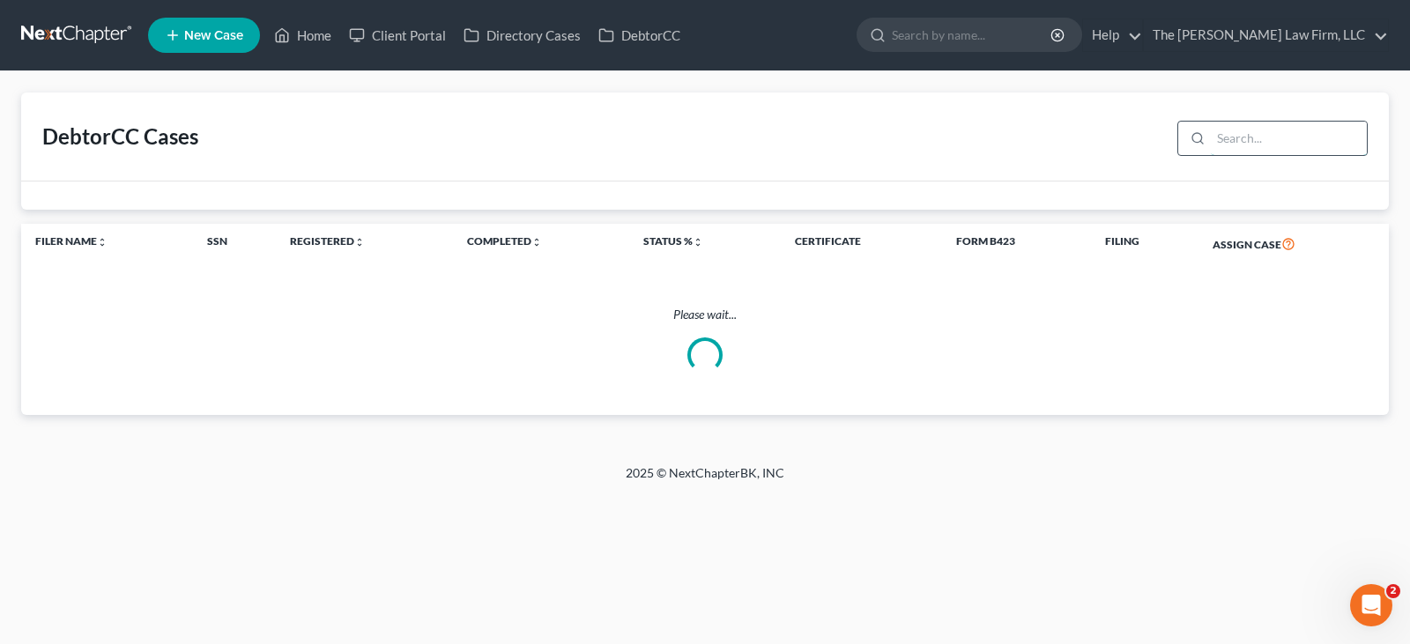
click at [1268, 136] on input "search" at bounding box center [1288, 138] width 156 height 33
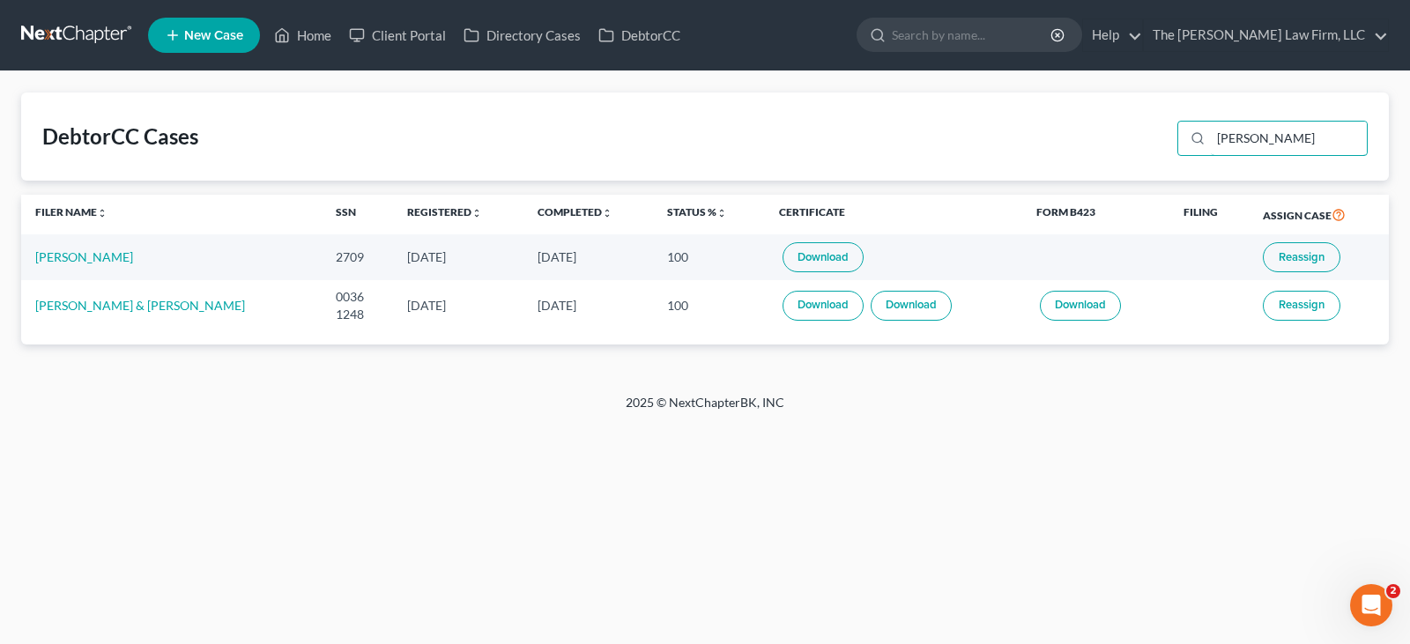
type input "[PERSON_NAME]"
click at [782, 257] on link "Download" at bounding box center [822, 257] width 81 height 30
click at [326, 37] on link "Home" at bounding box center [302, 35] width 75 height 32
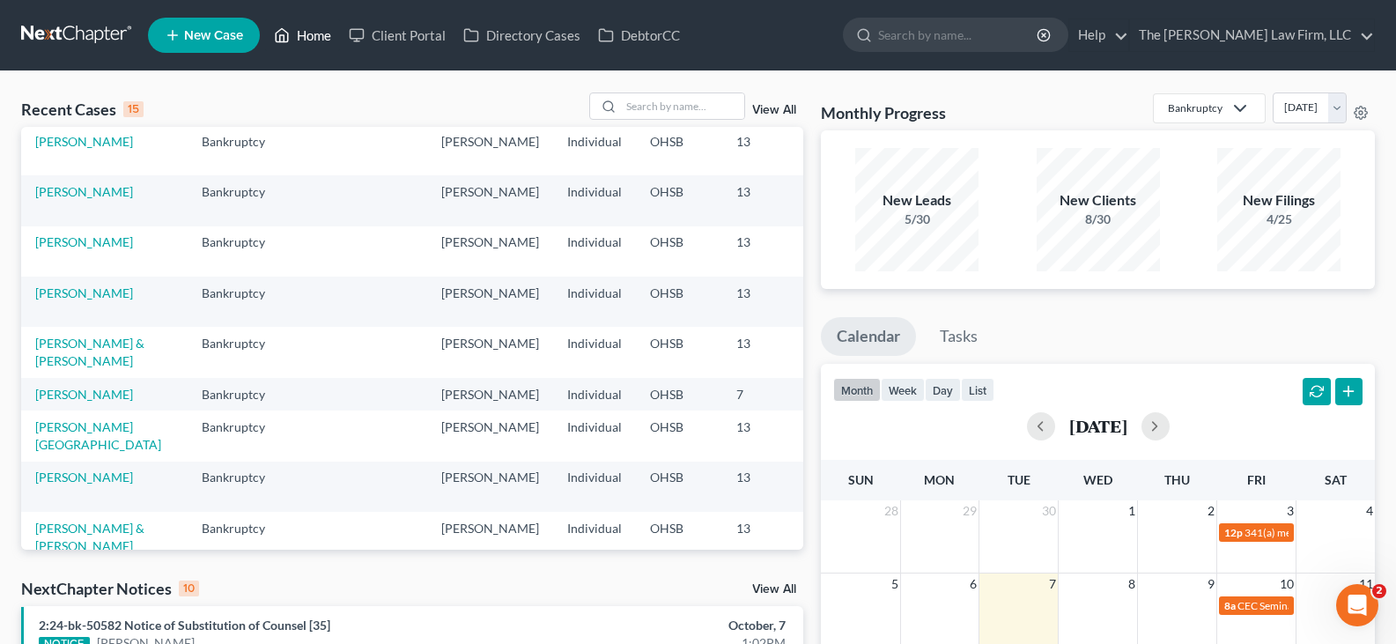
scroll to position [176, 0]
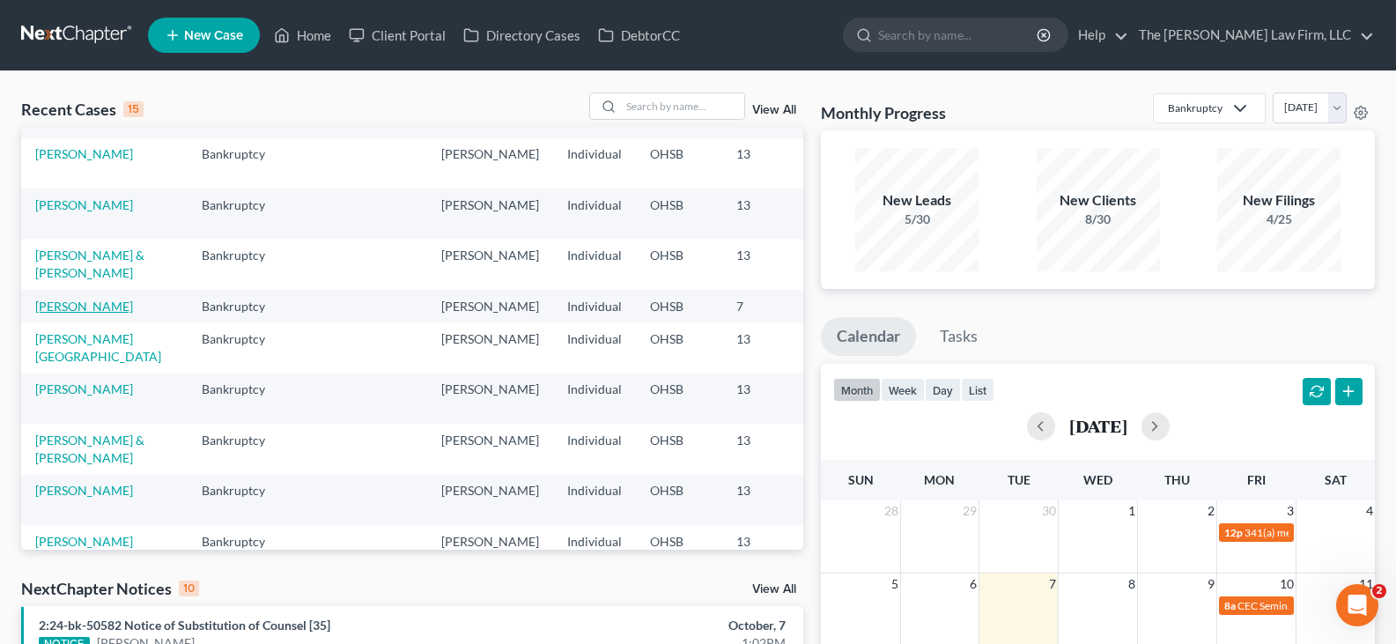
click at [50, 308] on link "[PERSON_NAME]" at bounding box center [84, 306] width 98 height 15
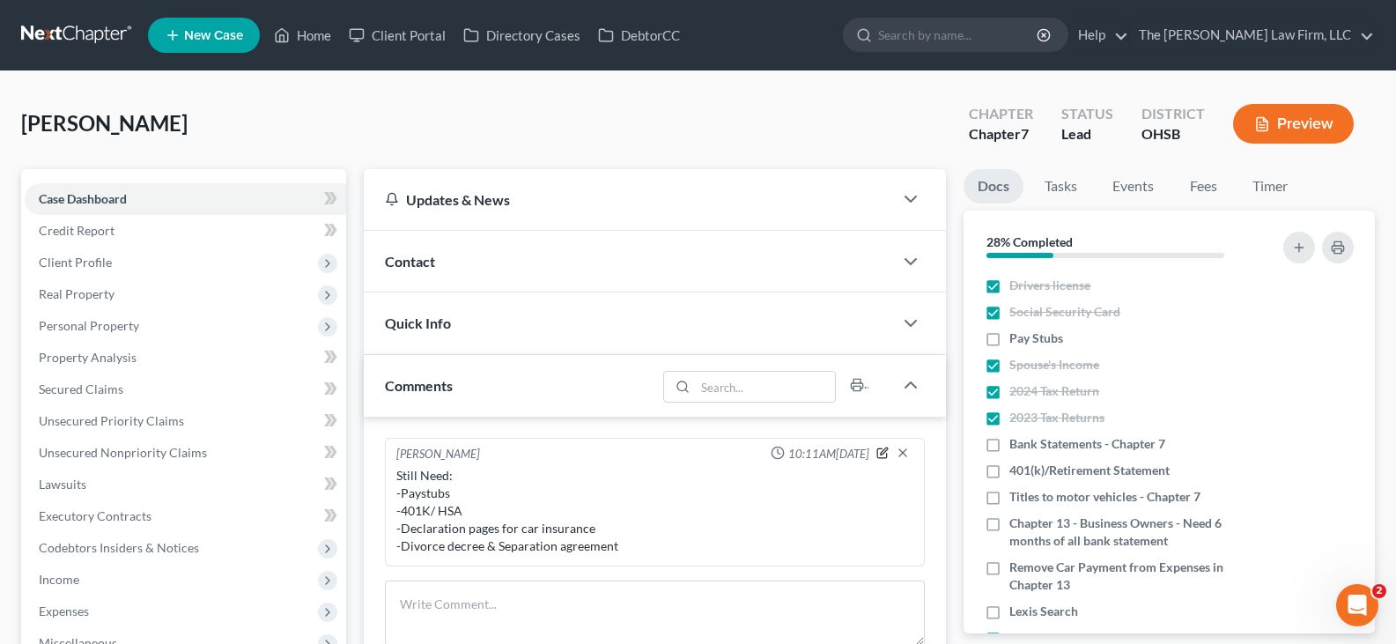
click at [881, 454] on icon "button" at bounding box center [884, 451] width 7 height 7
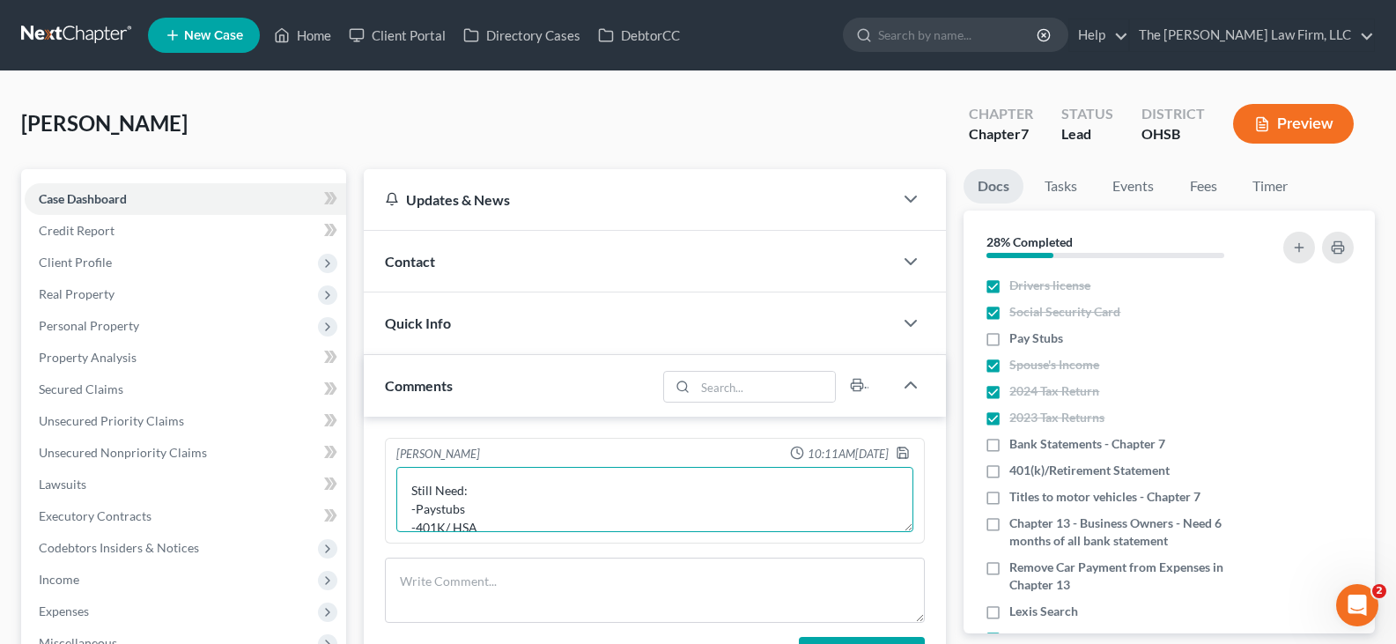
scroll to position [35, 0]
click at [481, 493] on textarea "Still Need: -Paystubs -401K/ HSA -Declaration pages for car insurance -Divorce …" at bounding box center [654, 499] width 517 height 65
click at [651, 529] on textarea "Still Need: -Paystubs -Declaration pages for car insurance -Divorce decree & Se…" at bounding box center [654, 499] width 517 height 65
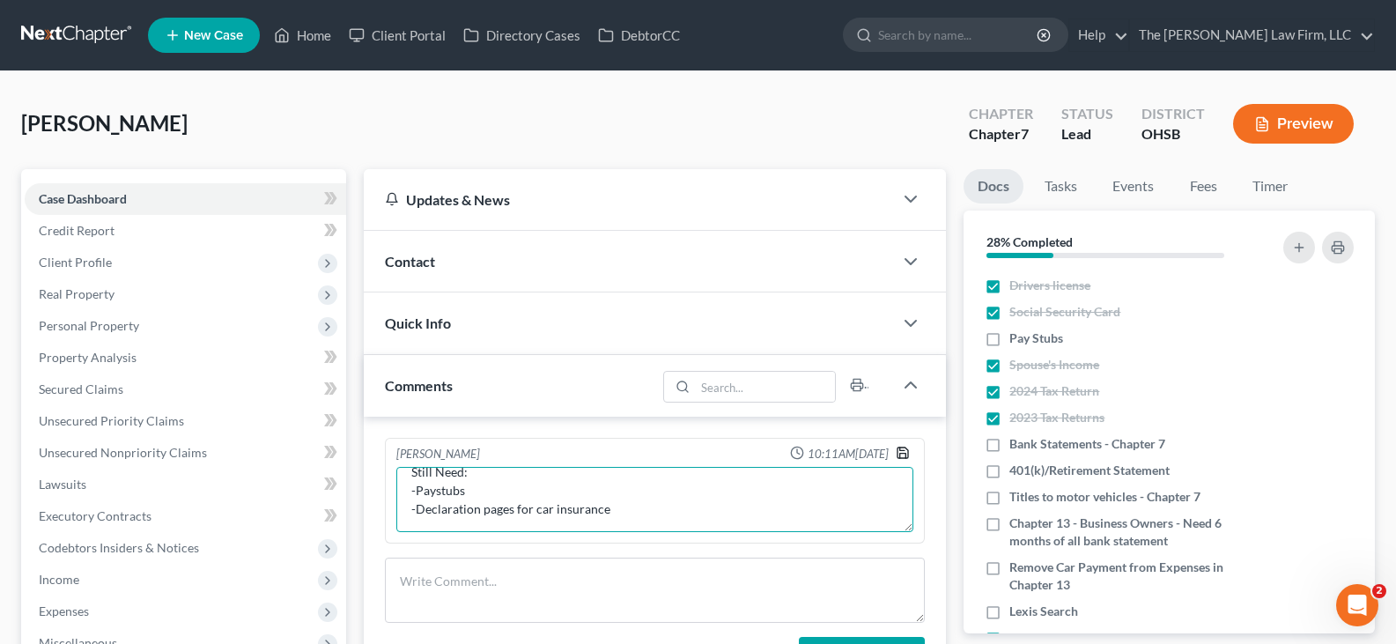
type textarea "Still Need: -Paystubs -Declaration pages for car insurance"
click at [900, 454] on polyline "button" at bounding box center [903, 456] width 6 height 4
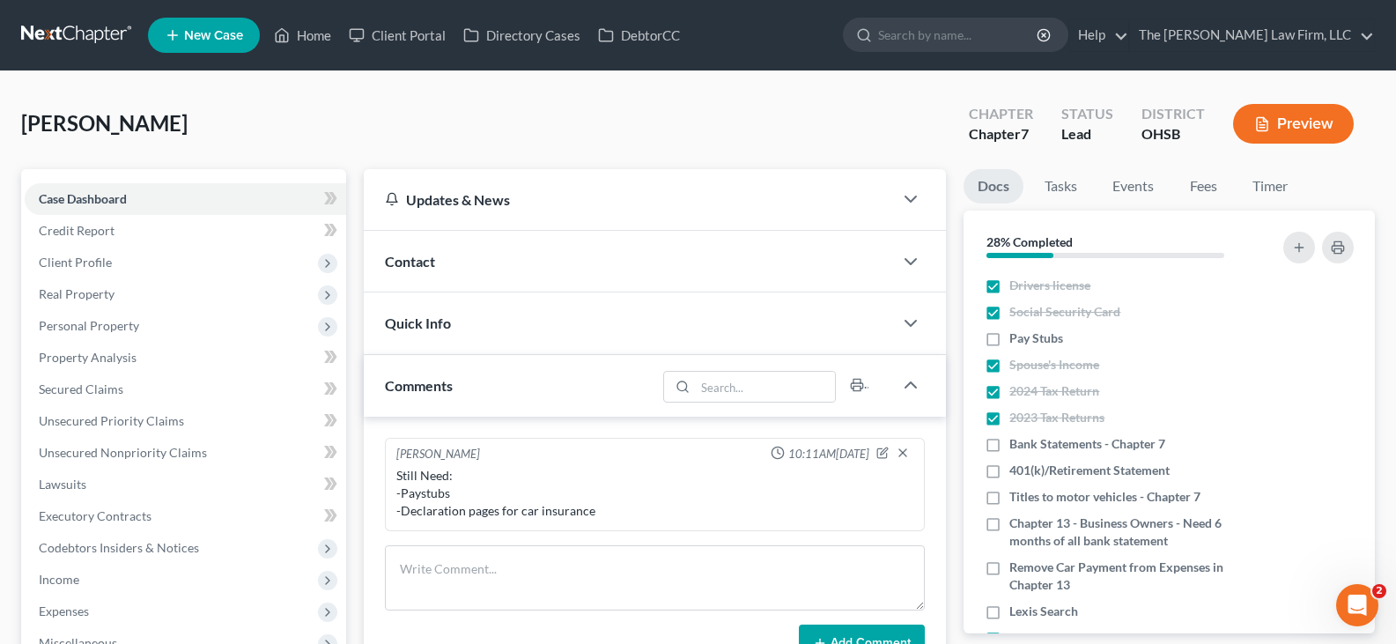
drag, startPoint x: 464, startPoint y: 486, endPoint x: 463, endPoint y: 497, distance: 10.6
click at [465, 486] on div "Still Need: -Paystubs -Declaration pages for car insurance" at bounding box center [654, 493] width 517 height 53
click at [881, 455] on icon "button" at bounding box center [883, 453] width 12 height 12
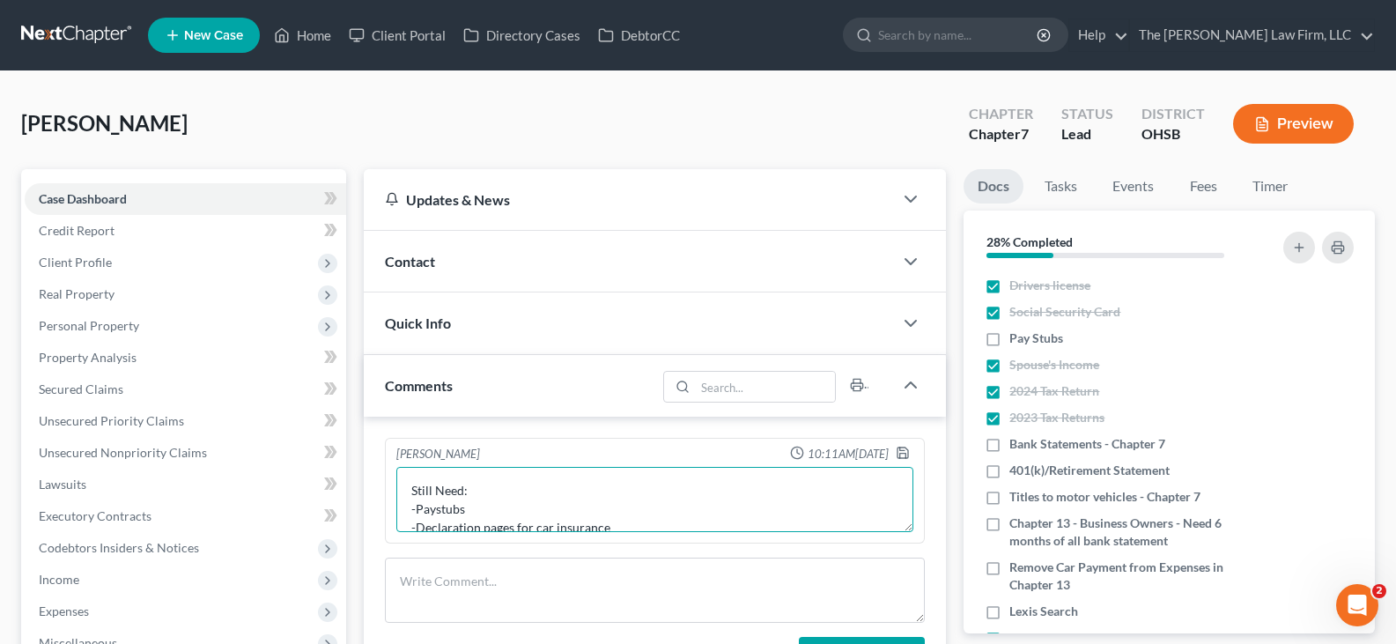
click at [476, 511] on textarea "Still Need: -Paystubs -Declaration pages for car insurance" at bounding box center [654, 499] width 517 height 65
paste textarea "-Alpine all paystubs after [DATE] -[GEOGRAPHIC_DATA] after 8/28 -Health Pro BEF…"
drag, startPoint x: 410, startPoint y: 523, endPoint x: 455, endPoint y: 517, distance: 45.4
click at [411, 523] on textarea "Still Need: -Paystubs:-Alpine all paystubs after [DATE] -[GEOGRAPHIC_DATA] afte…" at bounding box center [654, 499] width 517 height 65
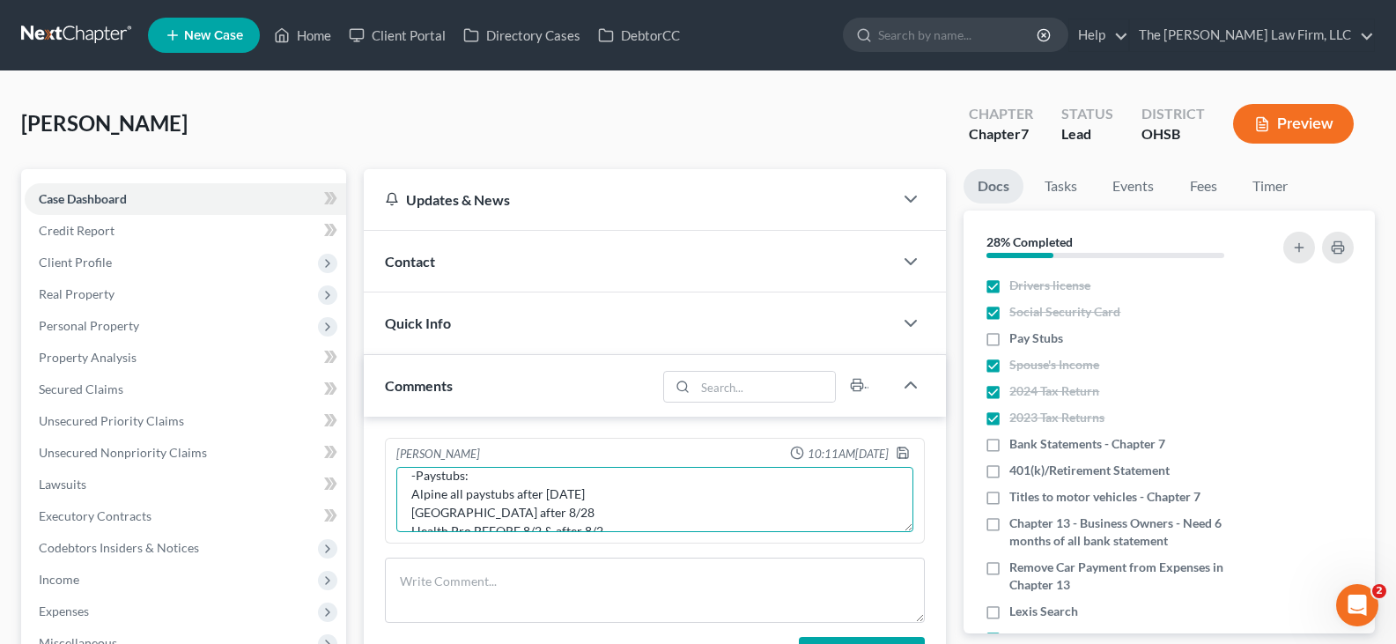
scroll to position [52, 0]
type textarea "Still Need: -Paystubs: Alpine all paystubs after [DATE] [GEOGRAPHIC_DATA] after…"
click at [903, 450] on polyline "button" at bounding box center [902, 449] width 4 height 3
